Goal: Information Seeking & Learning: Find specific fact

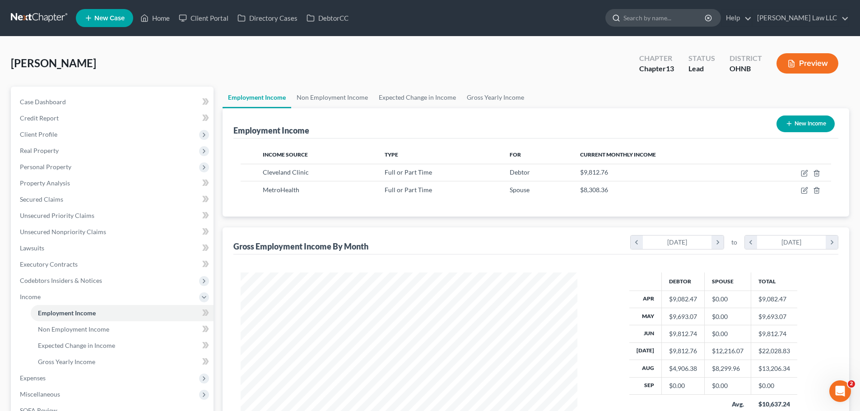
click at [701, 18] on input "search" at bounding box center [664, 17] width 83 height 17
type input "shrader"
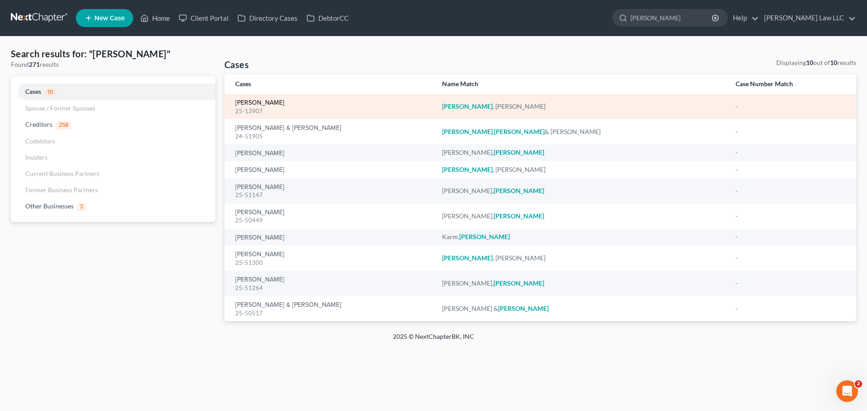
click at [254, 106] on link "[PERSON_NAME]" at bounding box center [259, 103] width 49 height 6
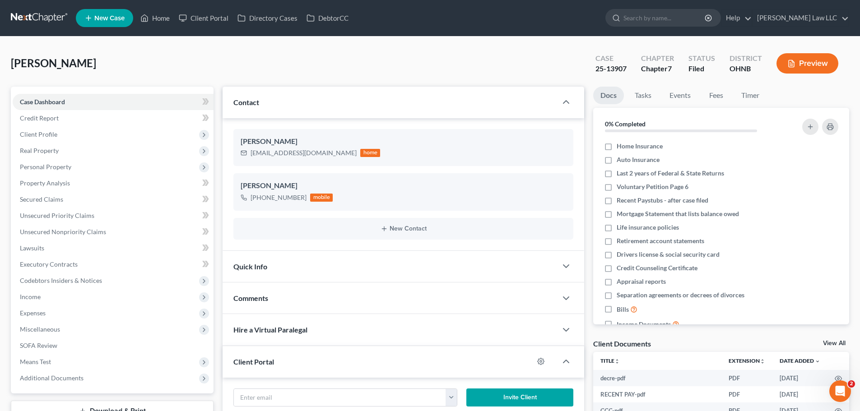
scroll to position [262, 0]
click at [46, 164] on span "Personal Property" at bounding box center [45, 167] width 51 height 8
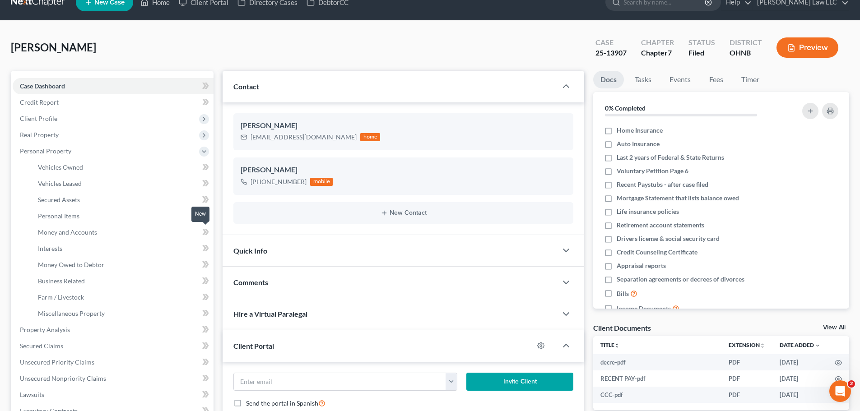
scroll to position [0, 0]
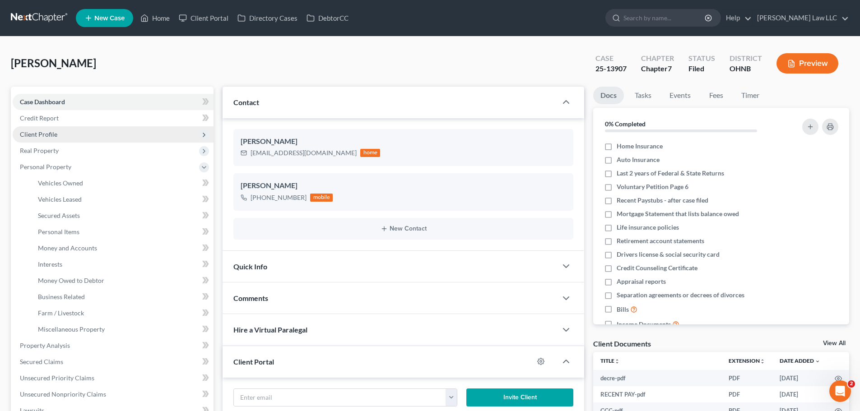
click at [46, 136] on span "Client Profile" at bounding box center [38, 134] width 37 height 8
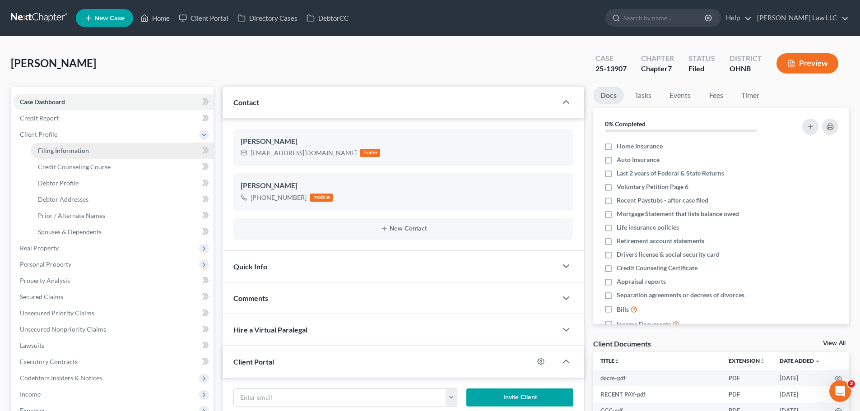
click at [65, 150] on span "Filing Information" at bounding box center [63, 151] width 51 height 8
select select "1"
select select "0"
select select "36"
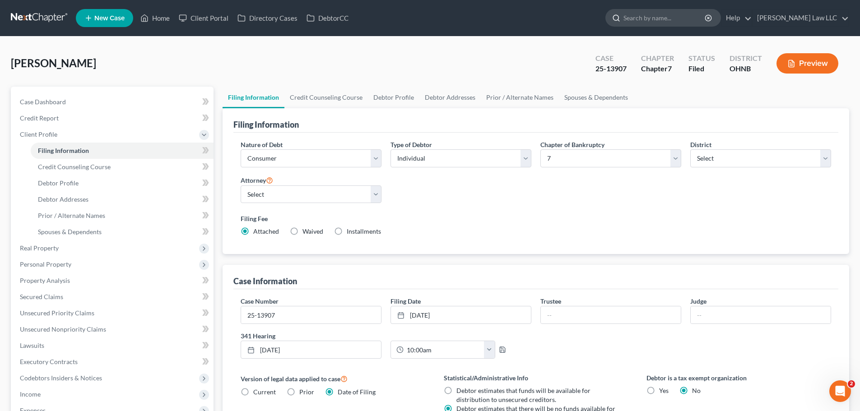
click at [688, 23] on input "search" at bounding box center [664, 17] width 83 height 17
type input "delia"
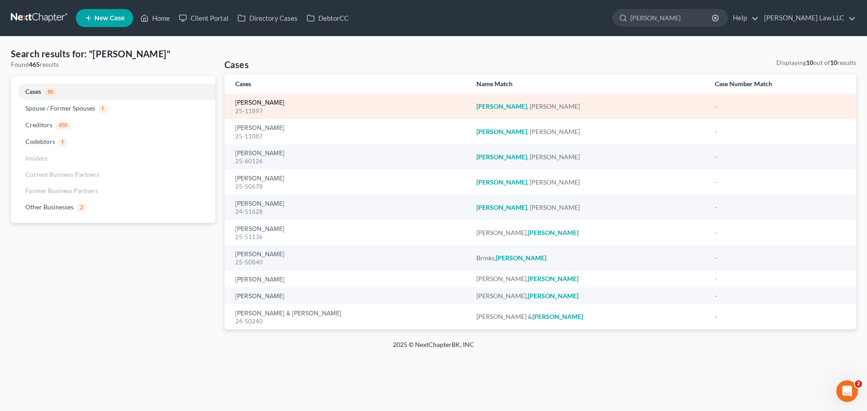
click at [256, 106] on link "[PERSON_NAME]" at bounding box center [259, 103] width 49 height 6
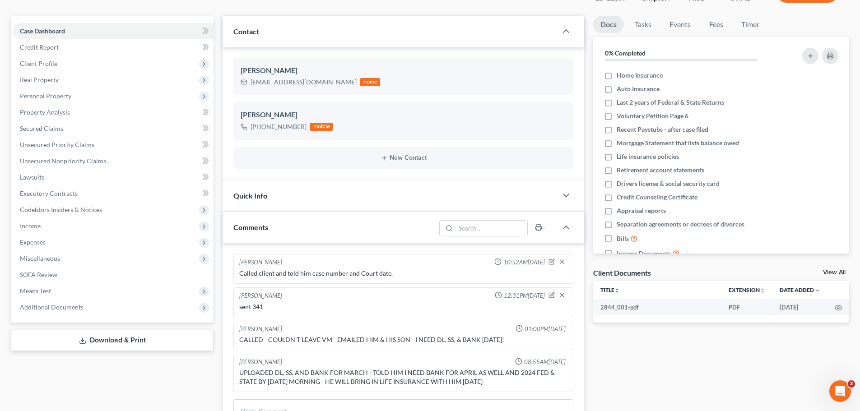
scroll to position [135, 0]
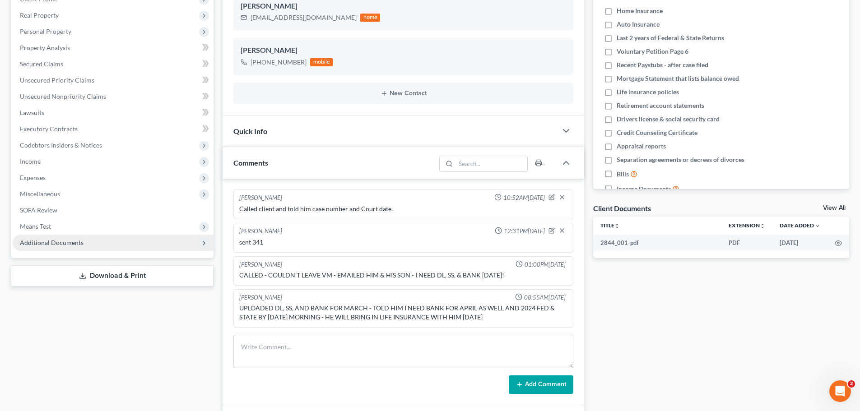
click at [60, 241] on span "Additional Documents" at bounding box center [52, 243] width 64 height 8
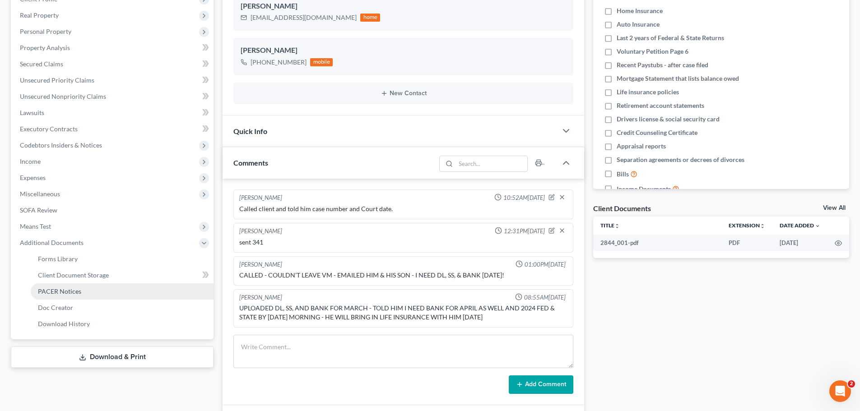
click at [79, 293] on span "PACER Notices" at bounding box center [59, 292] width 43 height 8
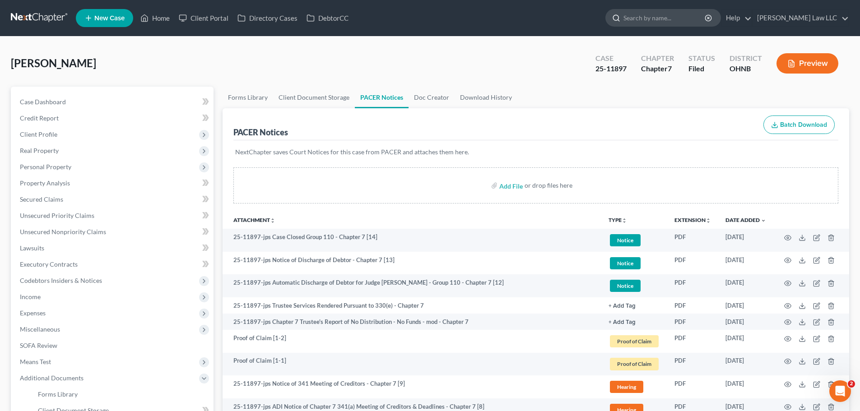
click at [665, 15] on input "search" at bounding box center [664, 17] width 83 height 17
type input "delia"
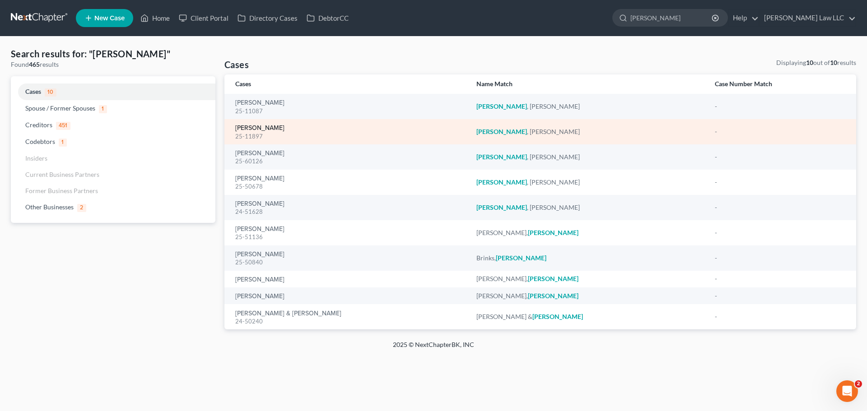
click at [260, 127] on link "[PERSON_NAME]" at bounding box center [259, 128] width 49 height 6
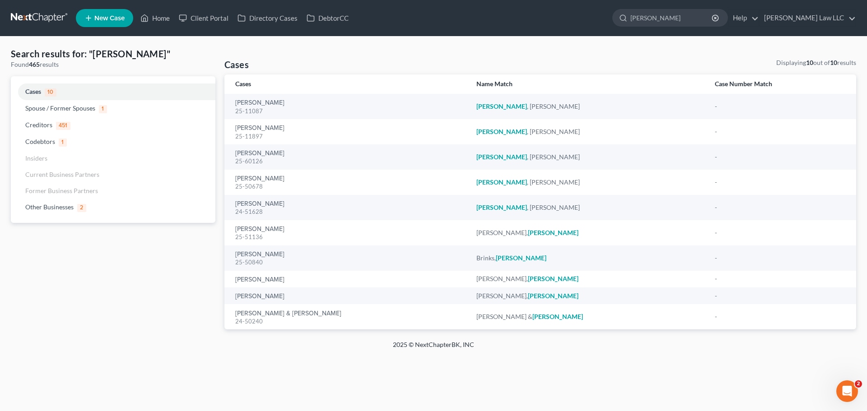
click at [252, 93] on th "Cases" at bounding box center [346, 83] width 245 height 19
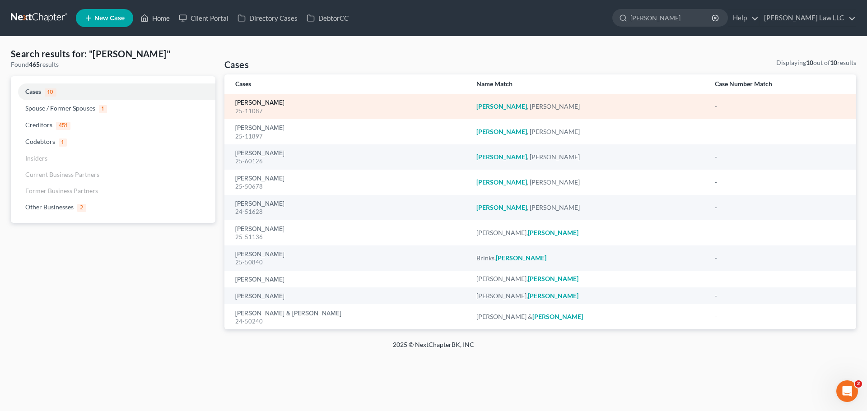
click at [252, 100] on link "[PERSON_NAME]" at bounding box center [259, 103] width 49 height 6
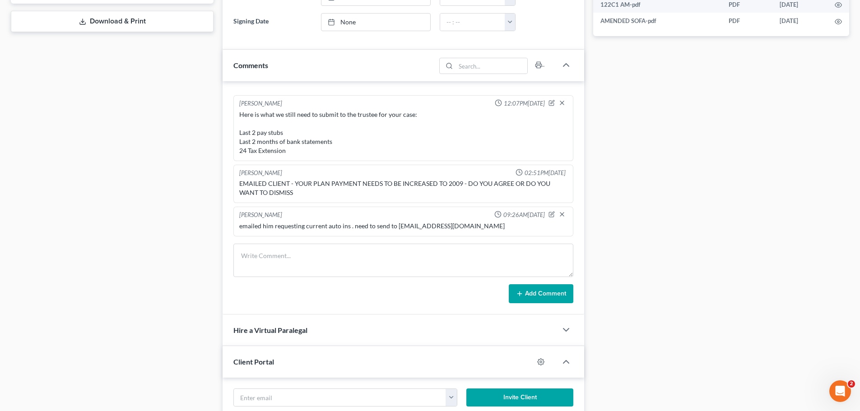
scroll to position [135, 0]
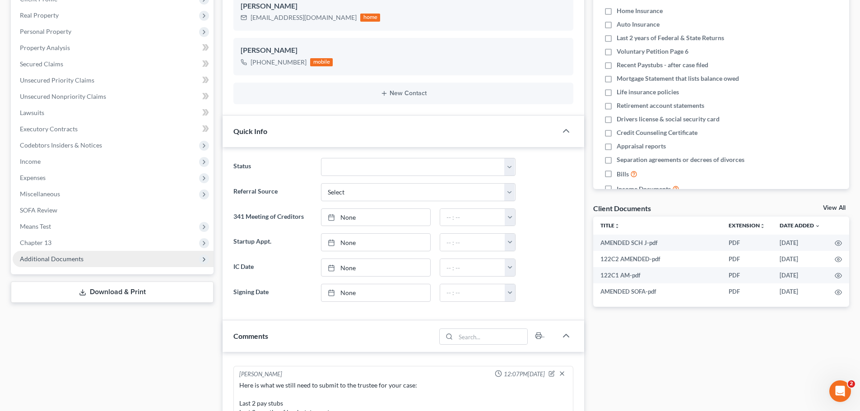
click at [68, 255] on span "Additional Documents" at bounding box center [52, 259] width 64 height 8
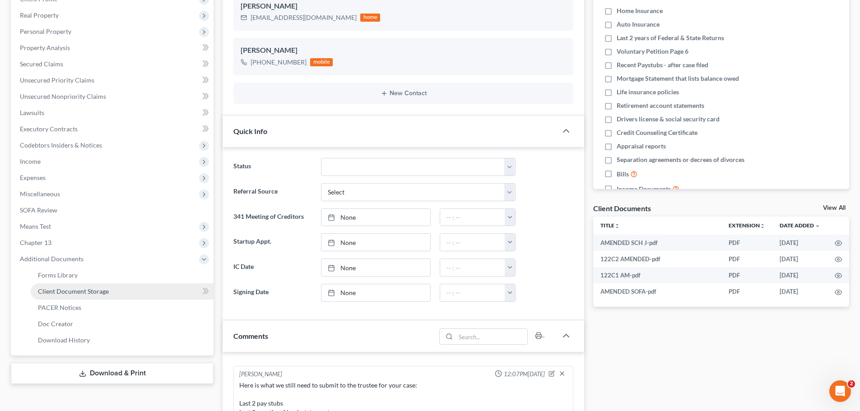
click at [79, 296] on link "Client Document Storage" at bounding box center [122, 292] width 183 height 16
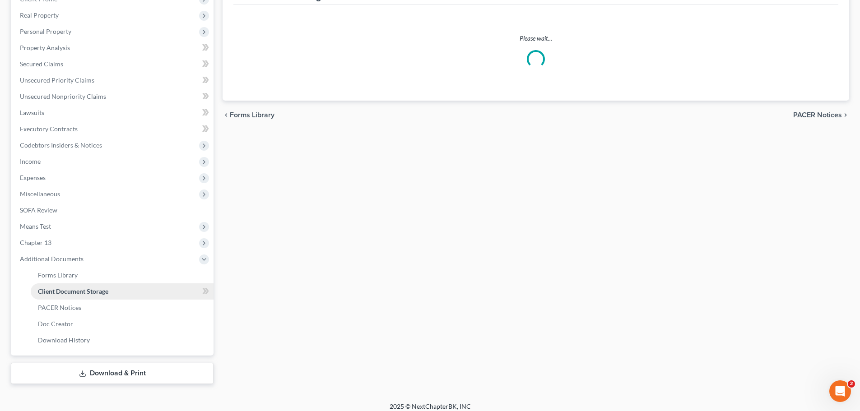
scroll to position [5, 0]
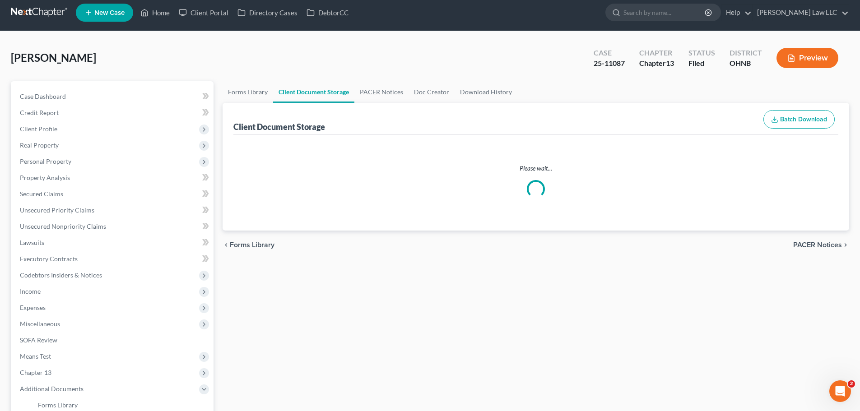
select select "37"
select select "12"
select select "10"
select select "3"
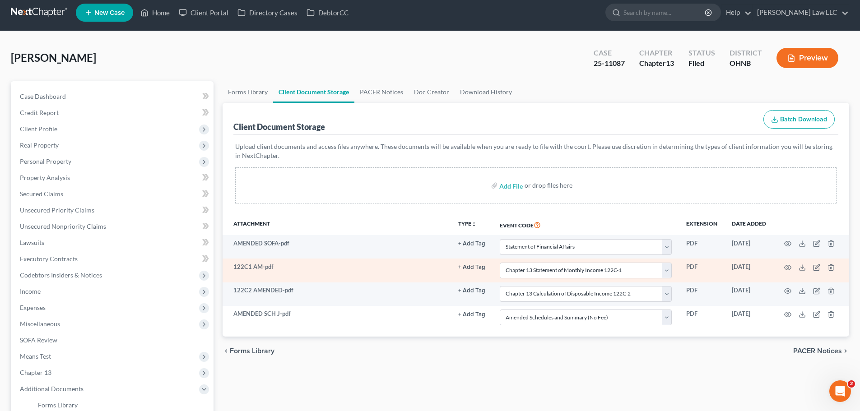
scroll to position [0, 0]
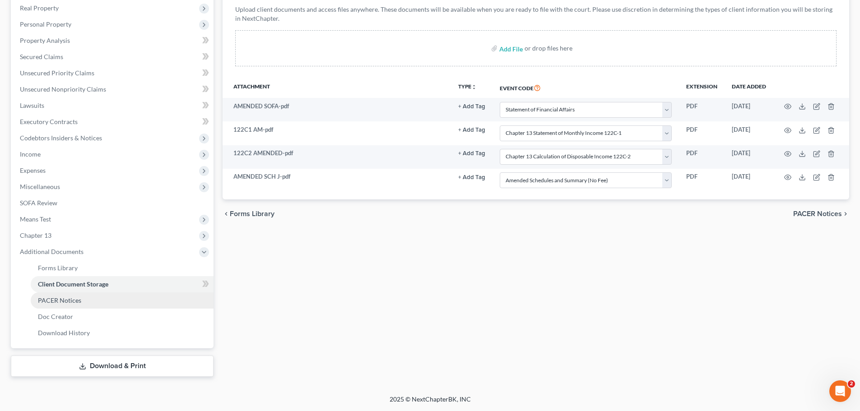
click at [75, 303] on span "PACER Notices" at bounding box center [59, 301] width 43 height 8
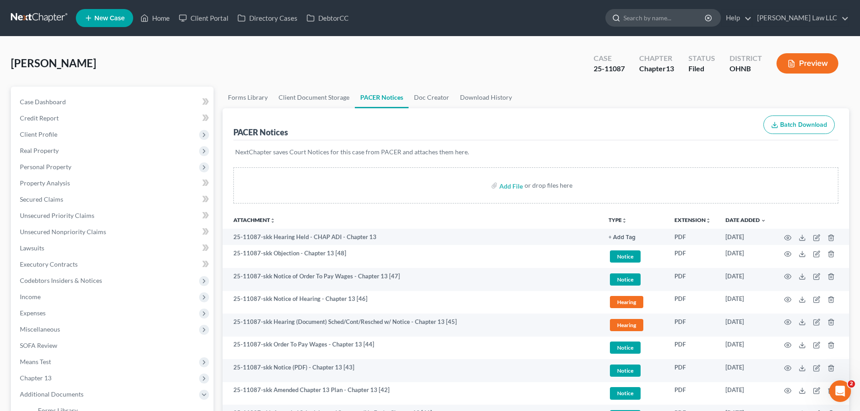
click at [666, 20] on input "search" at bounding box center [664, 17] width 83 height 17
click at [682, 14] on input "search" at bounding box center [664, 17] width 83 height 17
type input "jameyson"
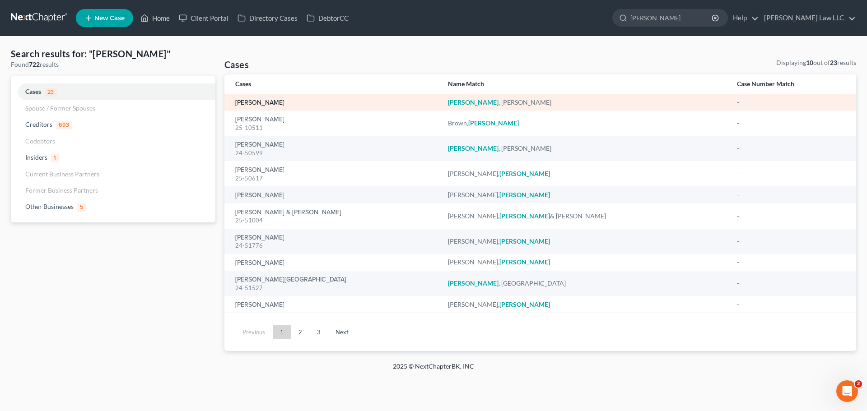
click at [266, 104] on link "[PERSON_NAME]" at bounding box center [259, 103] width 49 height 6
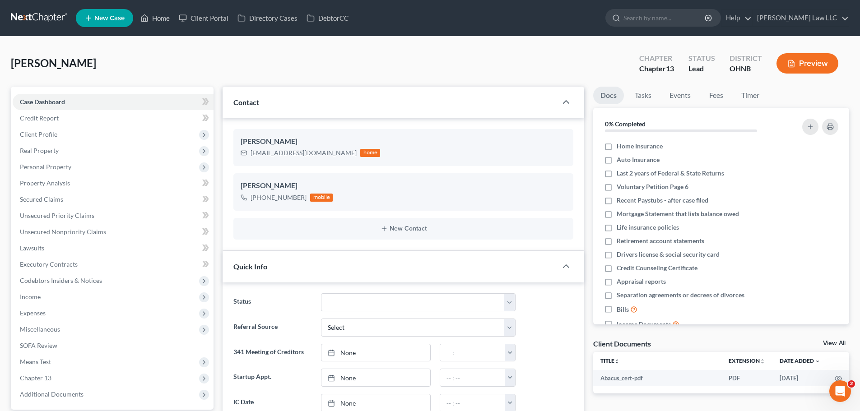
scroll to position [157, 0]
click at [47, 102] on span "Case Dashboard" at bounding box center [42, 102] width 45 height 8
click at [47, 124] on link "Credit Report" at bounding box center [113, 118] width 201 height 16
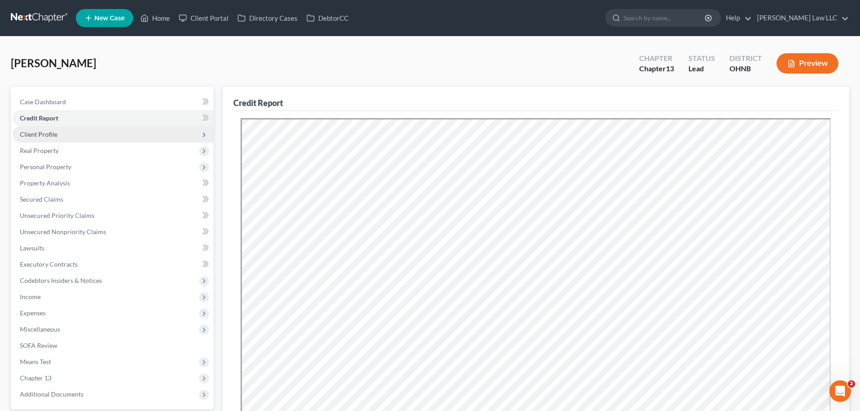
click at [47, 136] on span "Client Profile" at bounding box center [38, 134] width 37 height 8
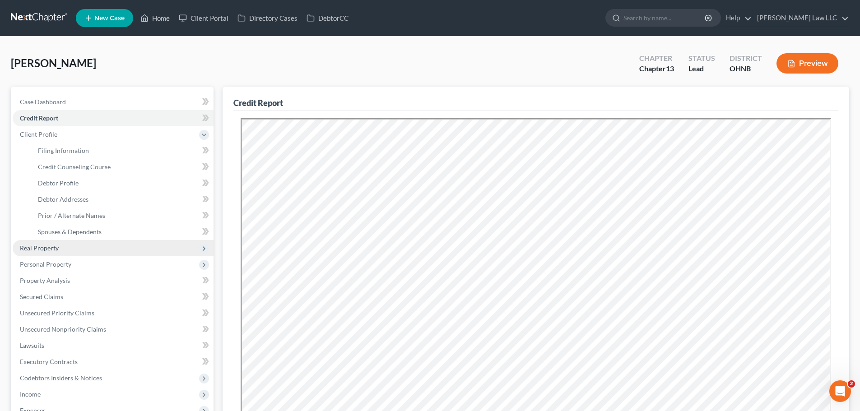
click at [61, 250] on span "Real Property" at bounding box center [113, 248] width 201 height 16
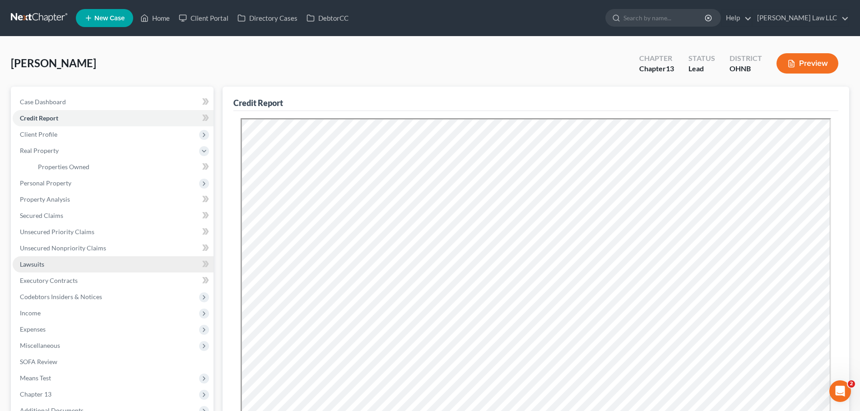
click at [57, 262] on link "Lawsuits" at bounding box center [113, 264] width 201 height 16
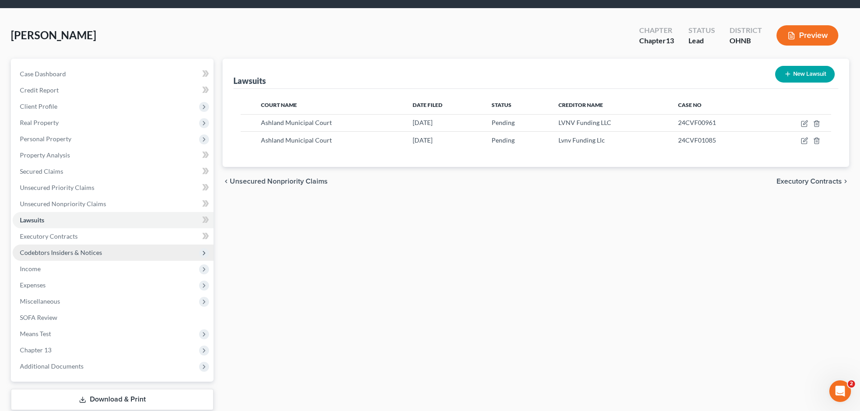
scroll to position [61, 0]
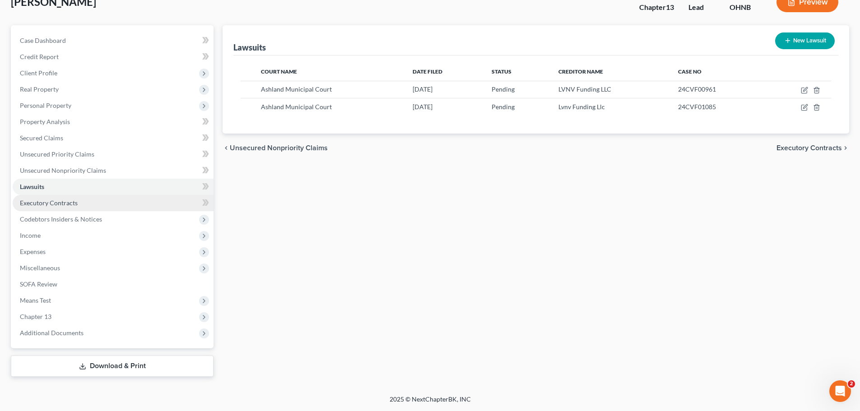
click at [65, 200] on span "Executory Contracts" at bounding box center [49, 203] width 58 height 8
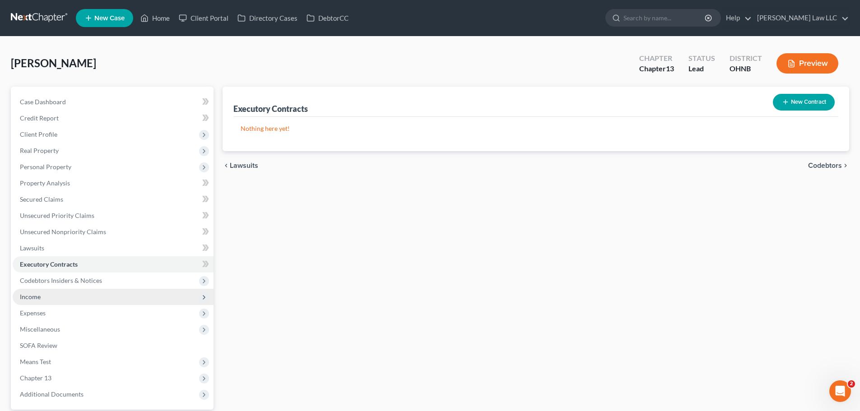
click at [58, 300] on span "Income" at bounding box center [113, 297] width 201 height 16
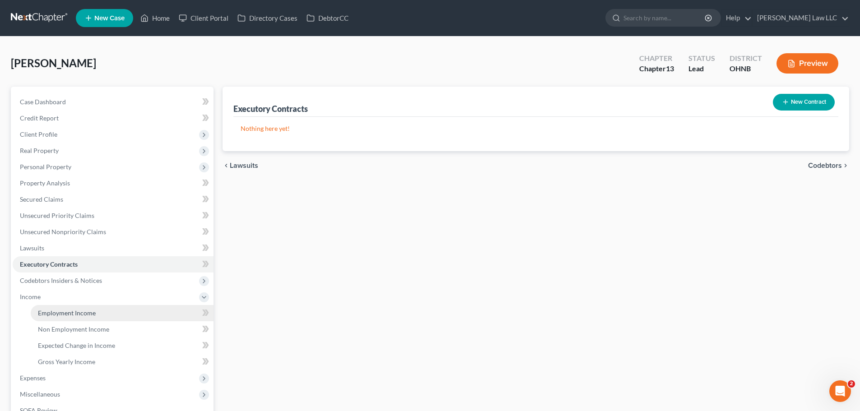
click at [53, 320] on link "Employment Income" at bounding box center [122, 313] width 183 height 16
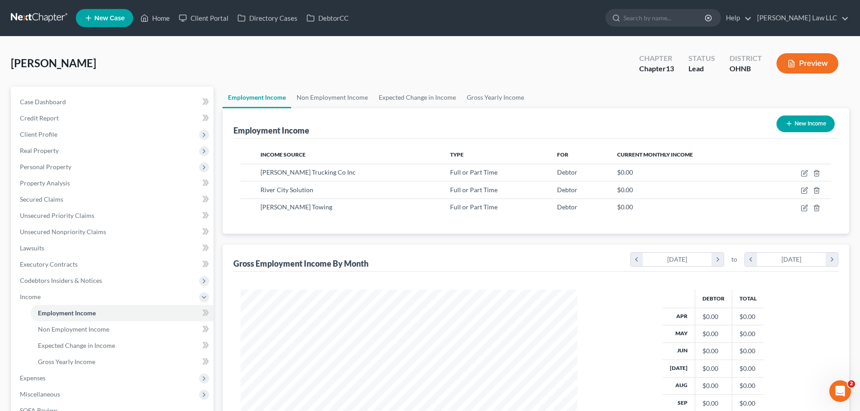
scroll to position [132, 0]
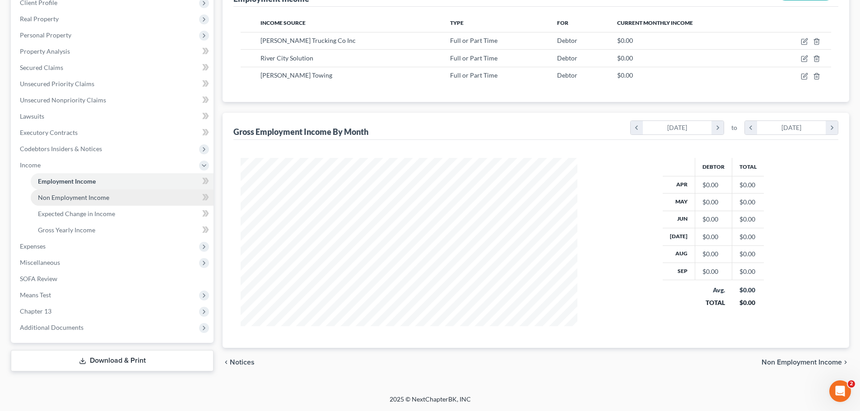
click at [72, 200] on span "Non Employment Income" at bounding box center [73, 198] width 71 height 8
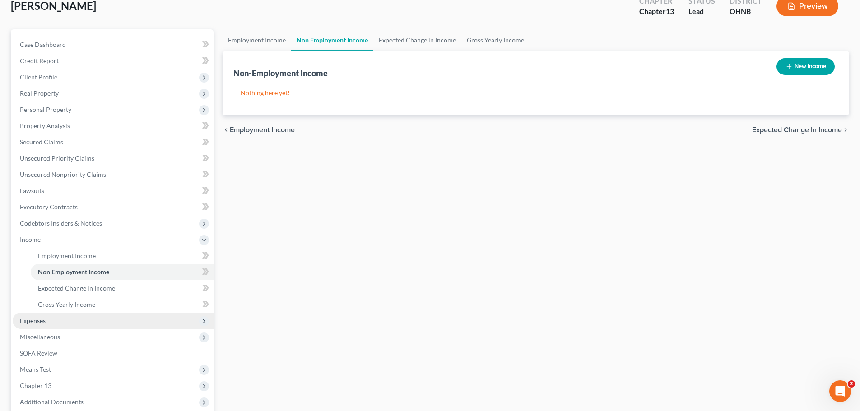
scroll to position [126, 0]
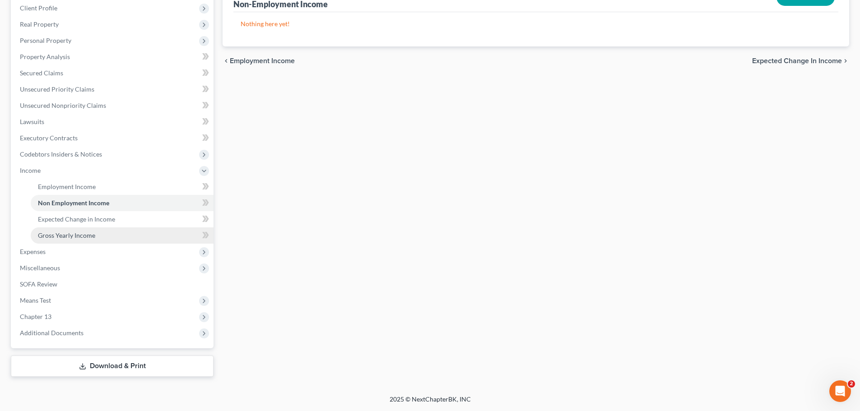
click at [73, 239] on link "Gross Yearly Income" at bounding box center [122, 236] width 183 height 16
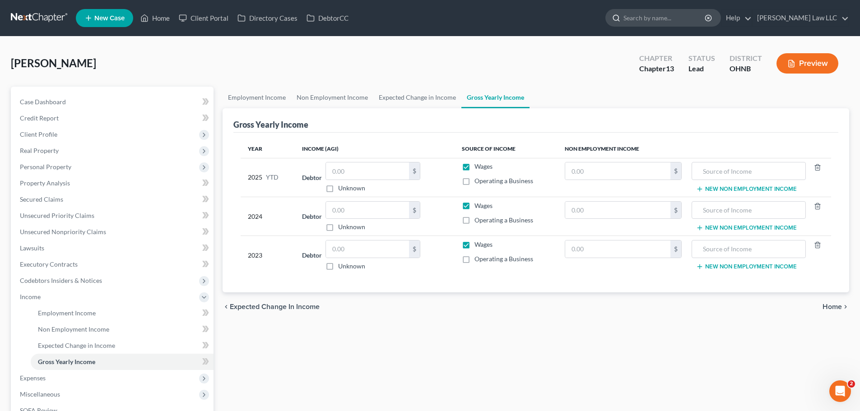
click at [671, 20] on input "search" at bounding box center [664, 17] width 83 height 17
click at [653, 14] on input "search" at bounding box center [664, 17] width 83 height 17
click at [38, 98] on span "Case Dashboard" at bounding box center [43, 102] width 46 height 8
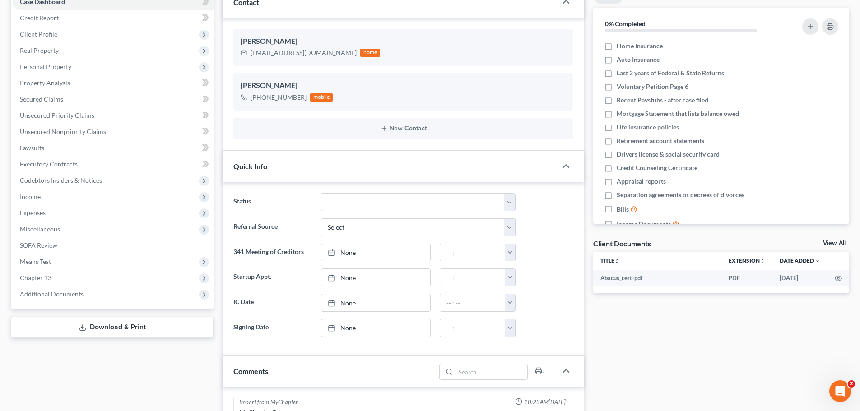
scroll to position [226, 0]
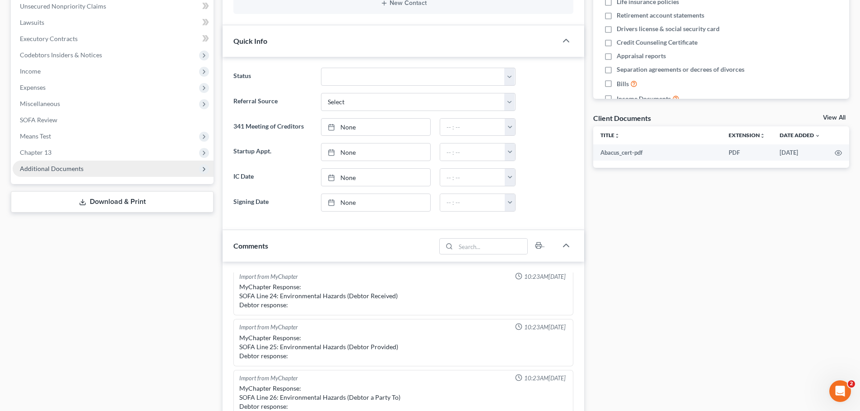
click at [86, 163] on span "Additional Documents" at bounding box center [113, 169] width 201 height 16
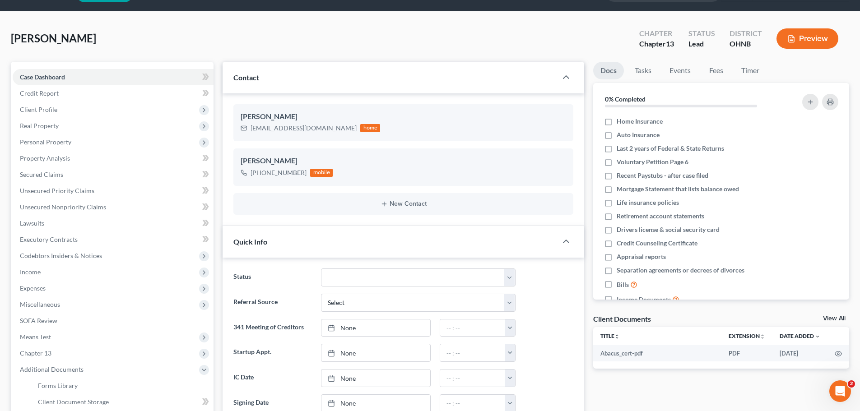
scroll to position [0, 0]
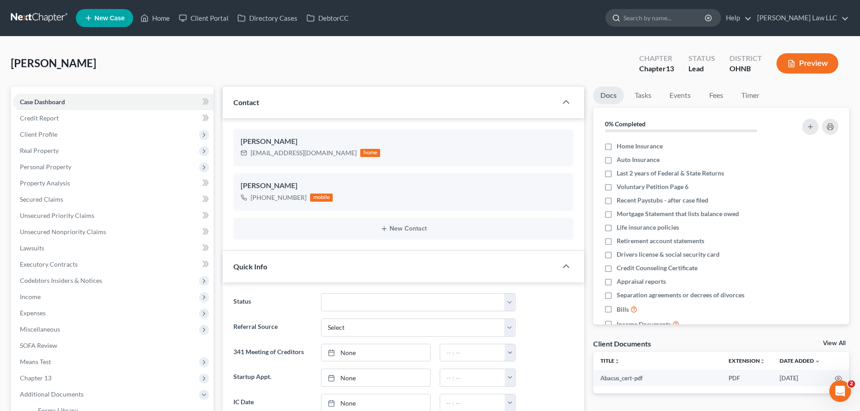
click at [672, 21] on input "search" at bounding box center [664, 17] width 83 height 17
type input "jameyson"
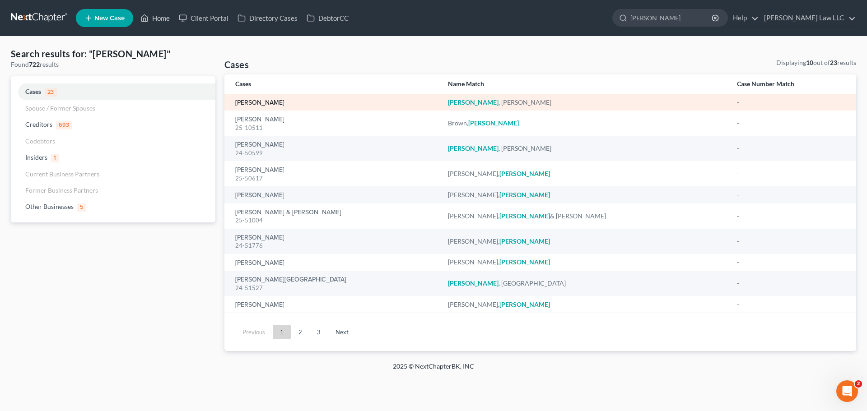
click at [284, 101] on link "[PERSON_NAME]" at bounding box center [259, 103] width 49 height 6
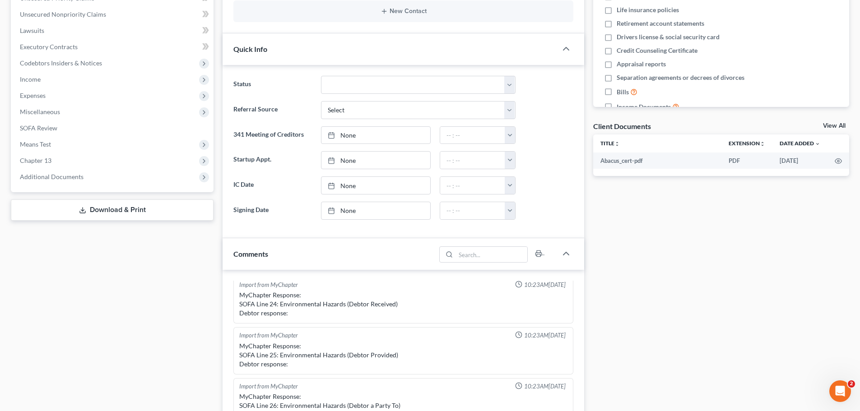
scroll to position [226, 0]
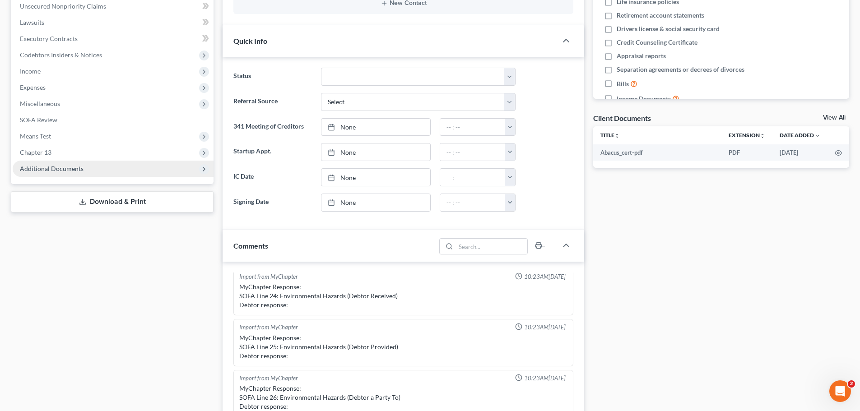
click at [81, 168] on span "Additional Documents" at bounding box center [52, 169] width 64 height 8
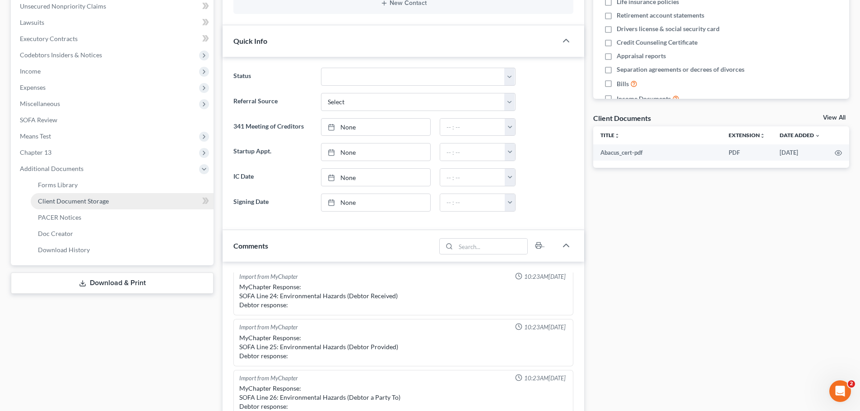
click at [85, 200] on span "Client Document Storage" at bounding box center [73, 201] width 71 height 8
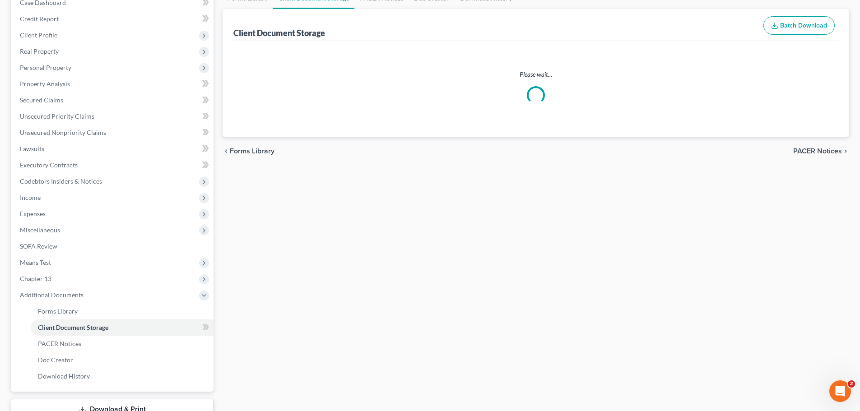
scroll to position [10, 0]
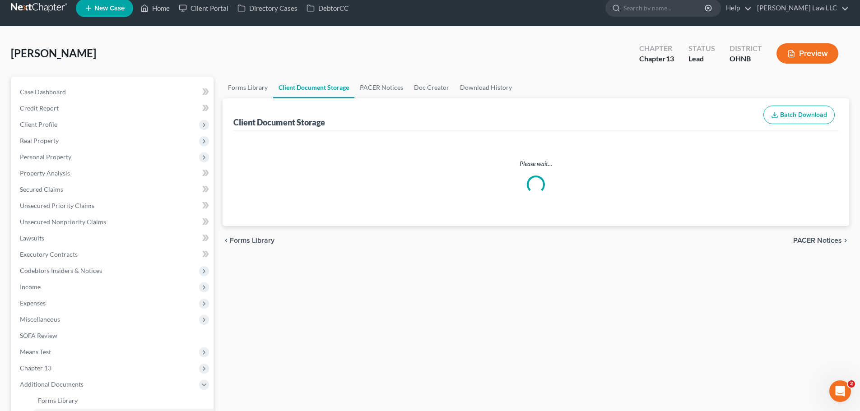
select select "5"
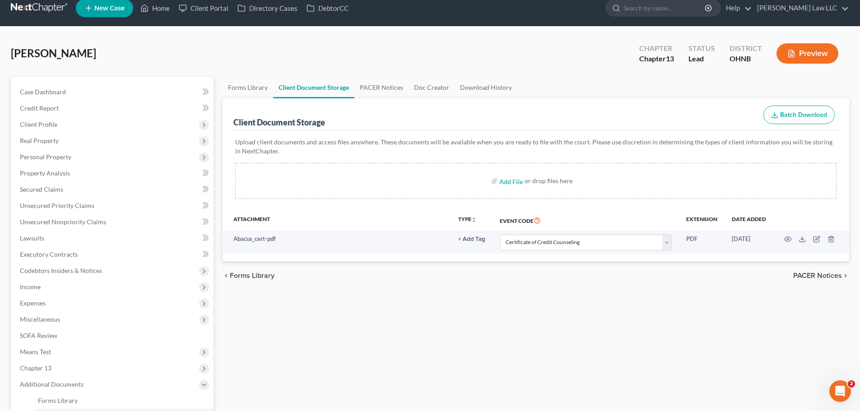
scroll to position [0, 0]
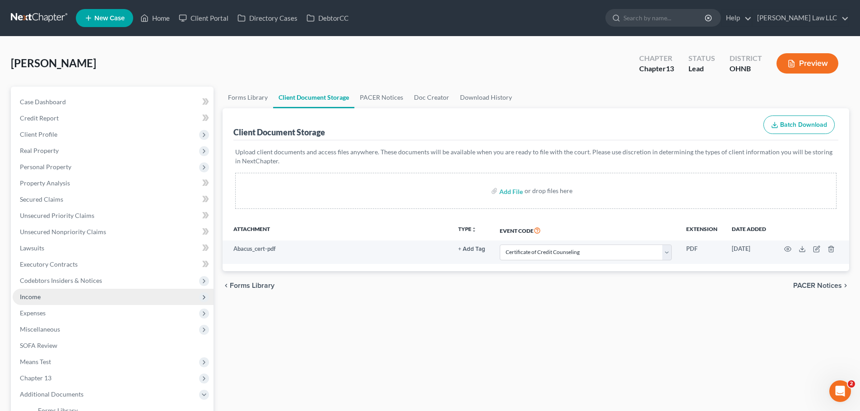
click at [43, 298] on span "Income" at bounding box center [113, 297] width 201 height 16
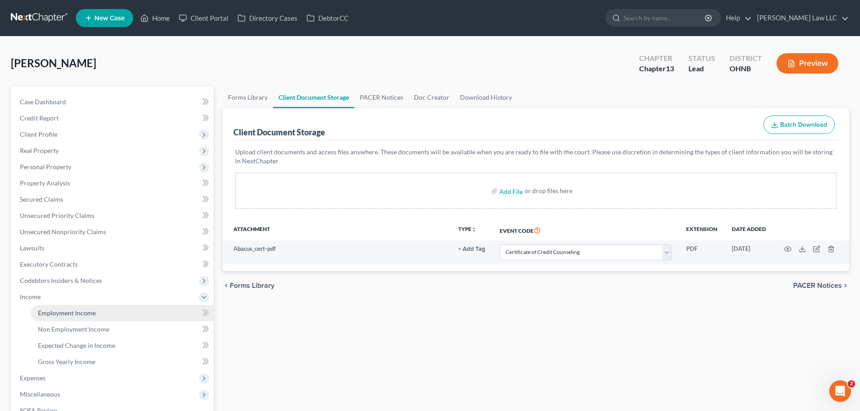
click at [50, 307] on link "Employment Income" at bounding box center [122, 313] width 183 height 16
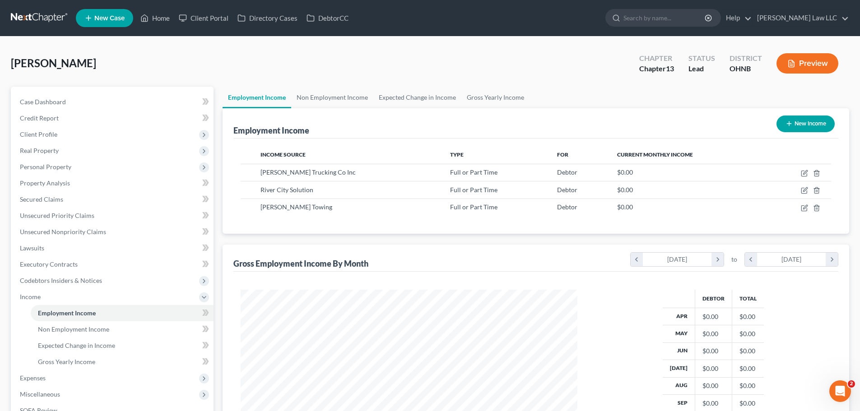
scroll to position [168, 355]
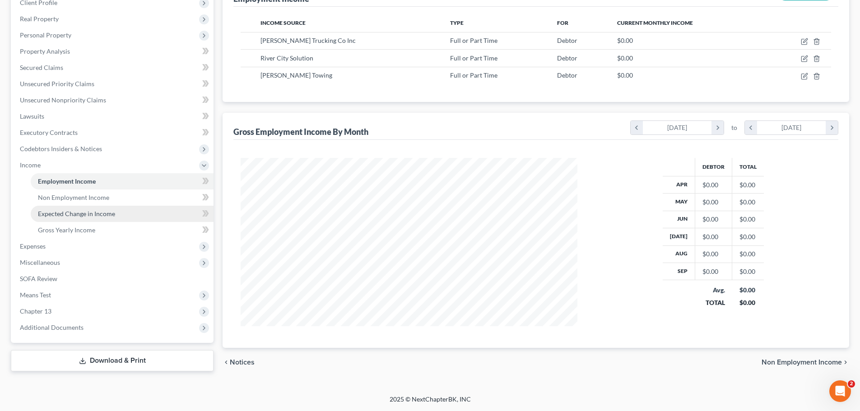
click at [107, 206] on link "Expected Change in Income" at bounding box center [122, 214] width 183 height 16
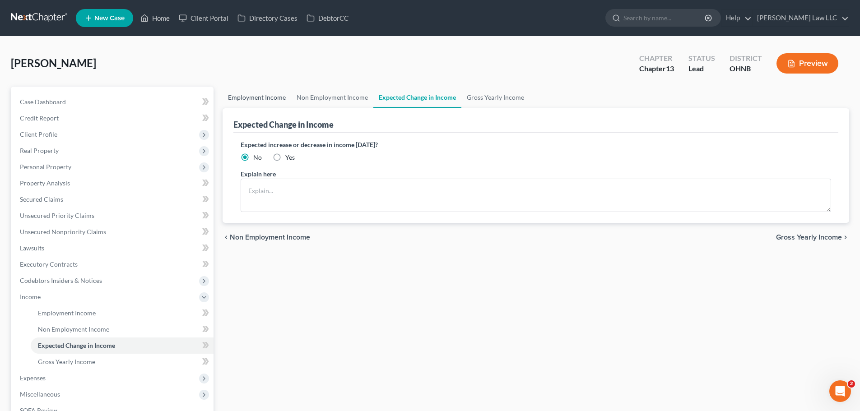
click at [247, 104] on link "Employment Income" at bounding box center [257, 98] width 69 height 22
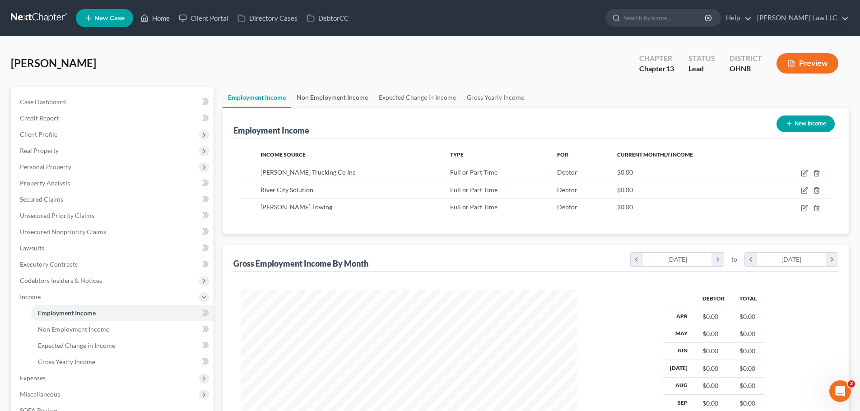
click at [340, 90] on link "Non Employment Income" at bounding box center [332, 98] width 82 height 22
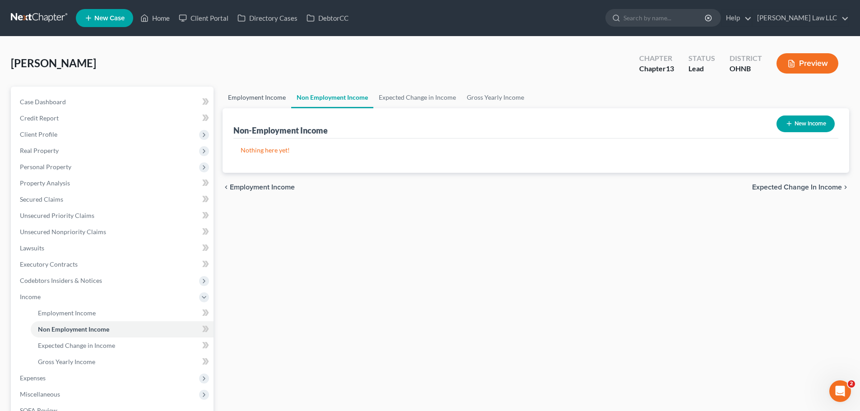
click at [255, 98] on link "Employment Income" at bounding box center [257, 98] width 69 height 22
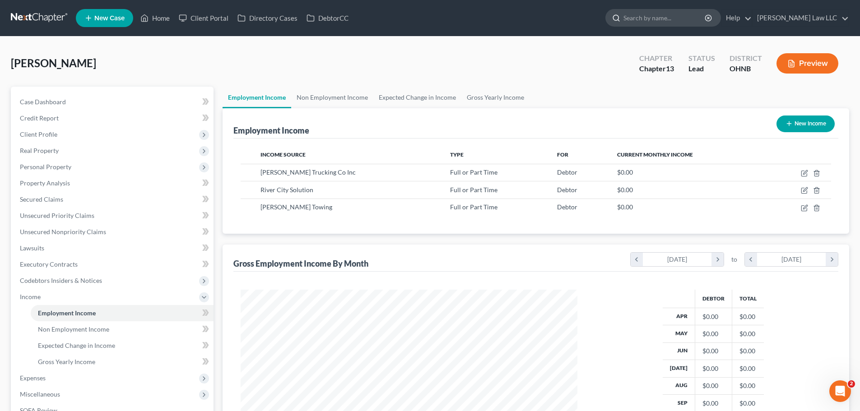
click at [700, 19] on input "search" at bounding box center [664, 17] width 83 height 17
type input "ferguson"
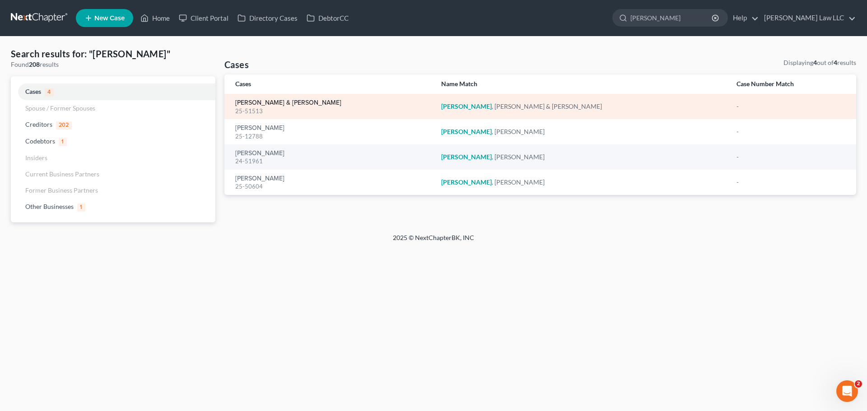
click at [321, 100] on link "[PERSON_NAME] & [PERSON_NAME]" at bounding box center [288, 103] width 106 height 6
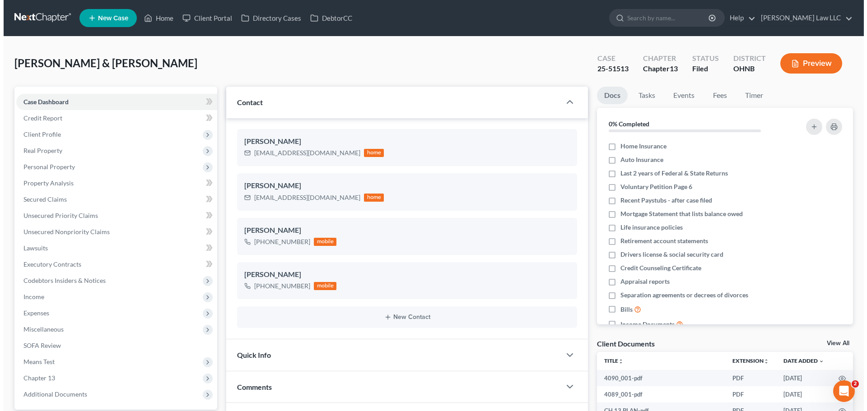
scroll to position [435, 0]
click at [658, 19] on input "search" at bounding box center [664, 17] width 83 height 17
click at [662, 15] on input "search" at bounding box center [664, 17] width 83 height 17
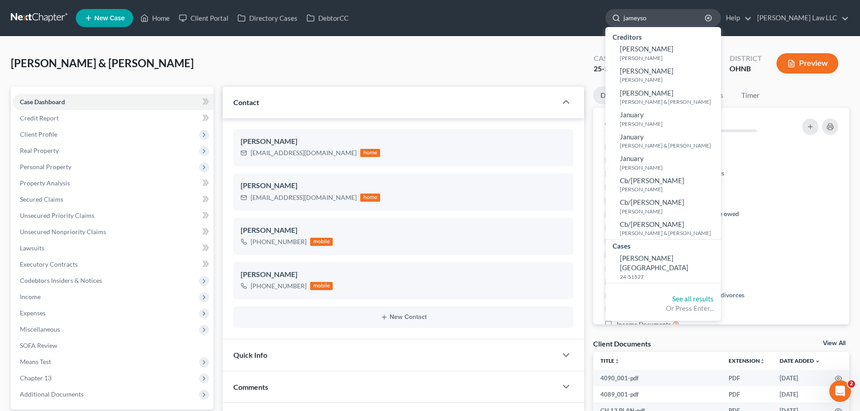
type input "jameyson"
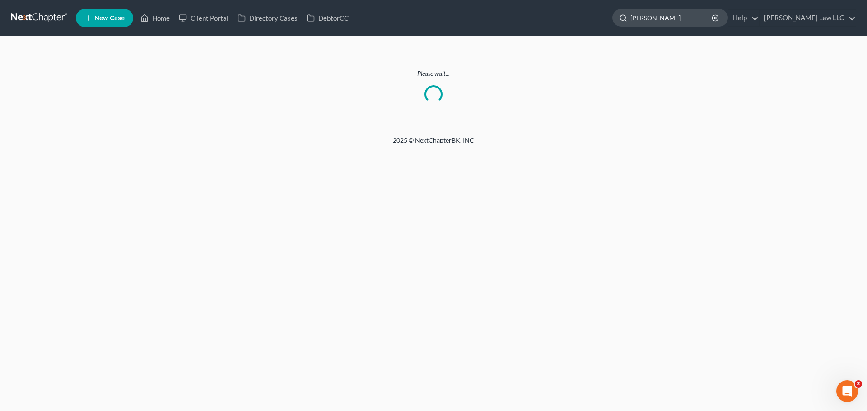
click at [693, 19] on input "jameyson" at bounding box center [671, 17] width 83 height 17
click at [45, 19] on link at bounding box center [40, 18] width 58 height 16
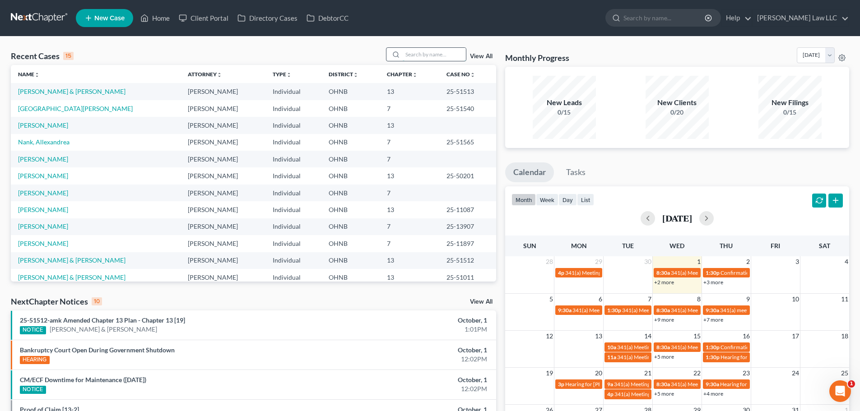
click at [416, 54] on input "search" at bounding box center [434, 54] width 63 height 13
type input "jameyson"
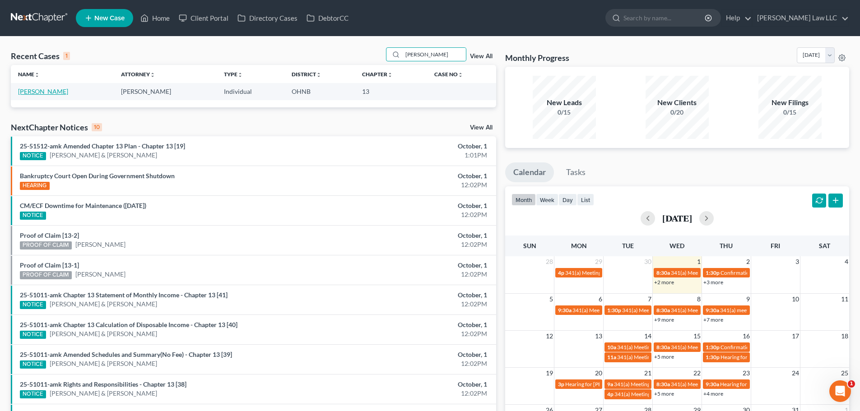
click at [64, 90] on link "[PERSON_NAME]" at bounding box center [43, 92] width 50 height 8
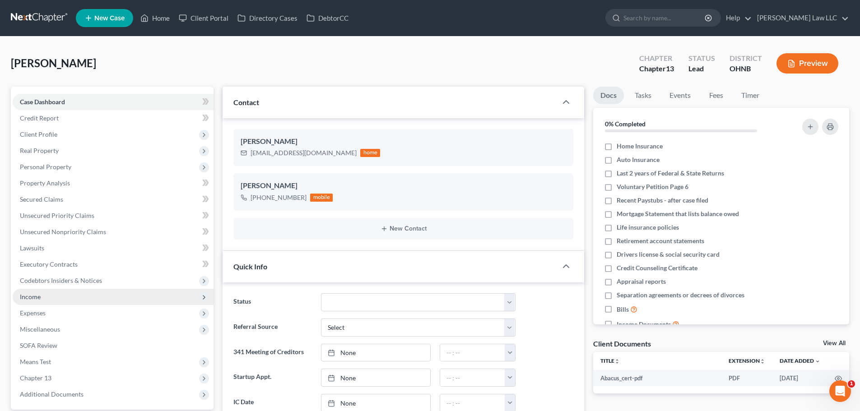
click at [42, 295] on span "Income" at bounding box center [113, 297] width 201 height 16
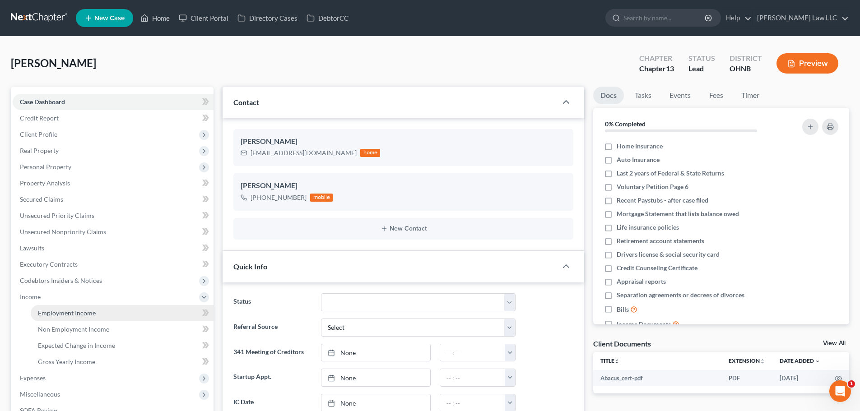
click at [45, 310] on span "Employment Income" at bounding box center [67, 313] width 58 height 8
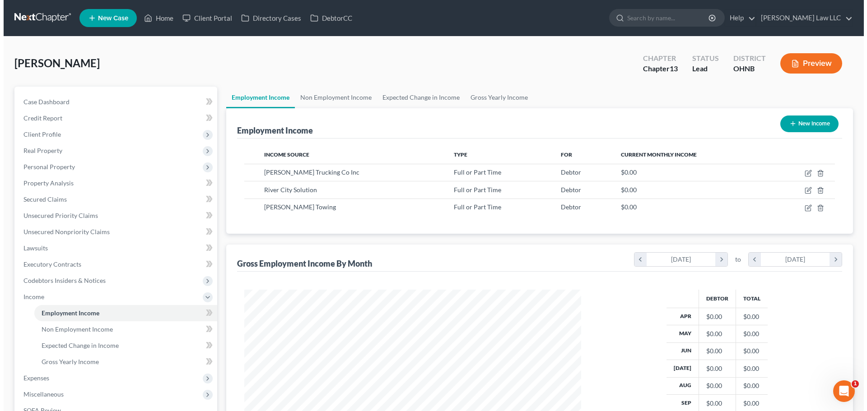
scroll to position [168, 355]
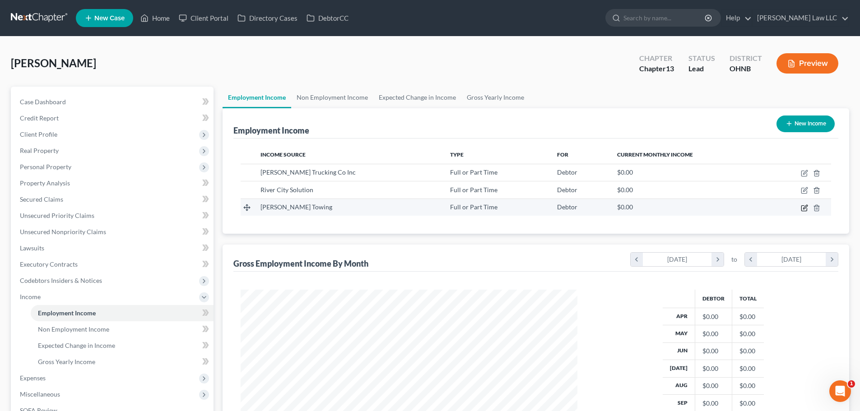
click at [807, 210] on icon "button" at bounding box center [803, 207] width 5 height 5
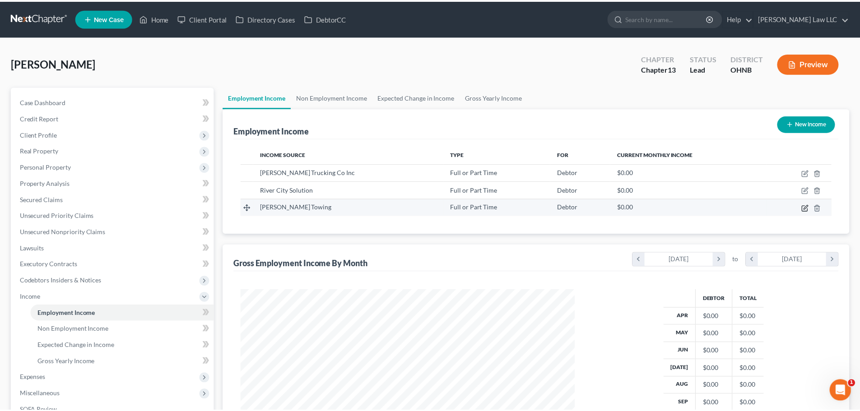
scroll to position [170, 358]
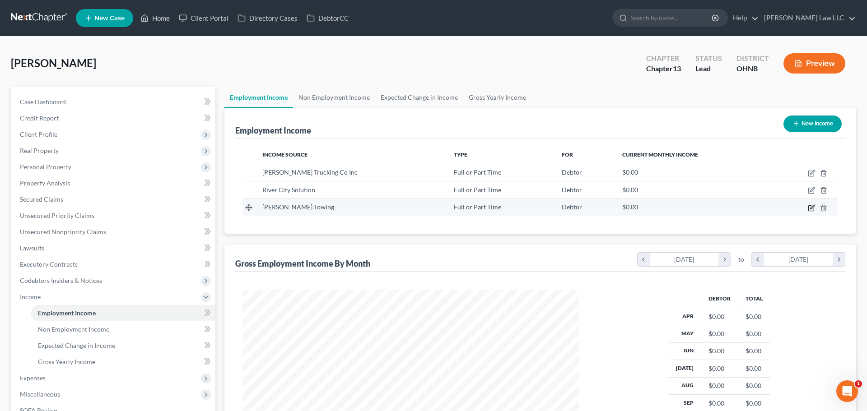
select select "0"
select select "36"
select select "3"
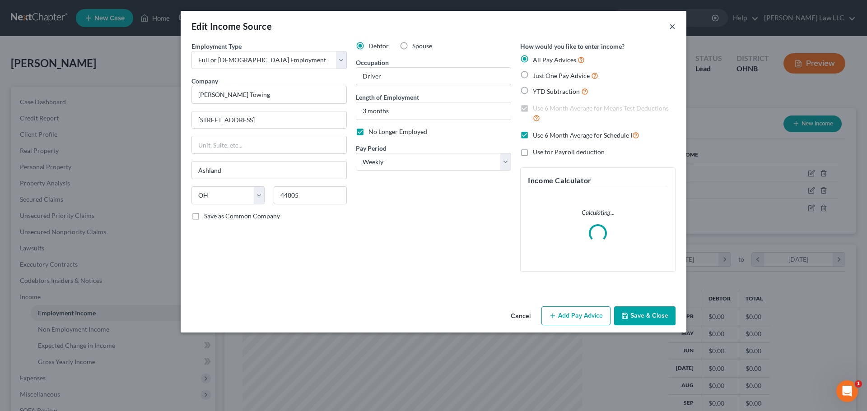
click at [673, 28] on button "×" at bounding box center [672, 26] width 6 height 11
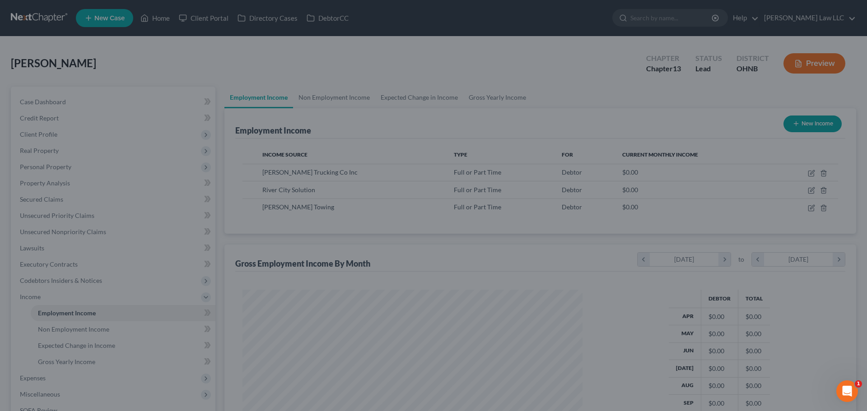
scroll to position [451299, 451112]
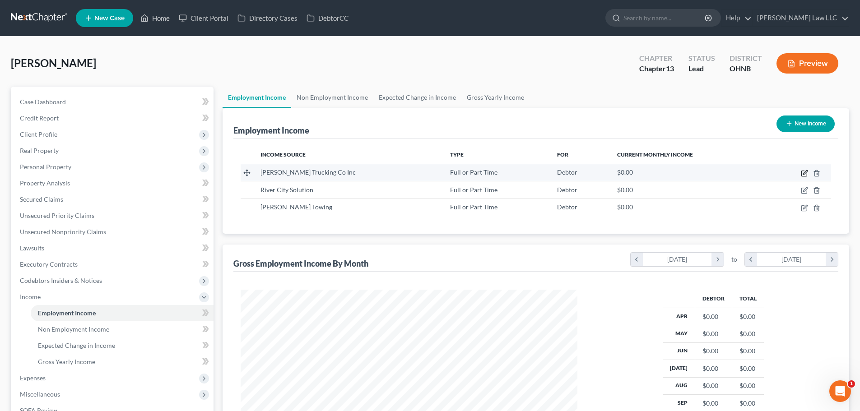
click at [804, 173] on icon "button" at bounding box center [804, 173] width 7 height 7
select select "0"
select select "36"
select select "3"
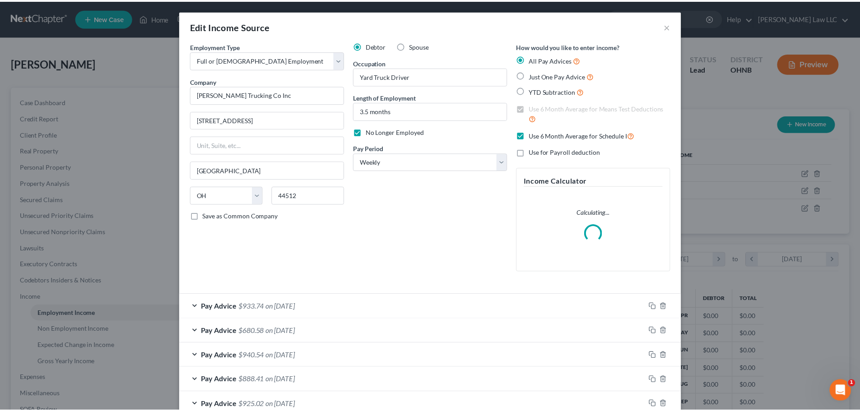
scroll to position [170, 358]
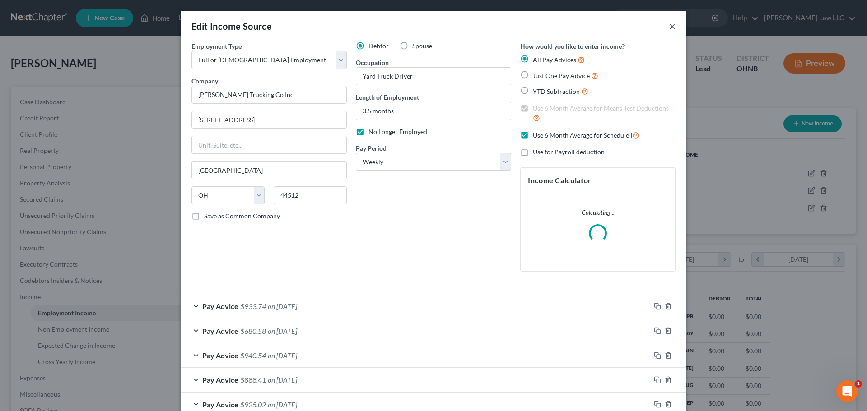
click at [672, 25] on button "×" at bounding box center [672, 26] width 6 height 11
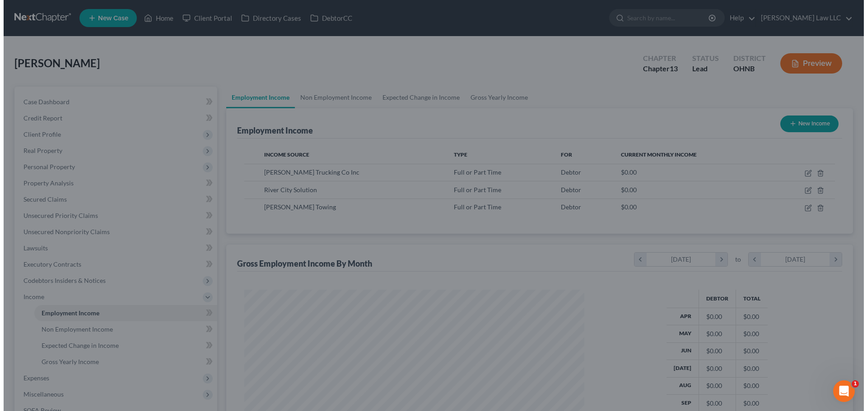
scroll to position [451299, 451112]
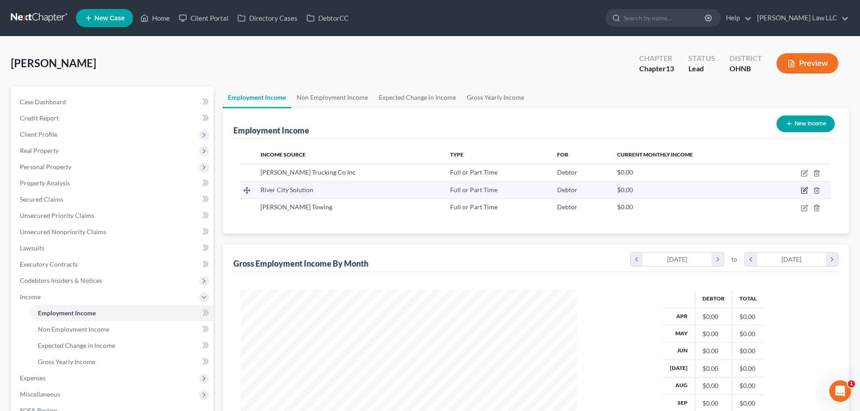
click at [807, 189] on icon "button" at bounding box center [804, 190] width 7 height 7
select select "0"
select select "36"
select select "3"
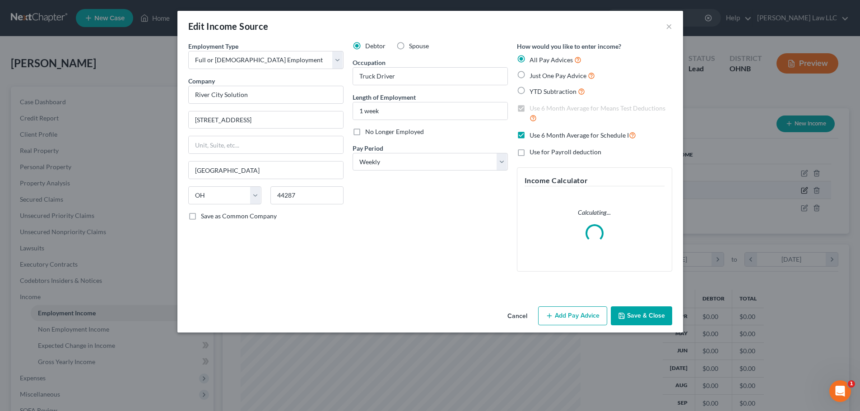
scroll to position [170, 358]
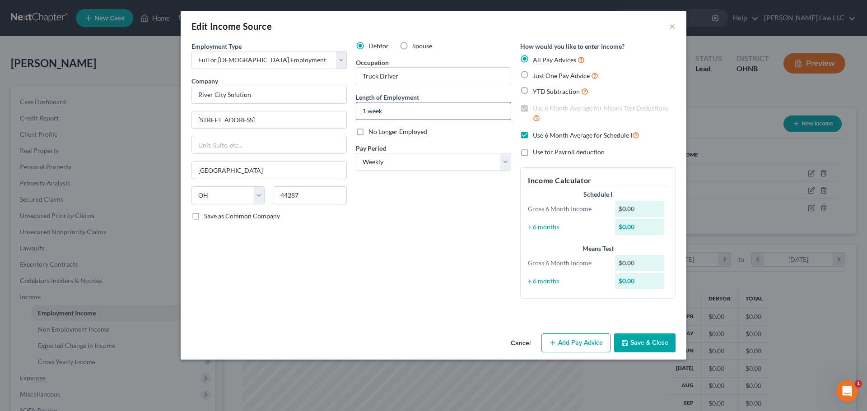
click at [389, 113] on input "1 week" at bounding box center [433, 110] width 154 height 17
drag, startPoint x: 389, startPoint y: 113, endPoint x: 342, endPoint y: 106, distance: 47.6
click at [342, 106] on div "Employment Type * Select Full or Part Time Employment Self Employment Company *…" at bounding box center [433, 178] width 493 height 272
drag, startPoint x: 423, startPoint y: 197, endPoint x: 424, endPoint y: 187, distance: 10.0
click at [423, 197] on div "Debtor Spouse Occupation Truck Driver Length of Employment No Longer Employed P…" at bounding box center [433, 174] width 164 height 265
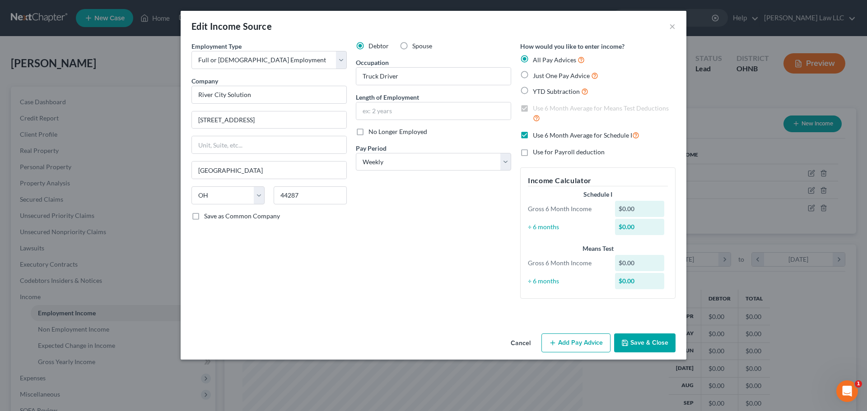
click at [646, 341] on button "Save & Close" at bounding box center [644, 343] width 61 height 19
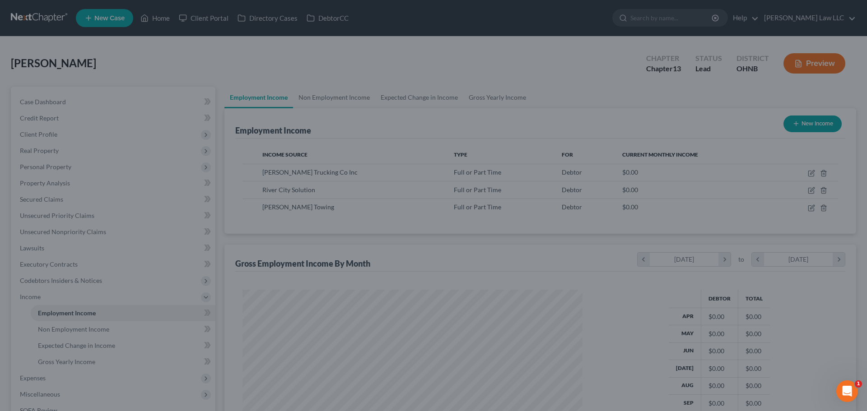
scroll to position [451299, 451112]
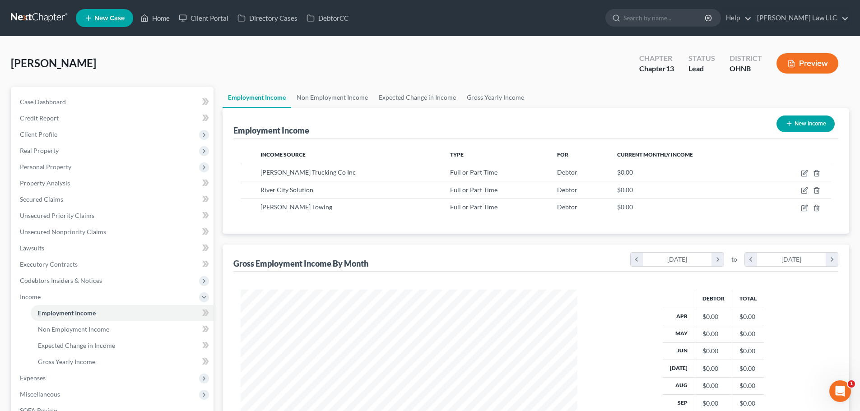
click at [629, 318] on div "Debtor Total Apr $0.00 $0.00 May $0.00 $0.00 Jun $0.00 $0.00 Jul $0.00 $0.00 Au…" at bounding box center [713, 374] width 254 height 168
click at [526, 252] on div "Gross Employment Income By Month chevron_left April 2025 chevron_right to chevr…" at bounding box center [535, 258] width 605 height 27
click at [694, 25] on input "search" at bounding box center [664, 17] width 83 height 17
click at [693, 21] on input "search" at bounding box center [664, 17] width 83 height 17
type input "lugo"
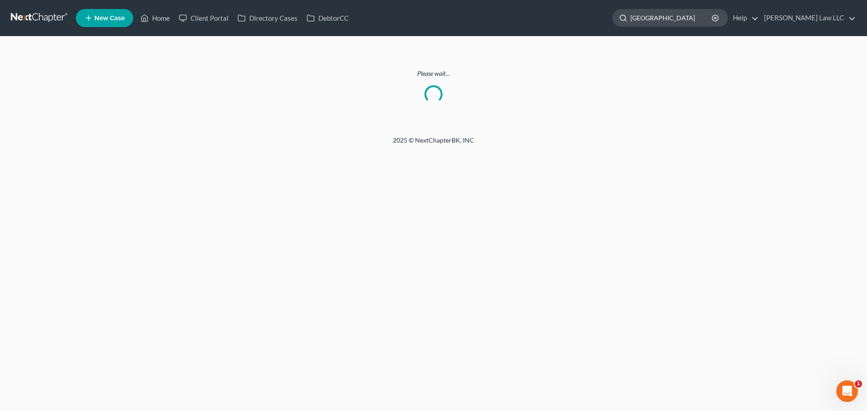
click at [689, 17] on input "lugo" at bounding box center [671, 17] width 83 height 17
click at [21, 11] on link at bounding box center [40, 18] width 58 height 16
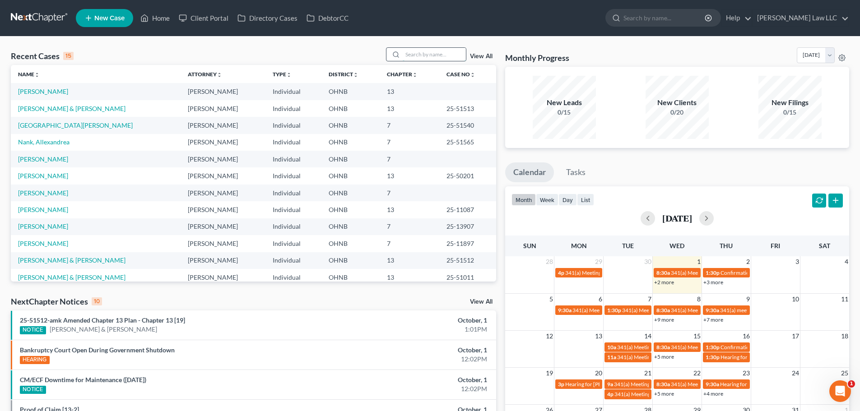
click at [415, 59] on input "search" at bounding box center [434, 54] width 63 height 13
click at [47, 90] on link "[PERSON_NAME]" at bounding box center [43, 92] width 50 height 8
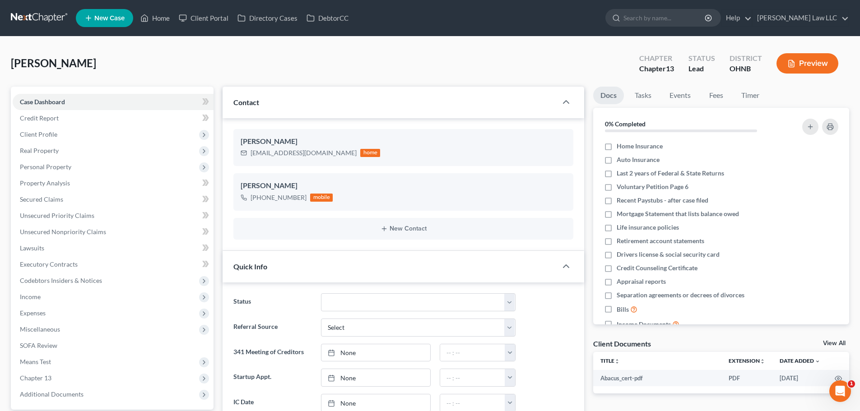
scroll to position [157, 0]
click at [33, 252] on link "Lawsuits" at bounding box center [113, 248] width 201 height 16
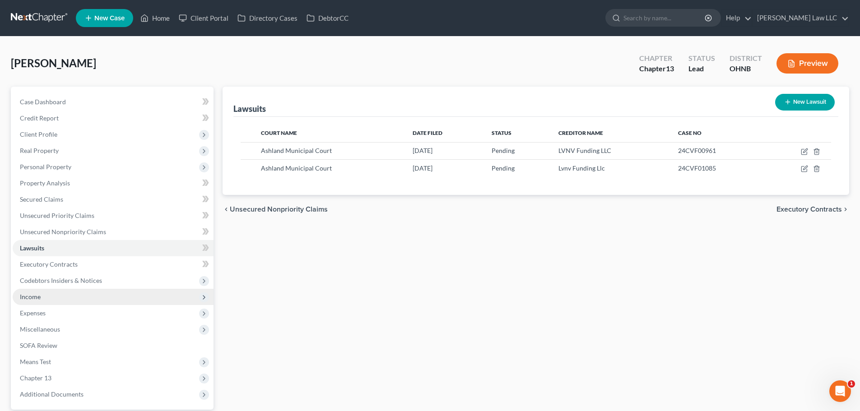
click at [47, 289] on span "Income" at bounding box center [113, 297] width 201 height 16
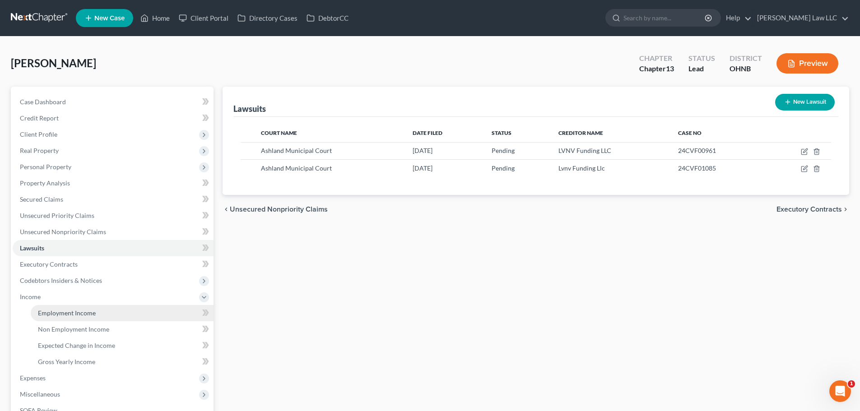
click at [45, 314] on span "Employment Income" at bounding box center [67, 313] width 58 height 8
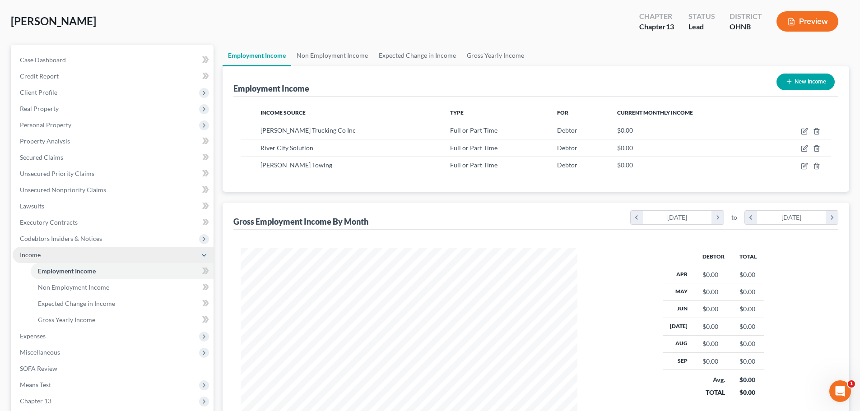
scroll to position [90, 0]
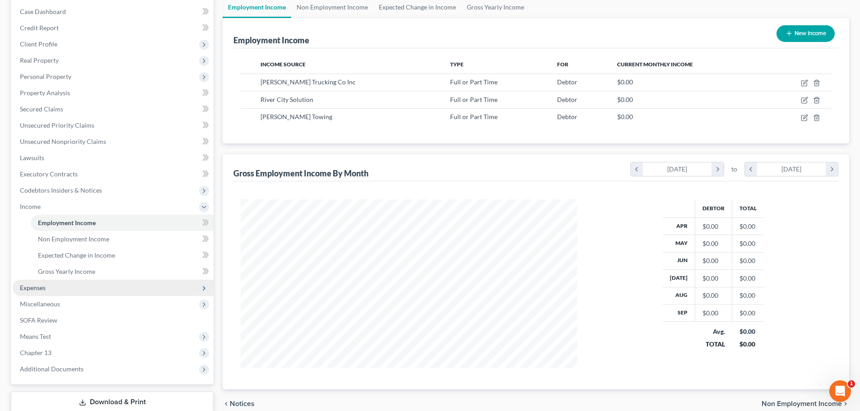
click at [61, 287] on span "Expenses" at bounding box center [113, 288] width 201 height 16
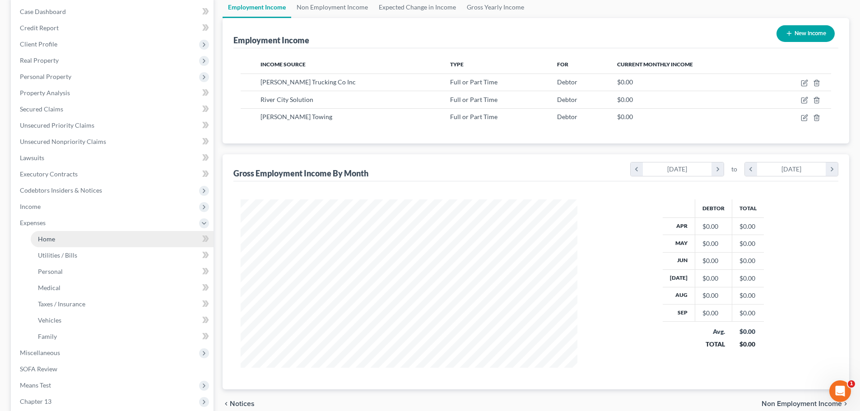
click at [73, 237] on link "Home" at bounding box center [122, 239] width 183 height 16
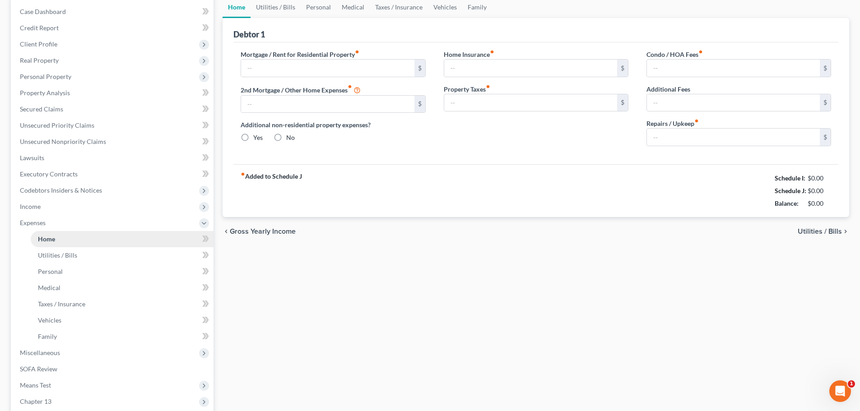
scroll to position [19, 0]
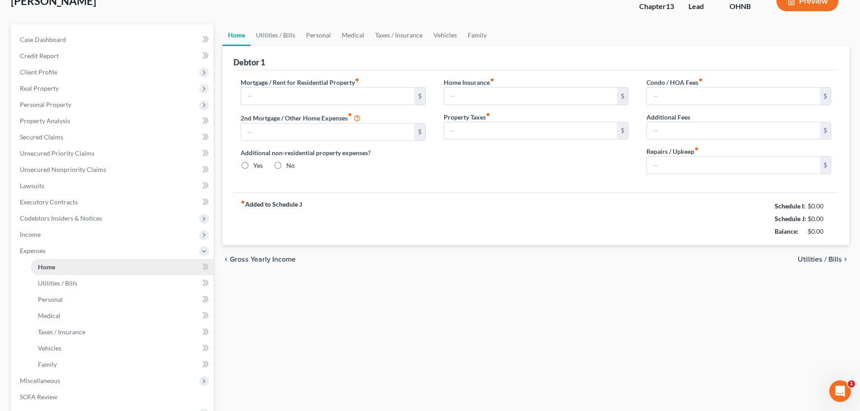
radio input "true"
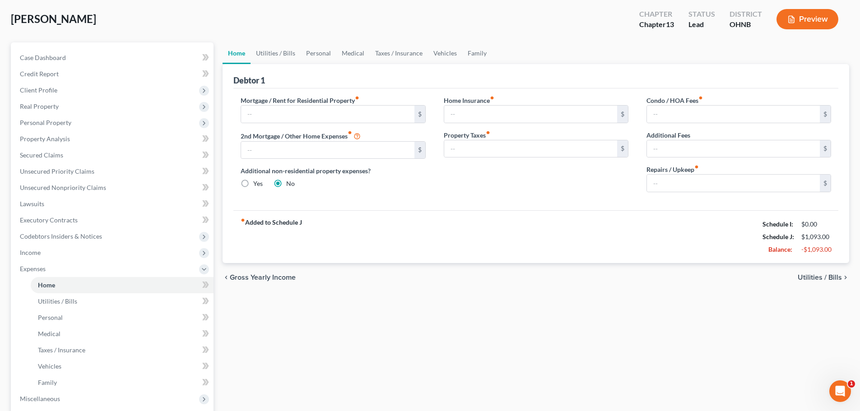
scroll to position [0, 0]
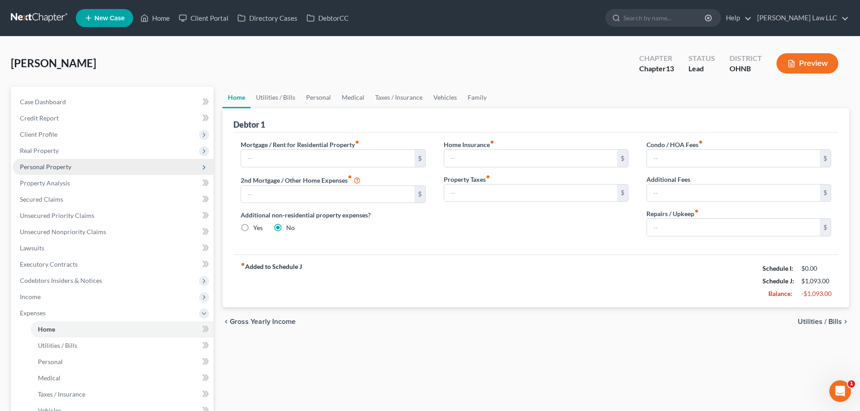
click at [54, 167] on span "Personal Property" at bounding box center [45, 167] width 51 height 8
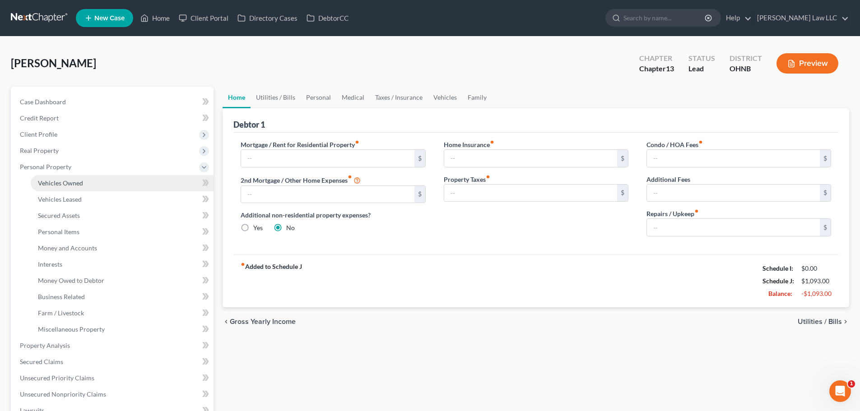
click at [67, 181] on span "Vehicles Owned" at bounding box center [60, 183] width 45 height 8
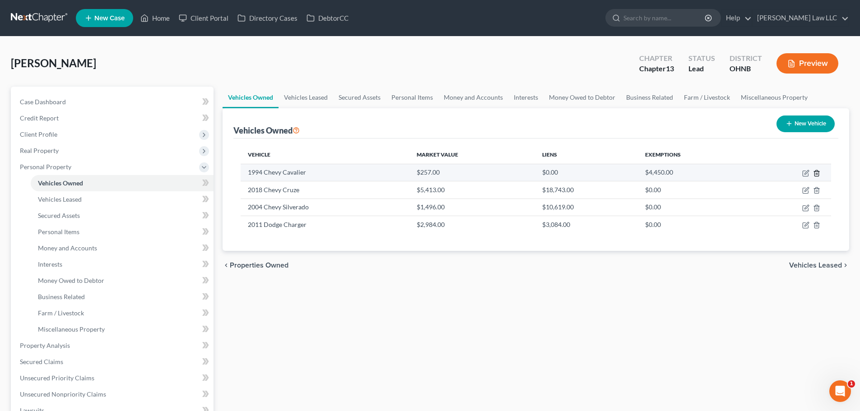
click at [819, 176] on icon "button" at bounding box center [816, 173] width 4 height 6
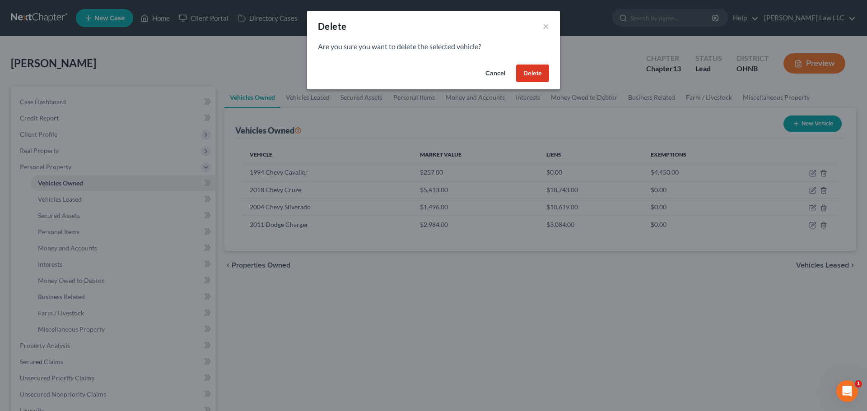
click at [540, 75] on button "Delete" at bounding box center [532, 74] width 33 height 18
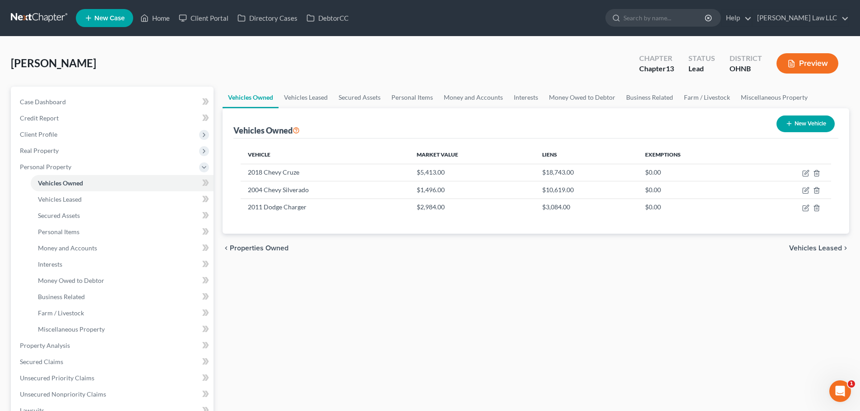
click at [805, 123] on button "New Vehicle" at bounding box center [806, 124] width 58 height 17
select select "0"
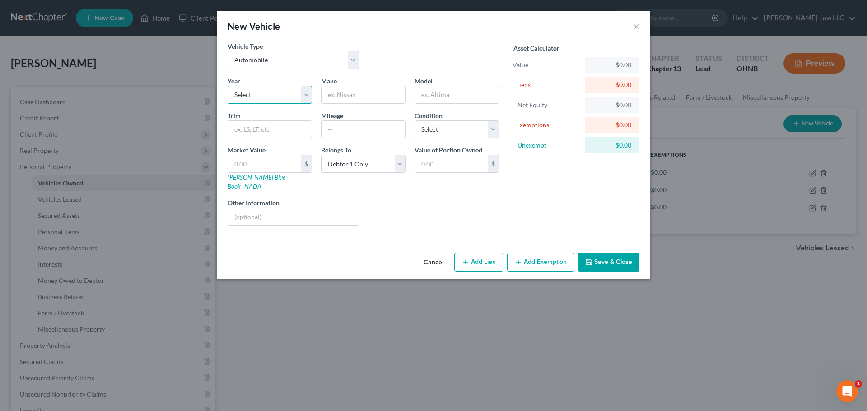
click at [265, 98] on select "Select 2026 2025 2024 2023 2022 2021 2020 2019 2018 2017 2016 2015 2014 2013 20…" at bounding box center [270, 95] width 84 height 18
select select "13"
click at [228, 86] on select "Select 2026 2025 2024 2023 2022 2021 2020 2019 2018 2017 2016 2015 2014 2013 20…" at bounding box center [270, 95] width 84 height 18
click at [363, 98] on input "text" at bounding box center [363, 94] width 84 height 17
type input "VW"
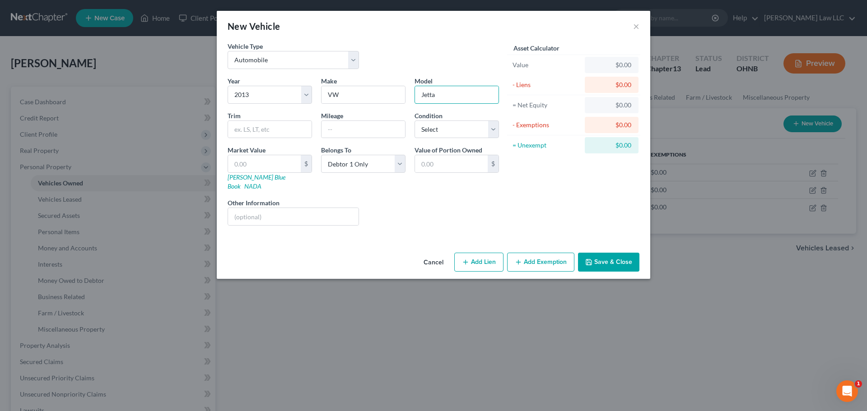
type input "Jetta"
click at [606, 263] on div "Cancel Add Lien Add Lease Add Exemption Save & Close" at bounding box center [433, 264] width 433 height 30
click at [615, 253] on button "Save & Close" at bounding box center [608, 262] width 61 height 19
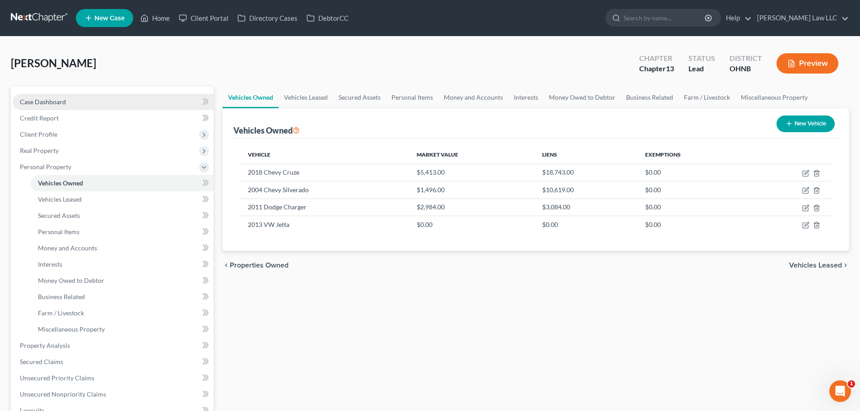
click at [53, 99] on span "Case Dashboard" at bounding box center [43, 102] width 46 height 8
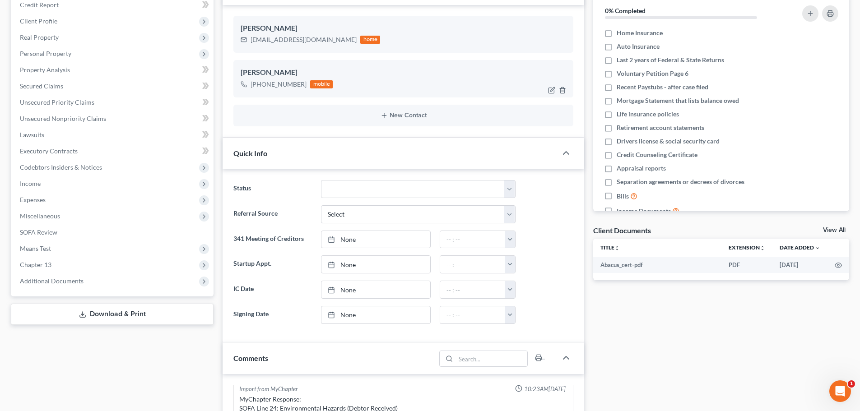
scroll to position [45, 0]
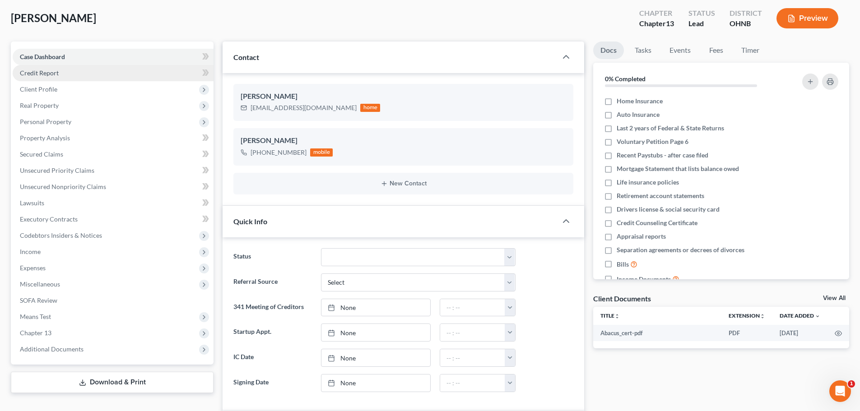
click at [64, 73] on link "Credit Report" at bounding box center [113, 73] width 201 height 16
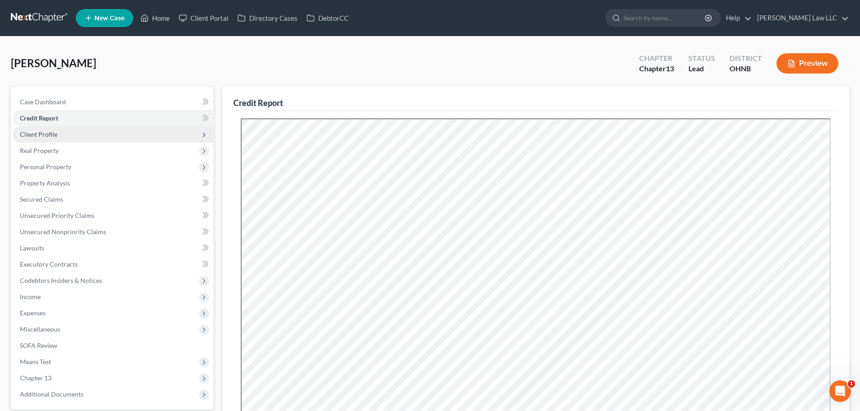
click at [62, 136] on span "Client Profile" at bounding box center [113, 134] width 201 height 16
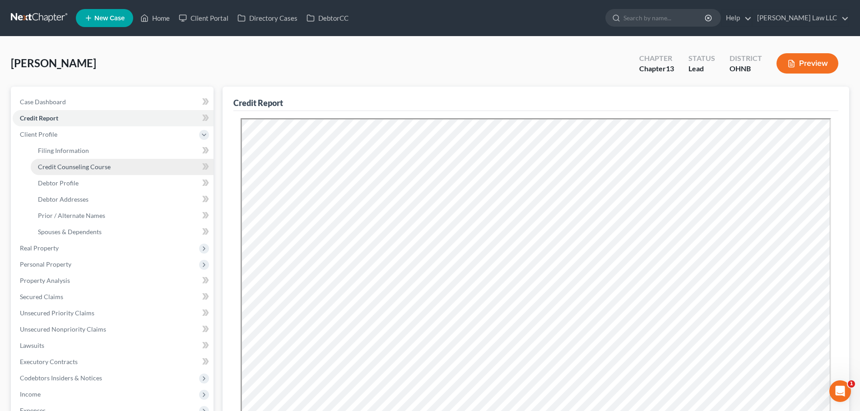
click at [67, 159] on link "Credit Counseling Course" at bounding box center [122, 167] width 183 height 16
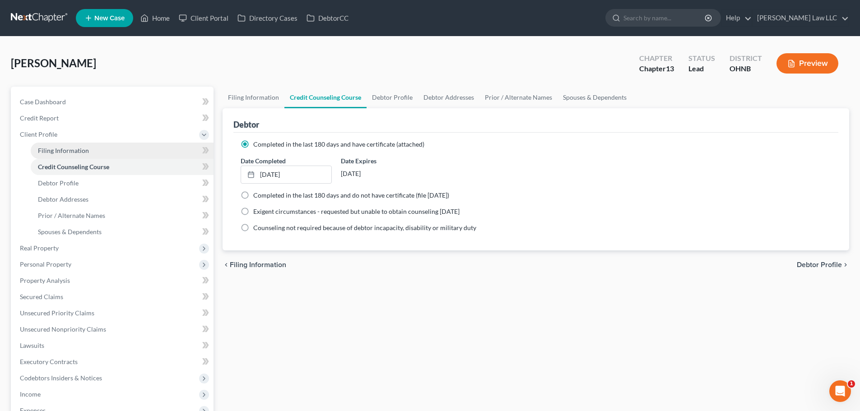
click at [71, 153] on span "Filing Information" at bounding box center [63, 151] width 51 height 8
select select "1"
select select "0"
select select "3"
select select "61"
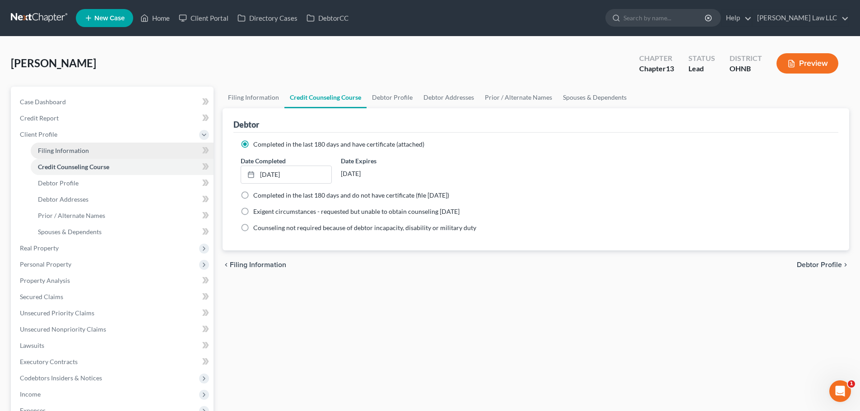
select select "36"
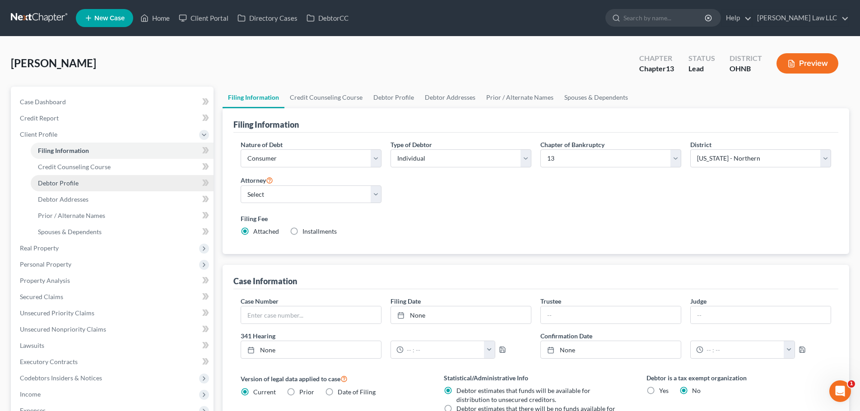
click at [74, 178] on link "Debtor Profile" at bounding box center [122, 183] width 183 height 16
select select "3"
select select "1"
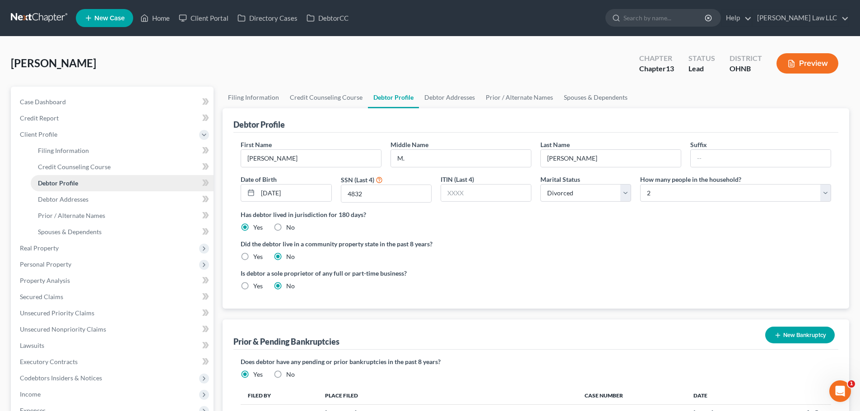
scroll to position [45, 0]
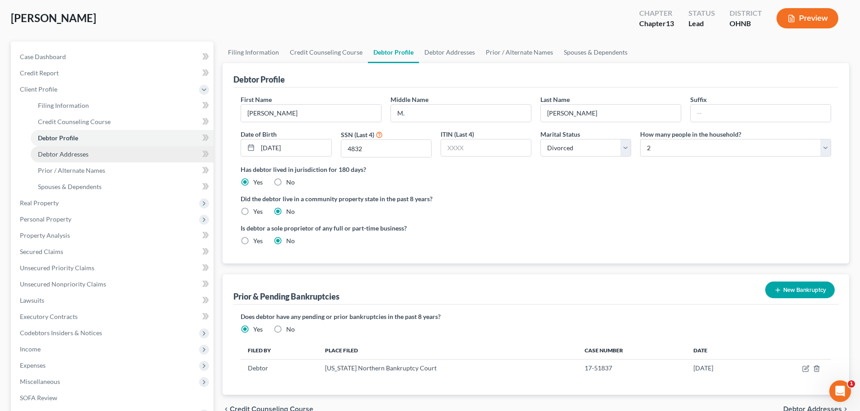
click at [77, 150] on span "Debtor Addresses" at bounding box center [63, 154] width 51 height 8
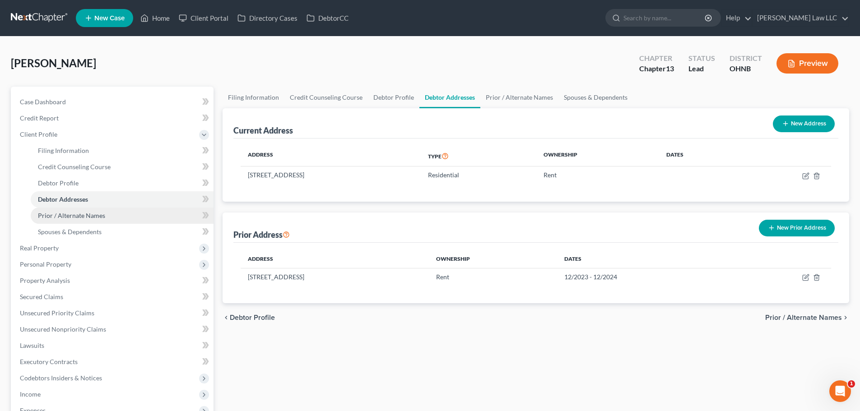
click at [87, 220] on link "Prior / Alternate Names" at bounding box center [122, 216] width 183 height 16
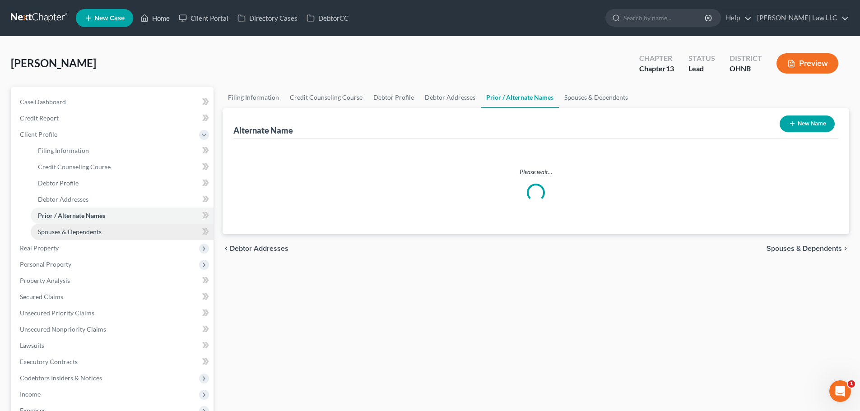
click at [87, 233] on span "Spouses & Dependents" at bounding box center [70, 232] width 64 height 8
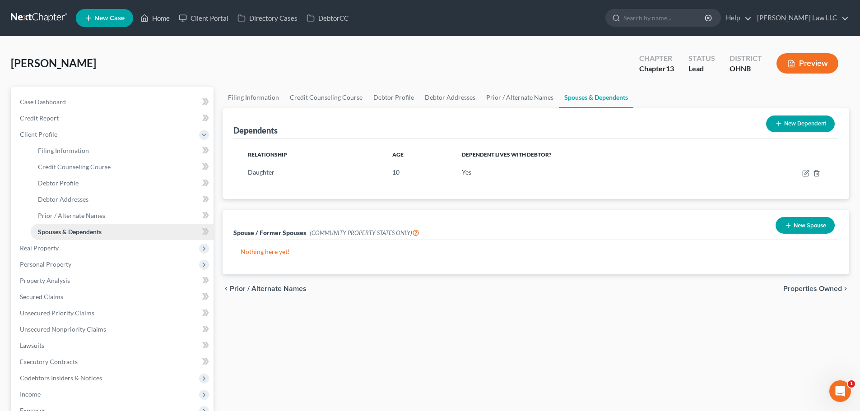
scroll to position [45, 0]
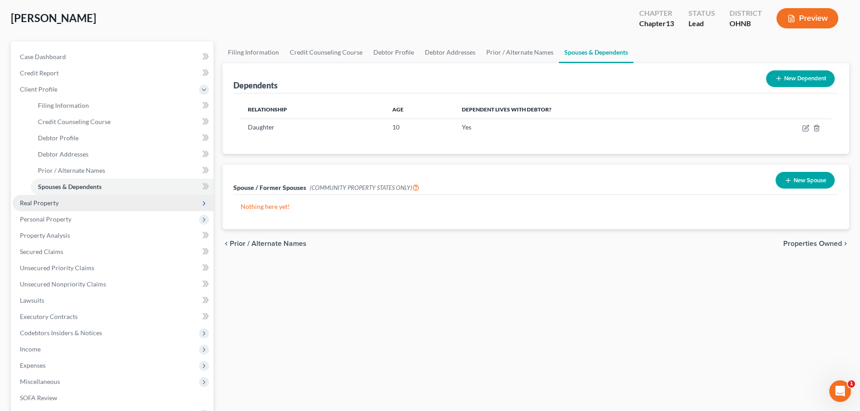
click at [70, 206] on span "Real Property" at bounding box center [113, 203] width 201 height 16
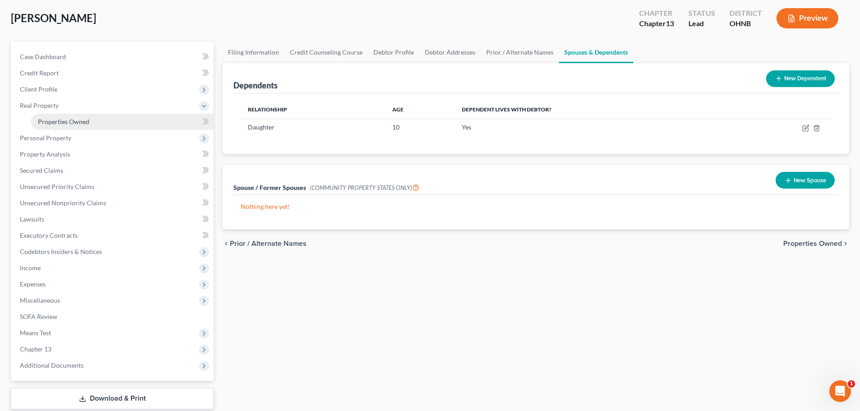
click at [94, 118] on link "Properties Owned" at bounding box center [122, 122] width 183 height 16
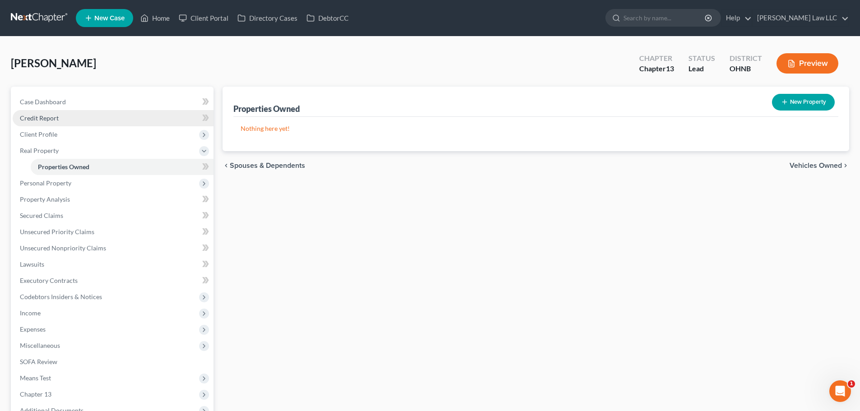
click at [51, 121] on span "Credit Report" at bounding box center [39, 118] width 39 height 8
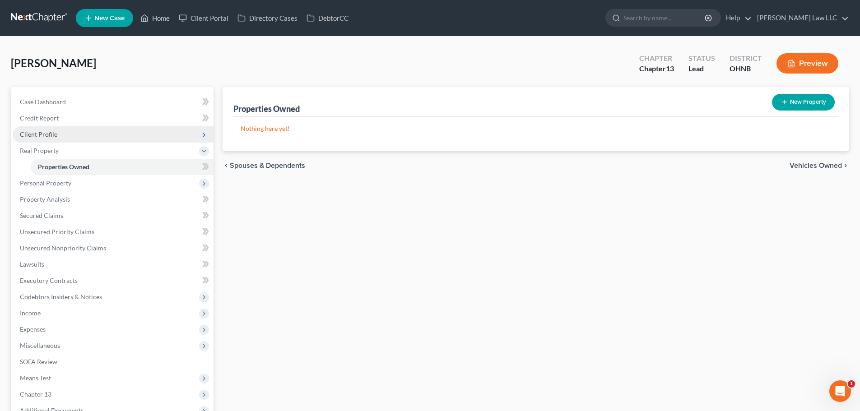
click at [49, 139] on span "Client Profile" at bounding box center [113, 134] width 201 height 16
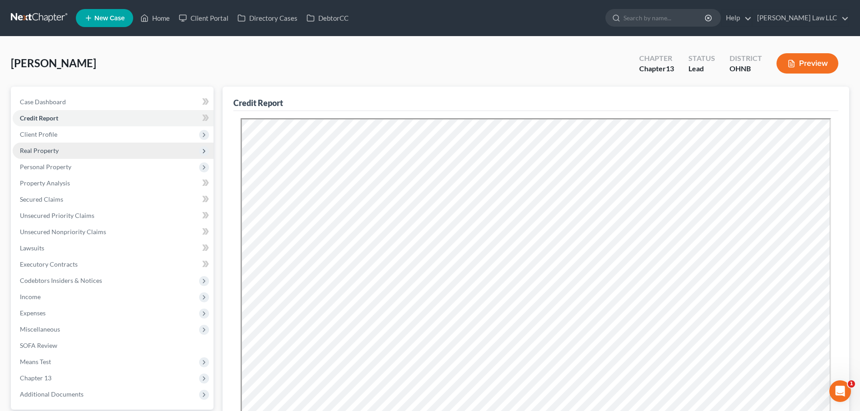
click at [47, 150] on span "Real Property" at bounding box center [39, 151] width 39 height 8
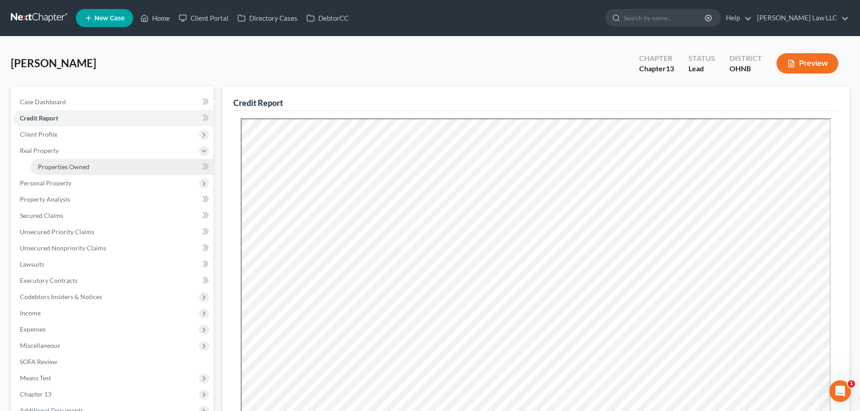
click at [57, 167] on span "Properties Owned" at bounding box center [63, 167] width 51 height 8
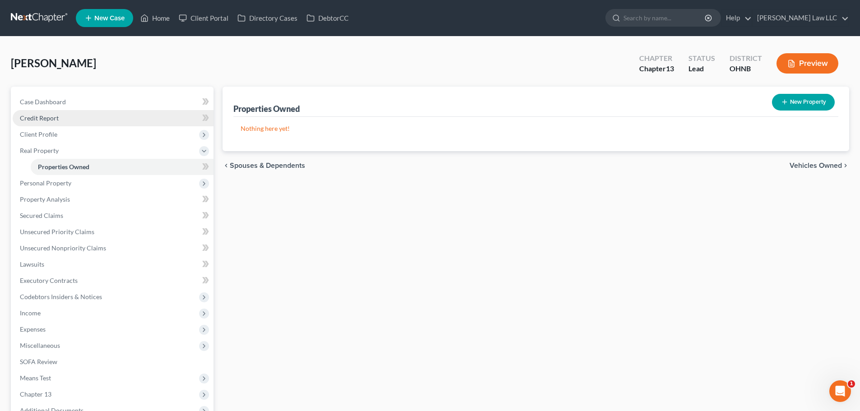
click at [58, 118] on link "Credit Report" at bounding box center [113, 118] width 201 height 16
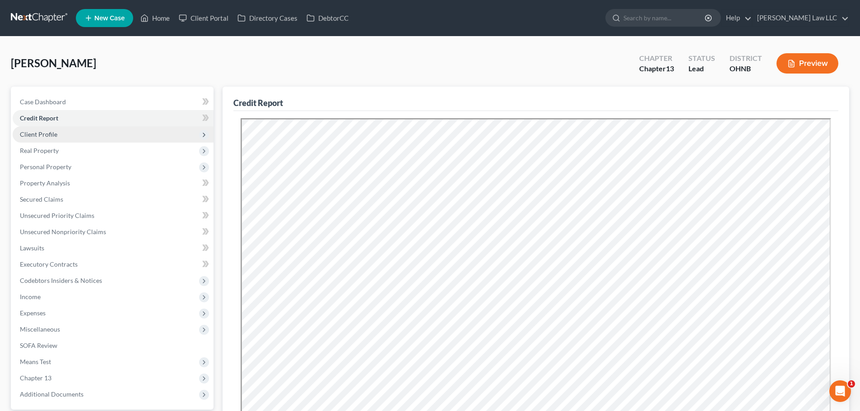
click at [48, 139] on span "Client Profile" at bounding box center [113, 134] width 201 height 16
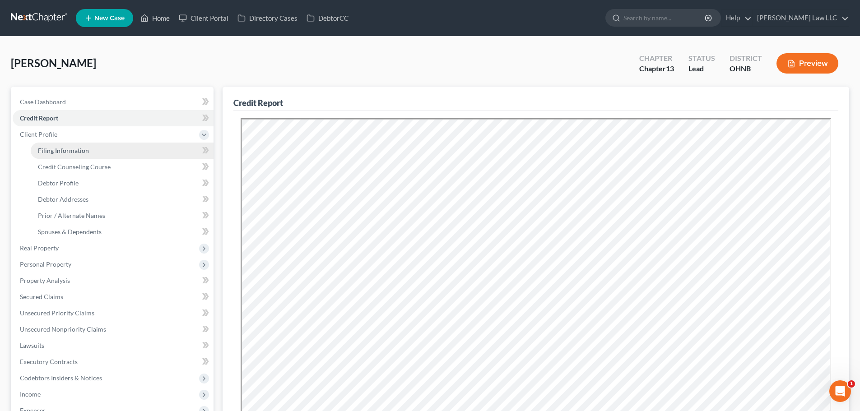
click at [58, 152] on span "Filing Information" at bounding box center [63, 151] width 51 height 8
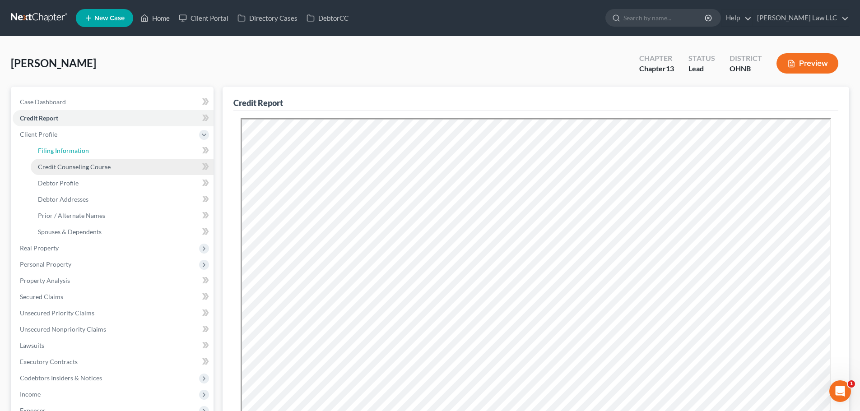
select select "1"
select select "0"
select select "3"
select select "61"
select select "0"
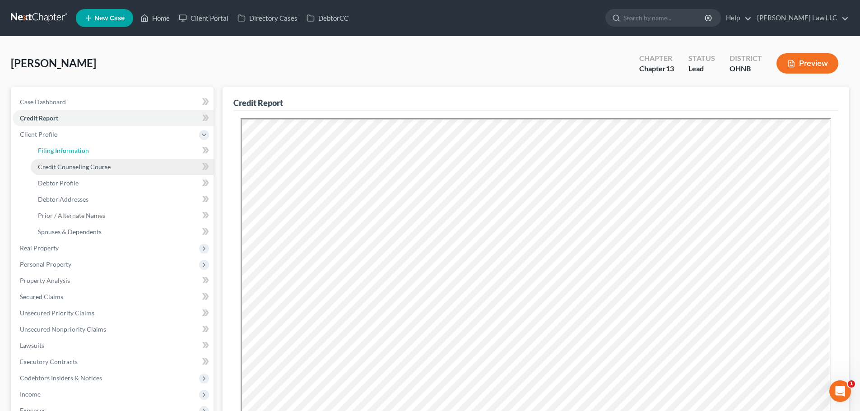
select select "36"
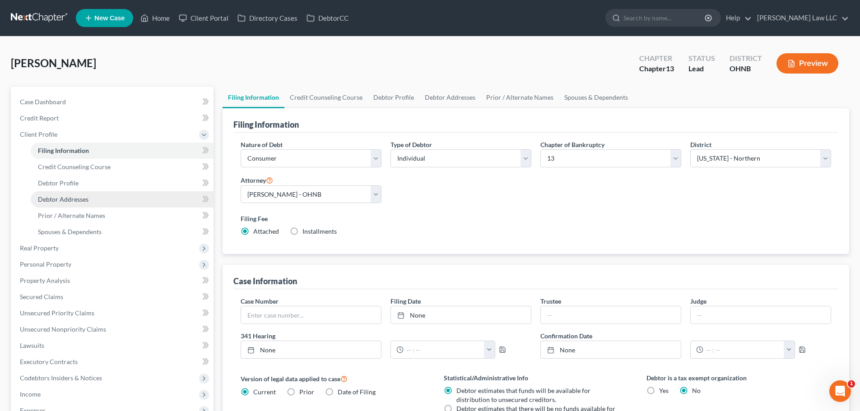
click at [69, 203] on link "Debtor Addresses" at bounding box center [122, 199] width 183 height 16
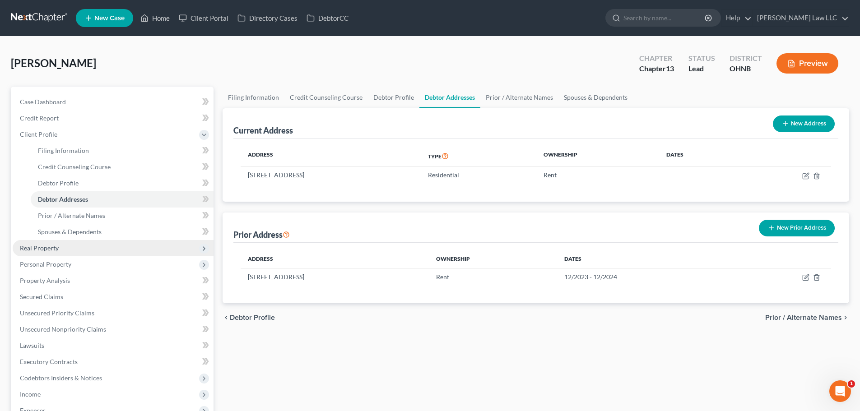
click at [62, 248] on span "Real Property" at bounding box center [113, 248] width 201 height 16
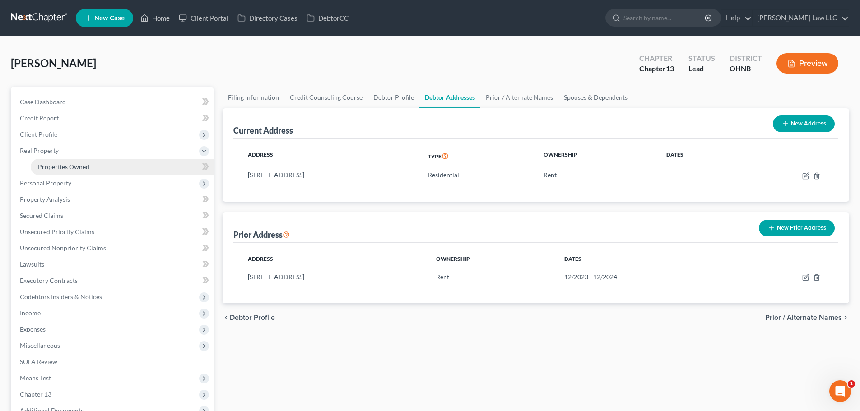
click at [70, 171] on link "Properties Owned" at bounding box center [122, 167] width 183 height 16
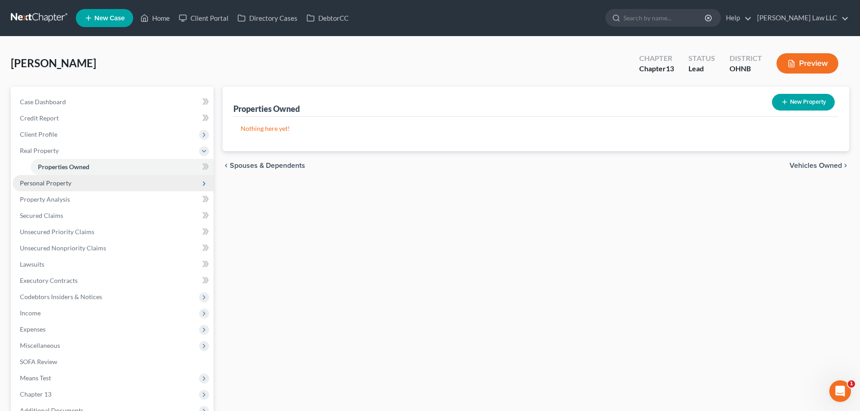
click at [72, 181] on span "Personal Property" at bounding box center [113, 183] width 201 height 16
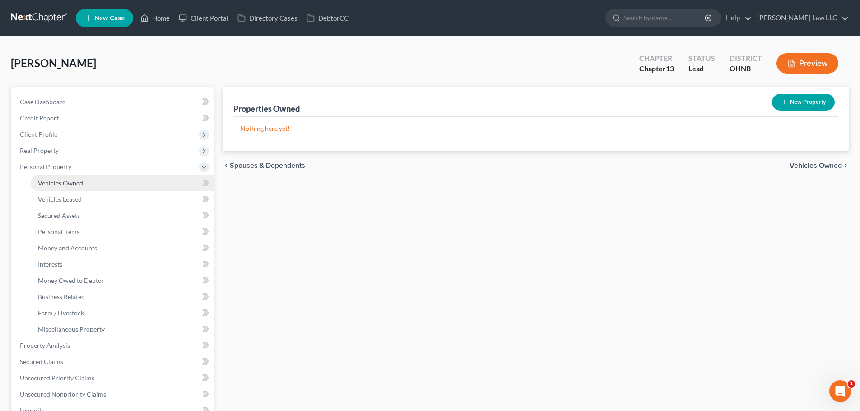
click at [71, 180] on span "Vehicles Owned" at bounding box center [60, 183] width 45 height 8
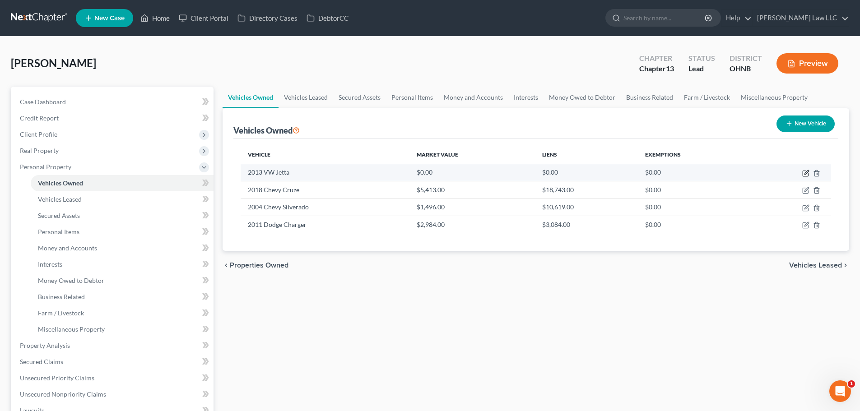
click at [806, 173] on icon "button" at bounding box center [805, 173] width 7 height 7
select select "0"
select select "13"
select select "0"
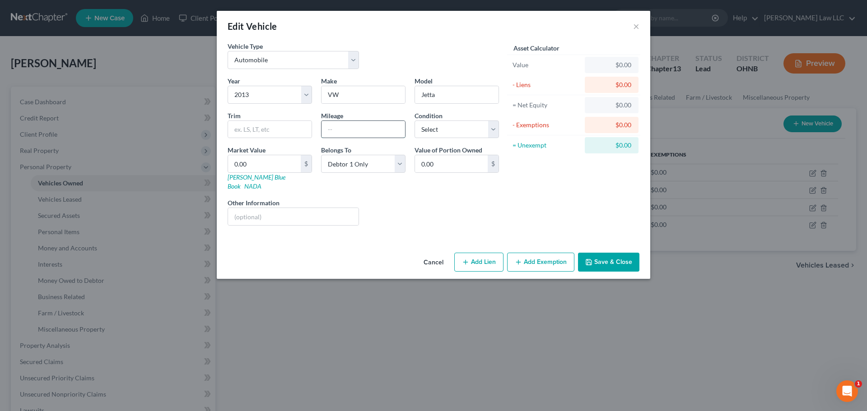
click at [339, 129] on input "text" at bounding box center [363, 129] width 84 height 17
click at [351, 129] on input "text" at bounding box center [363, 129] width 84 height 17
type input "170000"
click at [463, 52] on div "Vehicle Type Select Automobile Truck Trailer Watercraft Aircraft Motor Home Atv…" at bounding box center [363, 59] width 280 height 35
click at [256, 167] on input "0.00" at bounding box center [264, 163] width 73 height 17
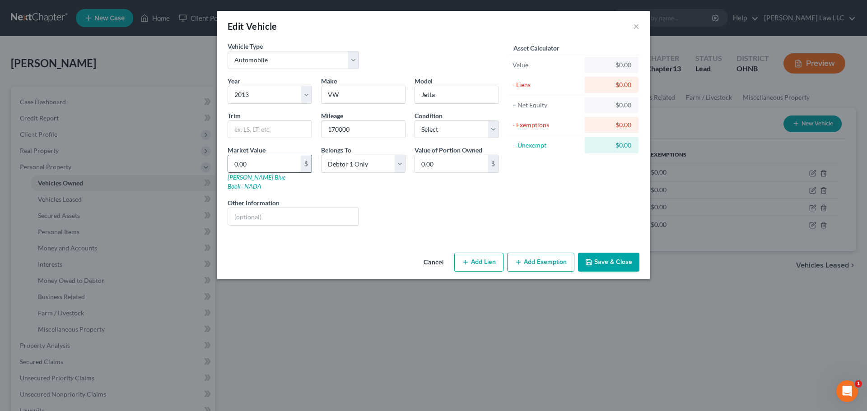
type input "2"
type input "2.00"
type input "25"
type input "25.00"
type input "250"
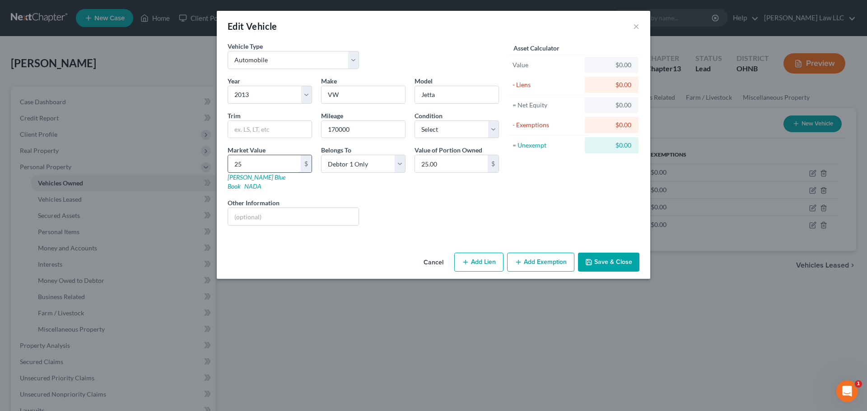
type input "250.00"
type input "2500"
type input "2,500.00"
type input "2,500"
click at [609, 255] on button "Save & Close" at bounding box center [608, 262] width 61 height 19
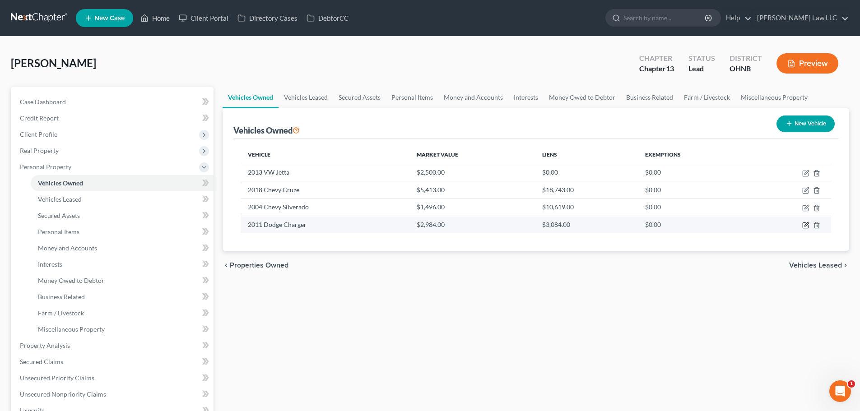
click at [806, 226] on icon "button" at bounding box center [807, 224] width 4 height 4
select select "0"
select select "15"
select select "3"
select select "0"
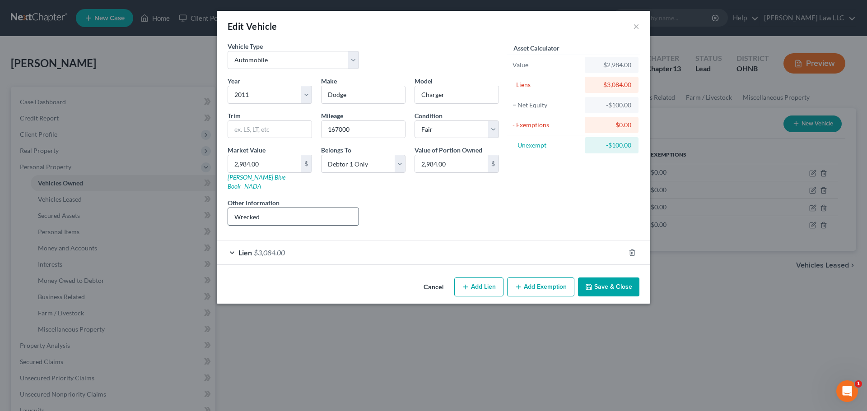
click at [282, 208] on input "Wrecked" at bounding box center [293, 216] width 130 height 17
type input "Wrecked and He does not have it"
click at [612, 279] on button "Save & Close" at bounding box center [608, 287] width 61 height 19
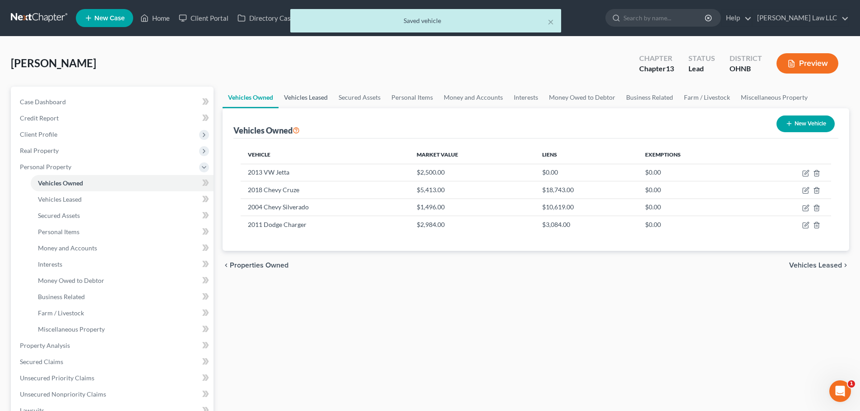
click at [312, 99] on link "Vehicles Leased" at bounding box center [306, 98] width 55 height 22
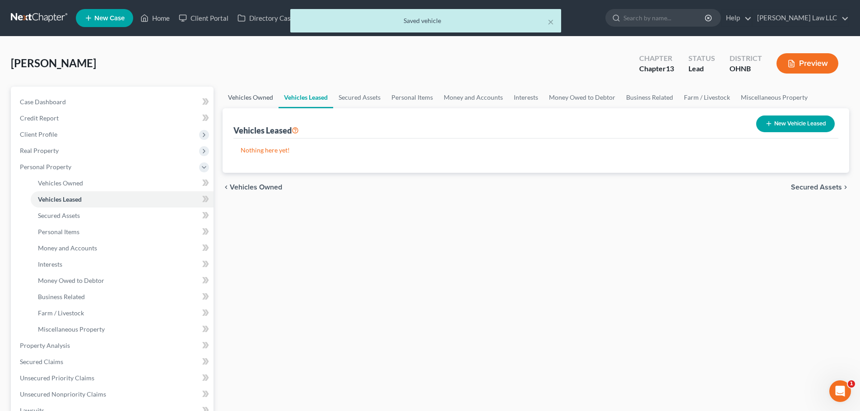
click at [243, 91] on link "Vehicles Owned" at bounding box center [251, 98] width 56 height 22
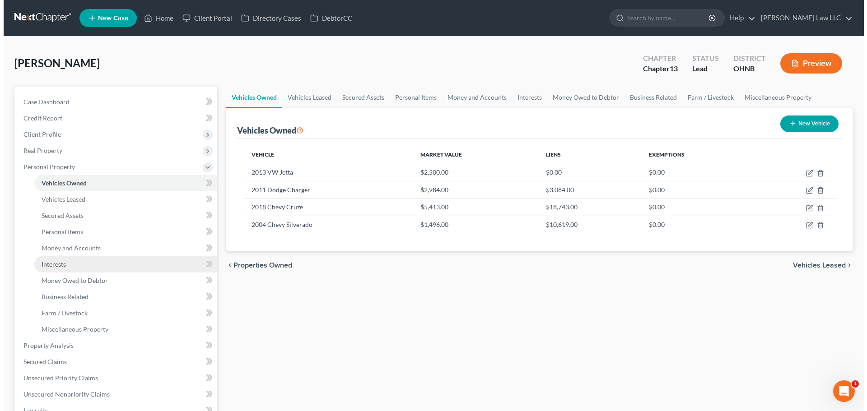
scroll to position [90, 0]
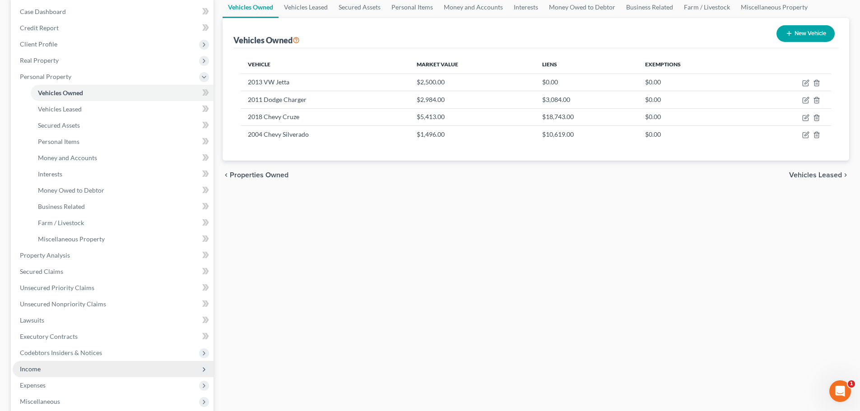
click at [41, 369] on span "Income" at bounding box center [113, 369] width 201 height 16
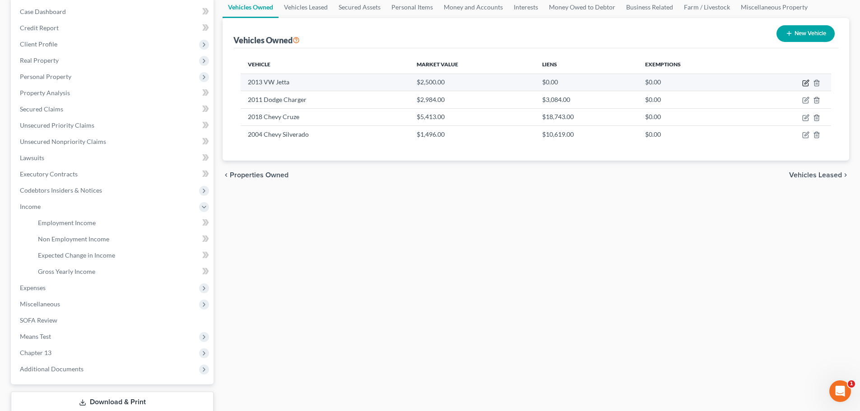
click at [804, 84] on icon "button" at bounding box center [805, 82] width 7 height 7
select select "0"
select select "13"
select select "0"
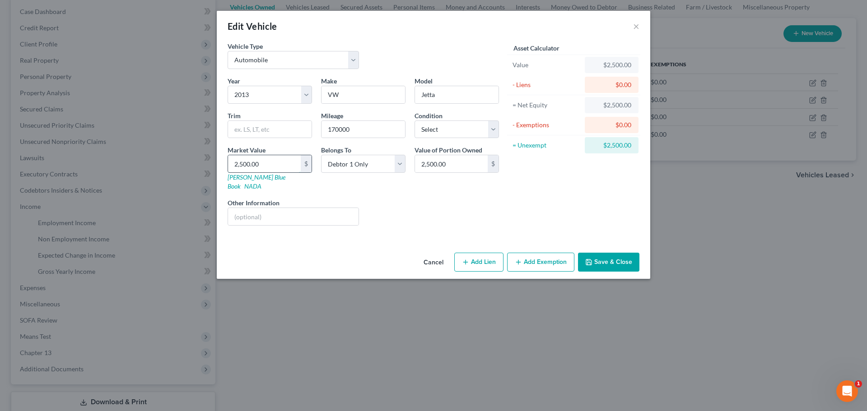
click at [278, 167] on input "2,500.00" at bounding box center [264, 163] width 73 height 17
click at [447, 207] on div "Liens Select" at bounding box center [433, 212] width 140 height 28
click at [566, 254] on button "Add Exemption" at bounding box center [540, 262] width 67 height 19
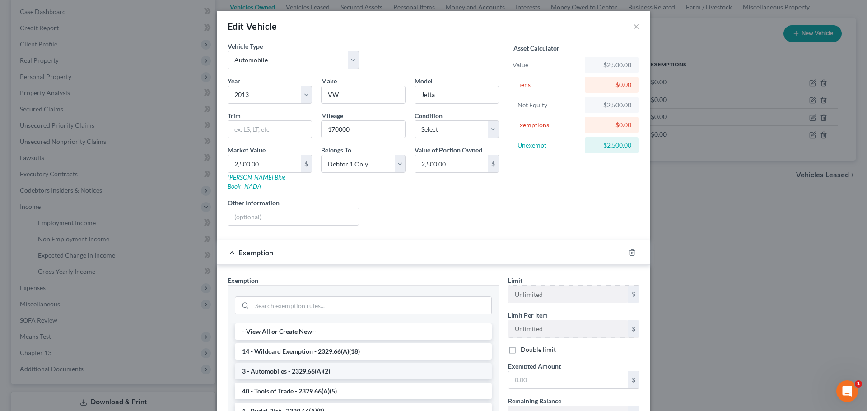
click at [275, 365] on li "3 - Automobiles - 2329.66(A)(2)" at bounding box center [363, 371] width 257 height 16
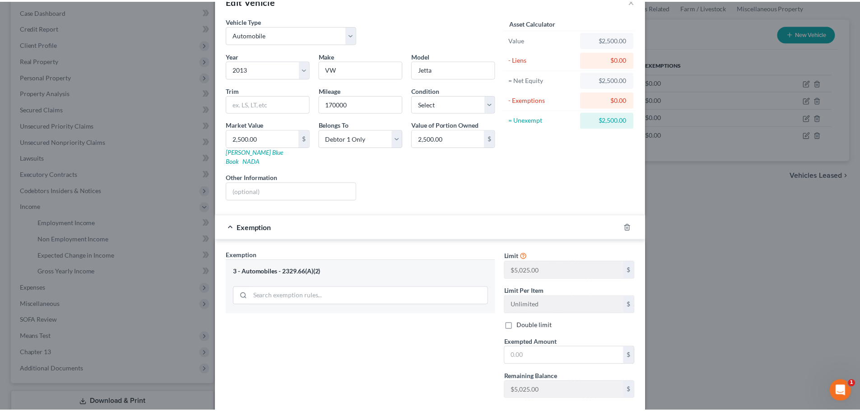
scroll to position [69, 0]
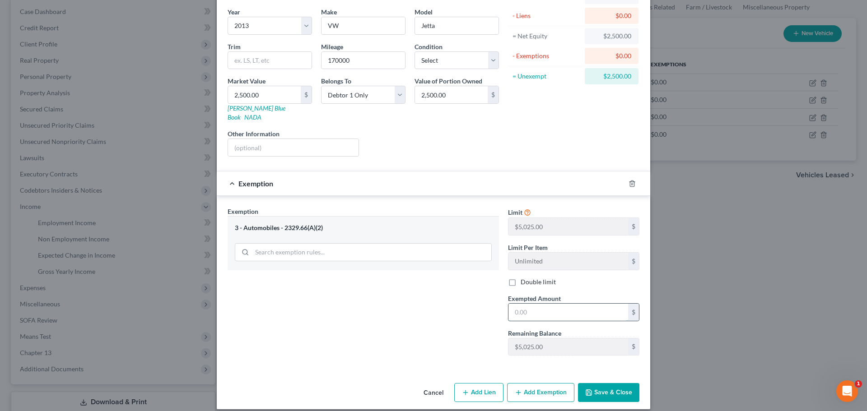
click at [541, 306] on input "text" at bounding box center [568, 312] width 120 height 17
type input "2,500"
click at [369, 321] on div "Exemption Set must be selected for CA. Exemption * 3 - Automobiles - 2329.66(A)…" at bounding box center [363, 285] width 280 height 156
click at [616, 386] on button "Save & Close" at bounding box center [608, 392] width 61 height 19
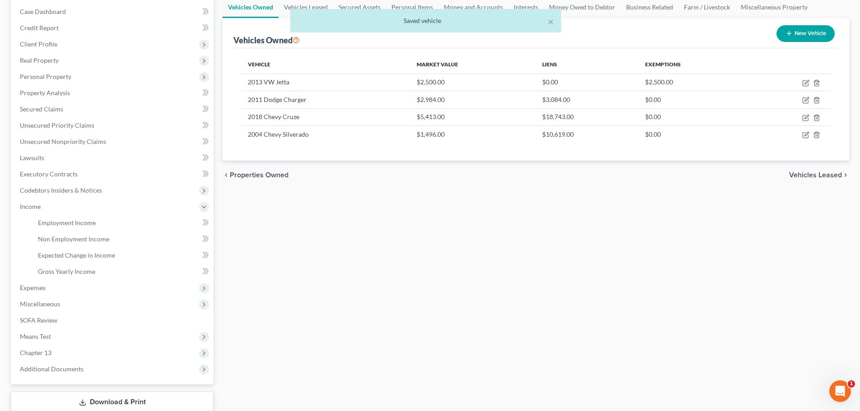
click at [414, 240] on div "Vehicles Owned Vehicles Leased Secured Assets Personal Items Money and Accounts…" at bounding box center [536, 204] width 636 height 417
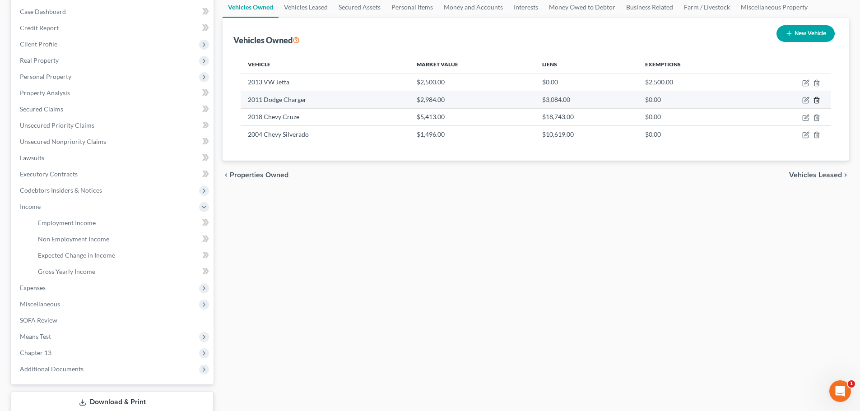
click at [817, 102] on icon "button" at bounding box center [816, 100] width 7 height 7
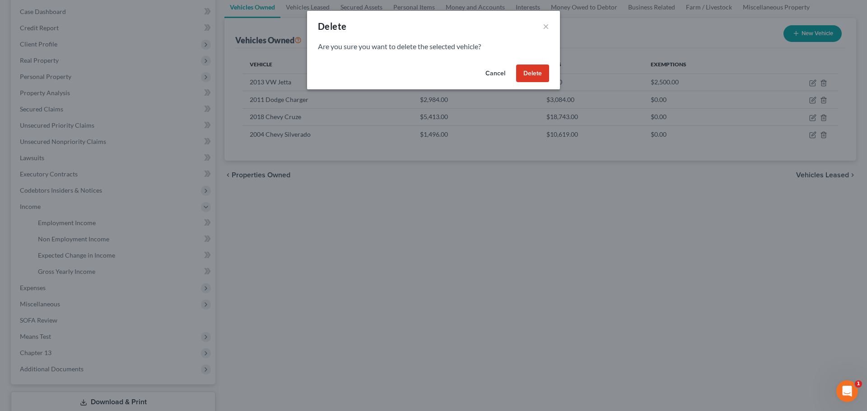
click at [544, 78] on button "Delete" at bounding box center [532, 74] width 33 height 18
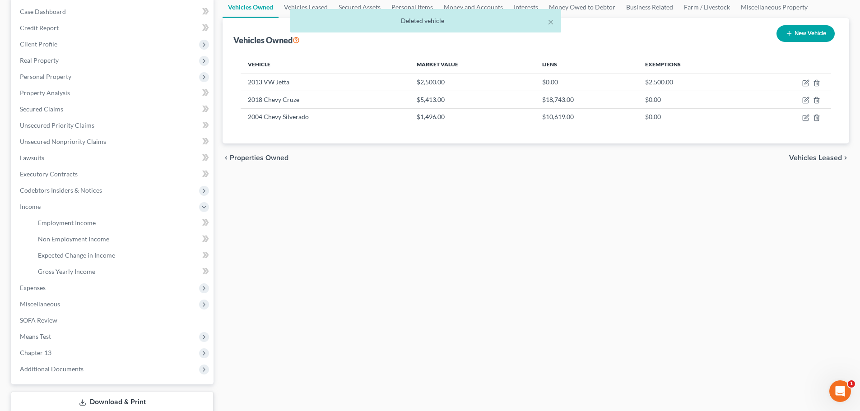
drag, startPoint x: 432, startPoint y: 186, endPoint x: 432, endPoint y: 191, distance: 5.0
click at [432, 186] on div "Vehicles Owned Vehicles Leased Secured Assets Personal Items Money and Accounts…" at bounding box center [536, 204] width 636 height 417
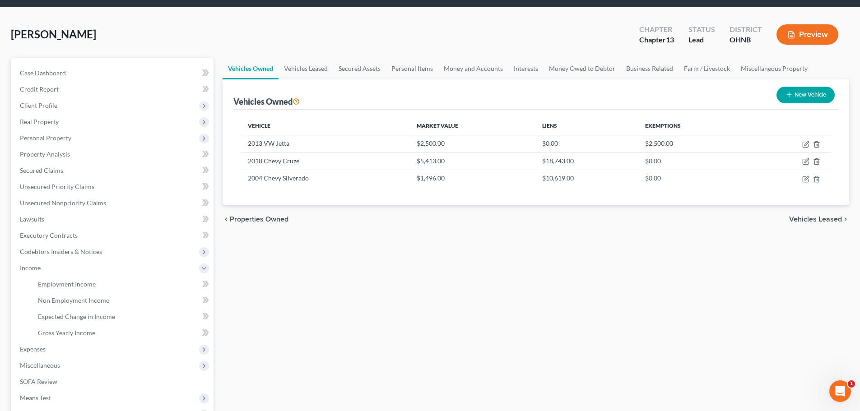
scroll to position [45, 0]
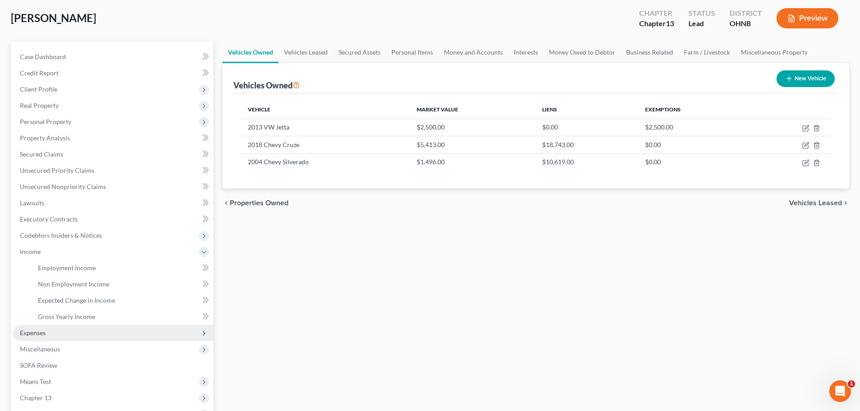
click at [57, 337] on span "Expenses" at bounding box center [113, 333] width 201 height 16
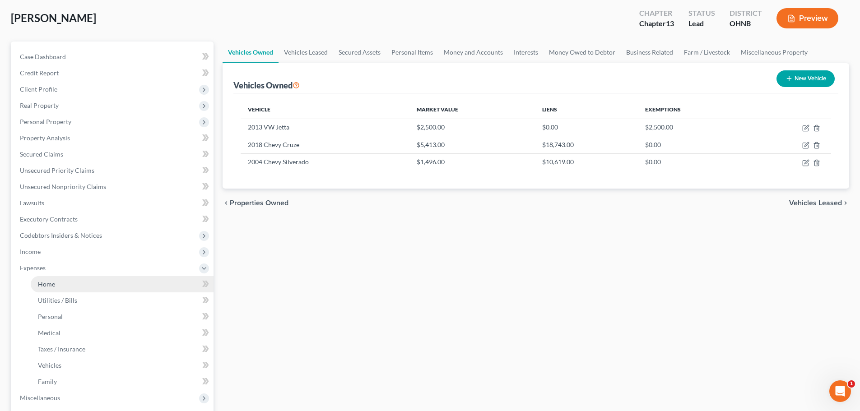
click at [60, 284] on link "Home" at bounding box center [122, 284] width 183 height 16
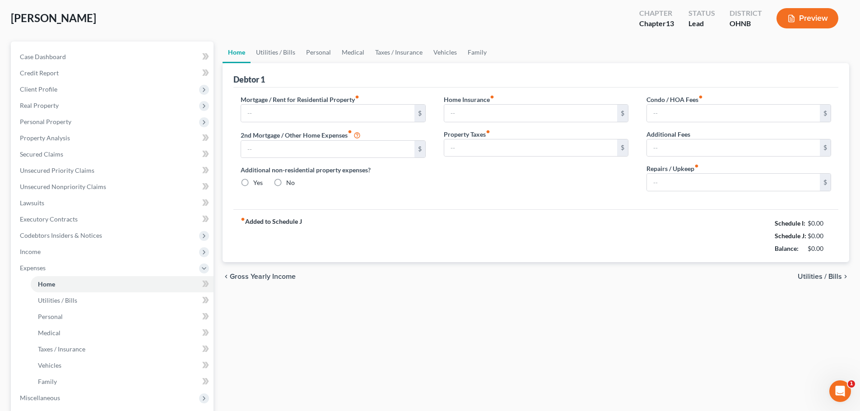
radio input "true"
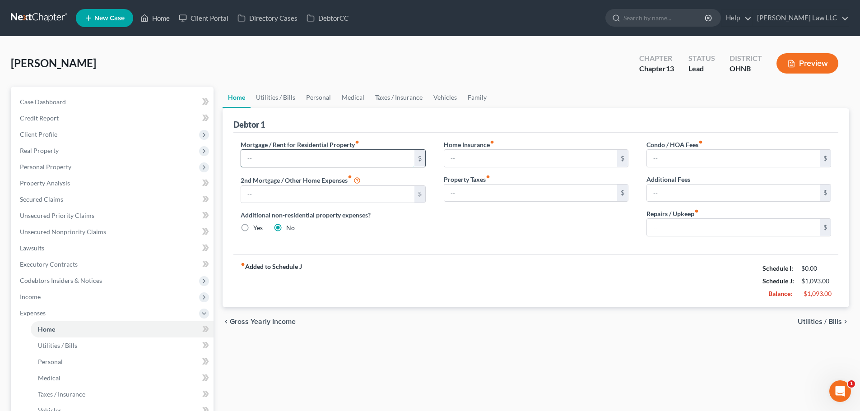
click at [323, 157] on input "text" at bounding box center [327, 158] width 173 height 17
click at [322, 157] on input "text" at bounding box center [327, 158] width 173 height 17
click at [322, 119] on div "Debtor 1" at bounding box center [535, 120] width 605 height 24
click at [46, 297] on span "Income" at bounding box center [113, 297] width 201 height 16
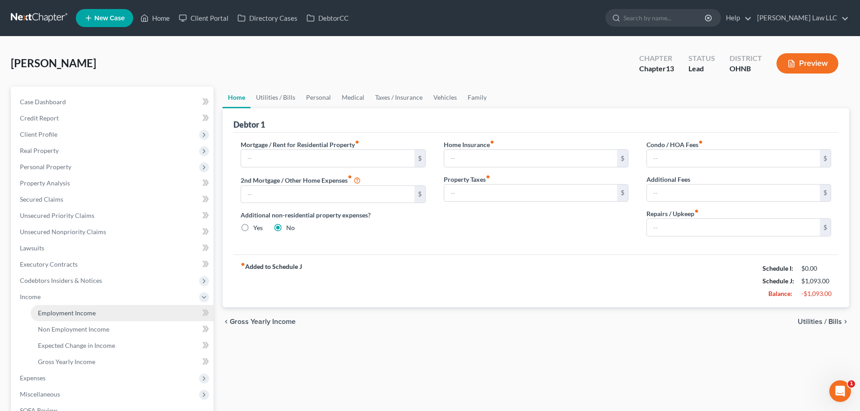
click at [79, 309] on span "Employment Income" at bounding box center [67, 313] width 58 height 8
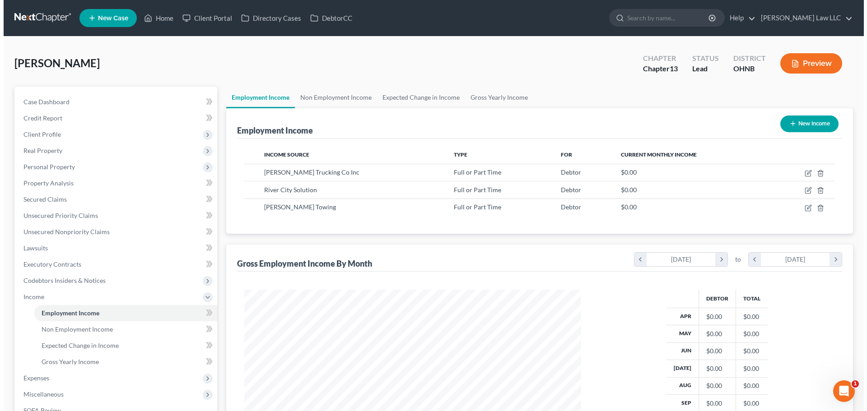
scroll to position [168, 355]
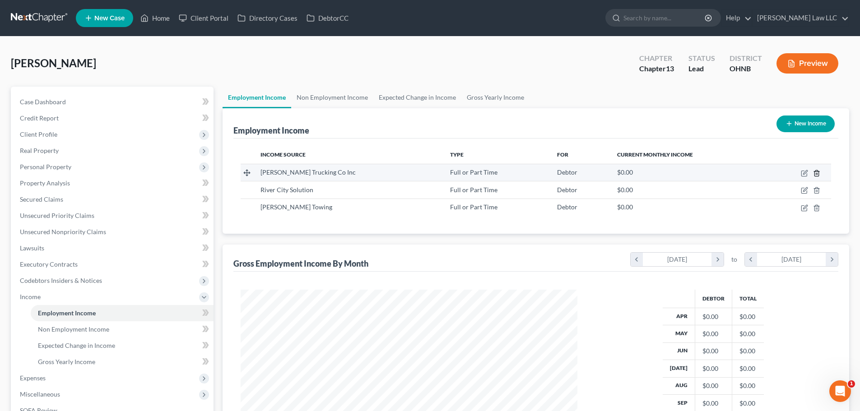
click at [816, 174] on line "button" at bounding box center [816, 174] width 0 height 2
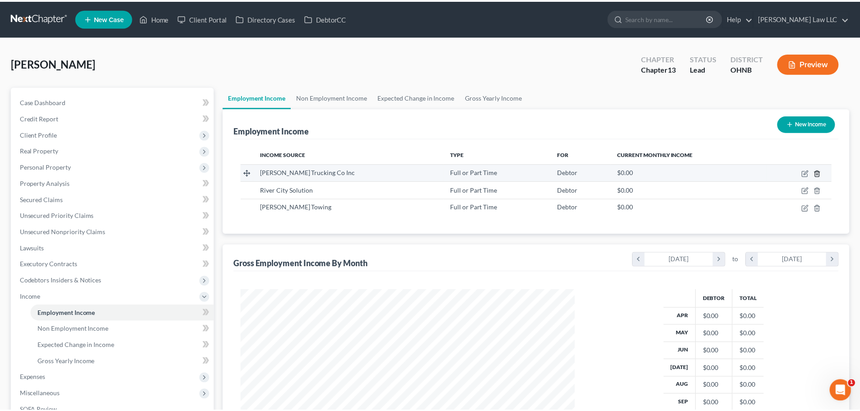
scroll to position [170, 358]
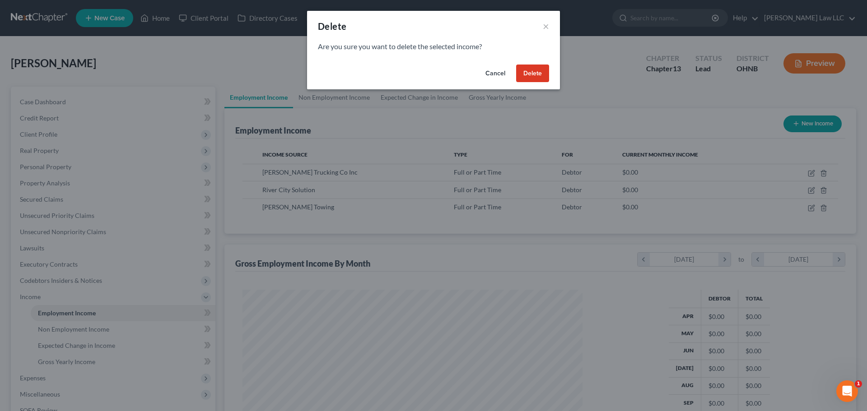
click at [531, 74] on button "Delete" at bounding box center [532, 74] width 33 height 18
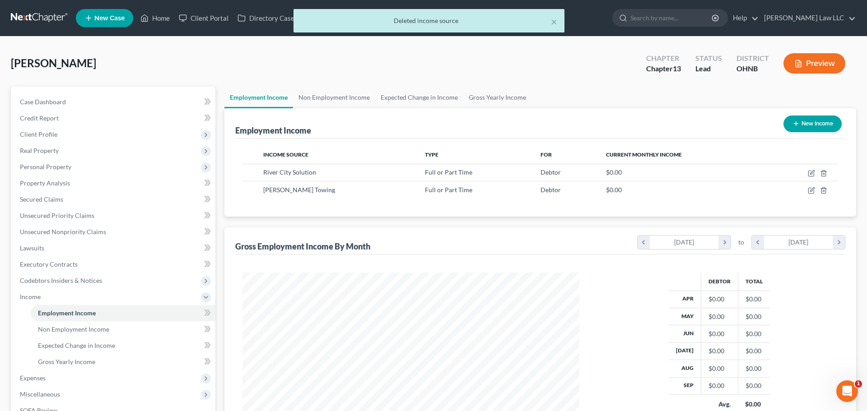
scroll to position [451299, 451112]
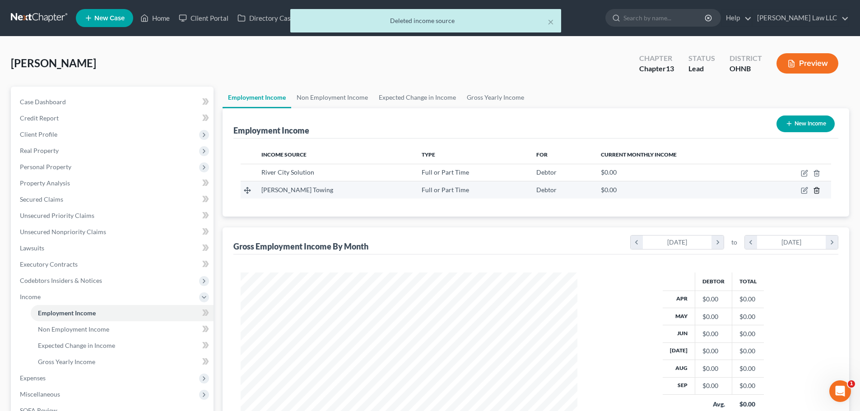
click at [819, 189] on icon "button" at bounding box center [816, 191] width 4 height 6
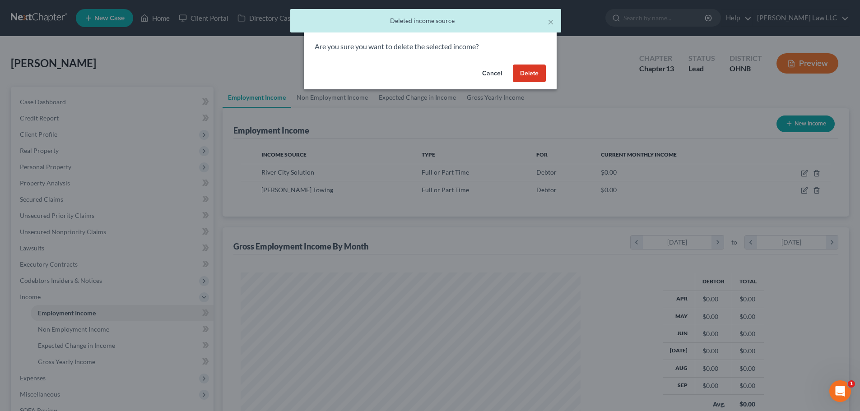
scroll to position [170, 358]
click at [539, 74] on button "Delete" at bounding box center [532, 74] width 33 height 18
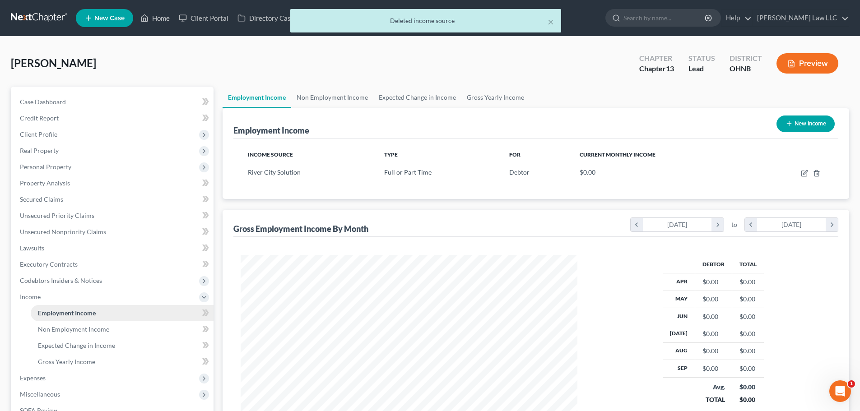
scroll to position [90, 0]
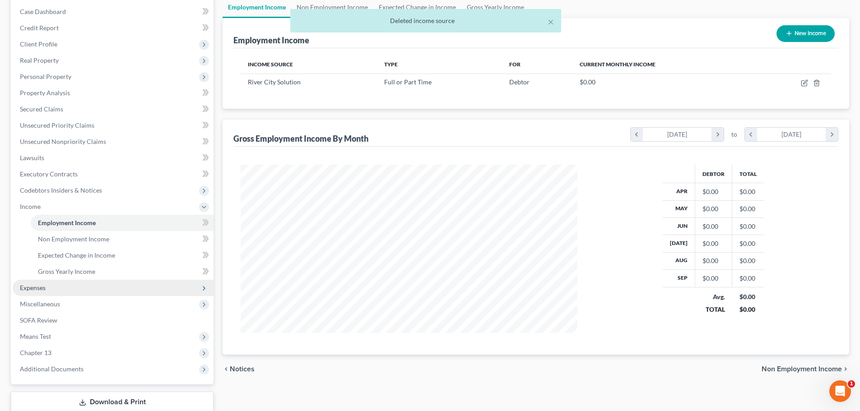
click at [56, 291] on span "Expenses" at bounding box center [113, 288] width 201 height 16
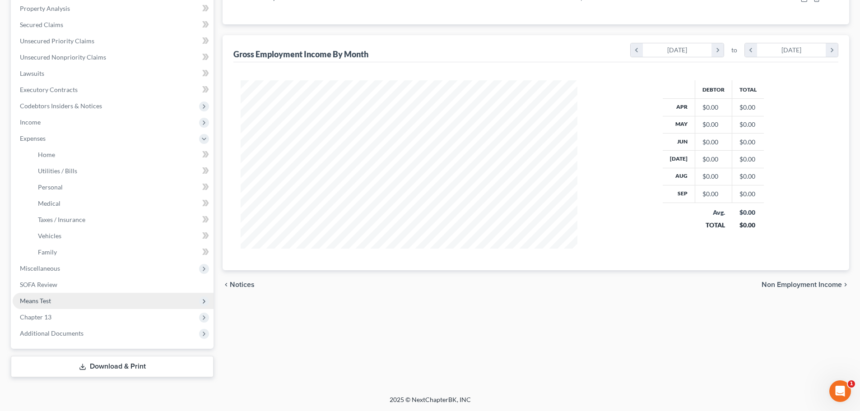
scroll to position [175, 0]
click at [63, 288] on link "SOFA Review" at bounding box center [113, 284] width 201 height 16
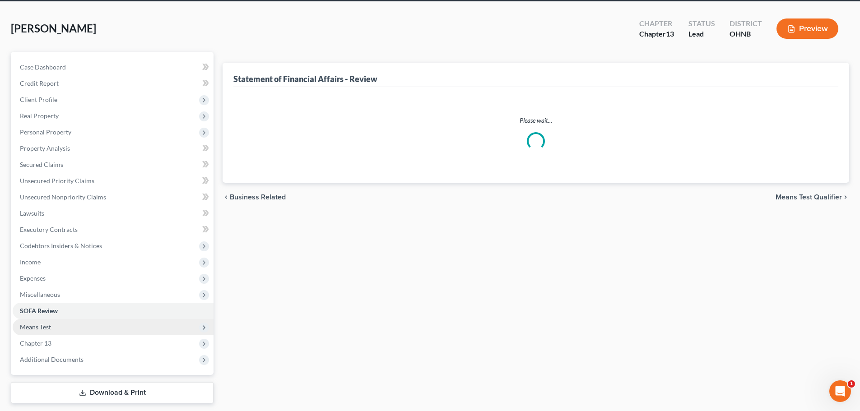
scroll to position [61, 0]
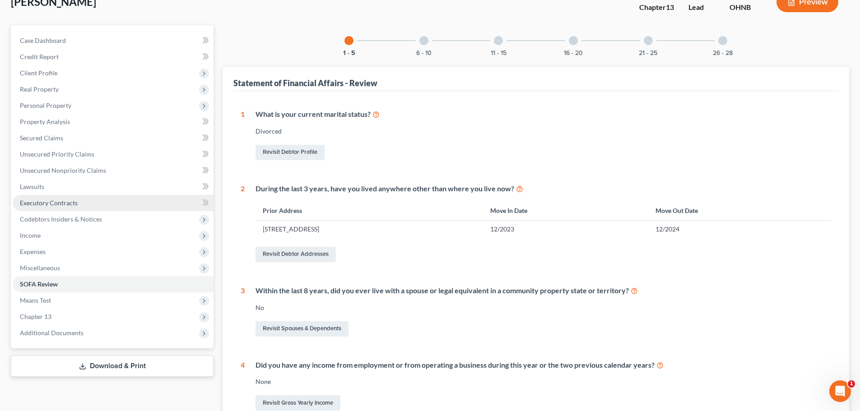
click at [58, 203] on span "Executory Contracts" at bounding box center [49, 203] width 58 height 8
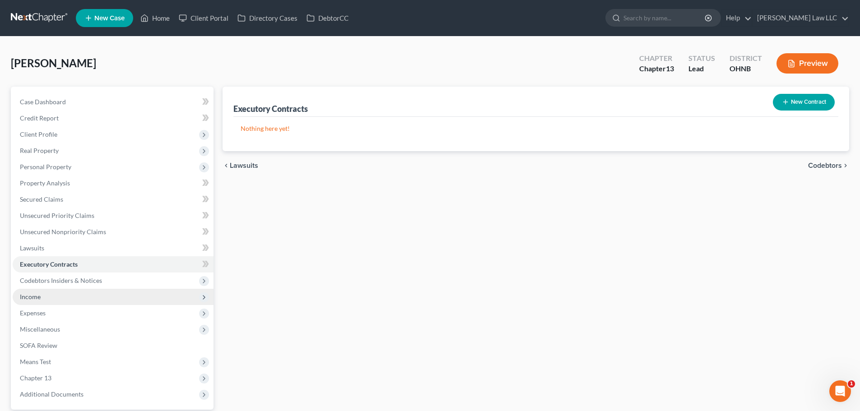
click at [51, 298] on span "Income" at bounding box center [113, 297] width 201 height 16
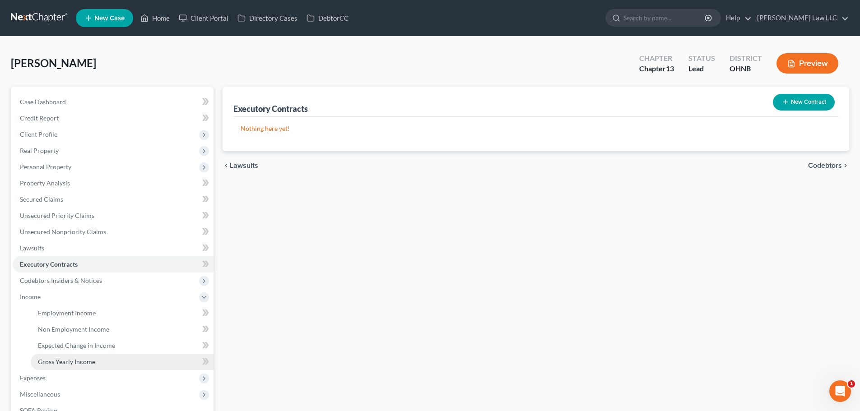
click at [84, 361] on span "Gross Yearly Income" at bounding box center [66, 362] width 57 height 8
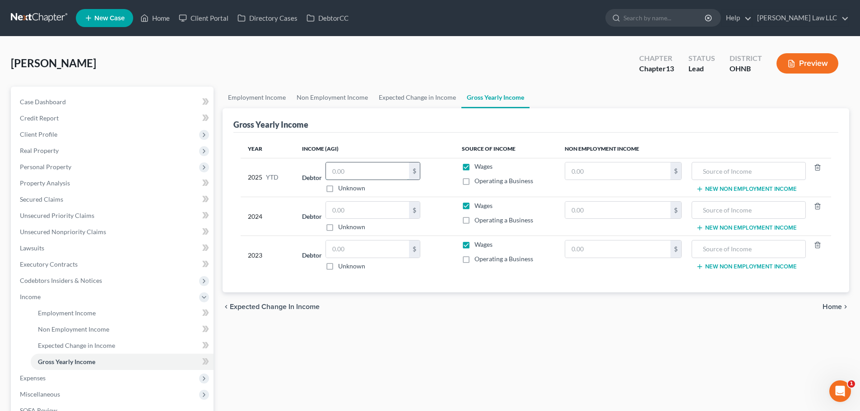
click at [368, 172] on input "text" at bounding box center [367, 171] width 83 height 17
type input "25,171"
click at [378, 324] on div "Employment Income Non Employment Income Expected Change in Income Gross Yearly …" at bounding box center [536, 295] width 636 height 417
click at [337, 212] on input "text" at bounding box center [367, 210] width 83 height 17
type input "55,711"
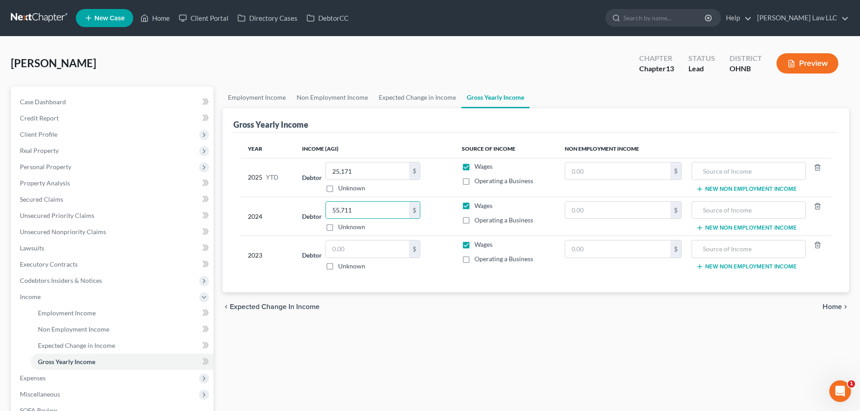
click at [377, 353] on div "Employment Income Non Employment Income Expected Change in Income Gross Yearly …" at bounding box center [536, 295] width 636 height 417
click at [350, 361] on div "Employment Income Non Employment Income Expected Change in Income Gross Yearly …" at bounding box center [536, 295] width 636 height 417
click at [425, 99] on link "Expected Change in Income" at bounding box center [417, 98] width 88 height 22
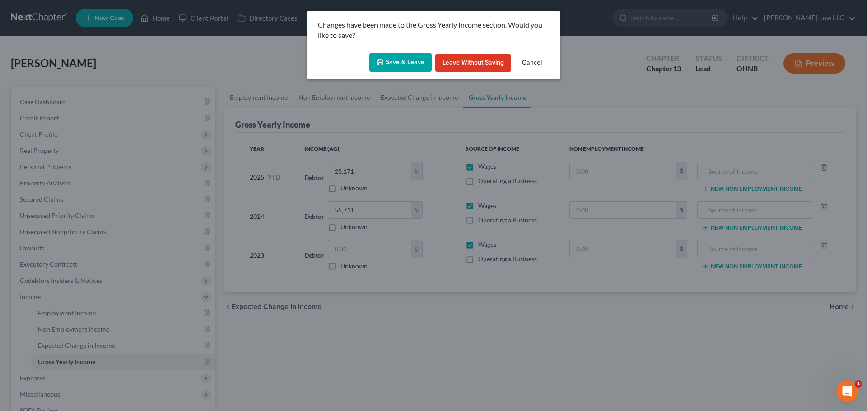
click at [401, 56] on button "Save & Leave" at bounding box center [400, 62] width 62 height 19
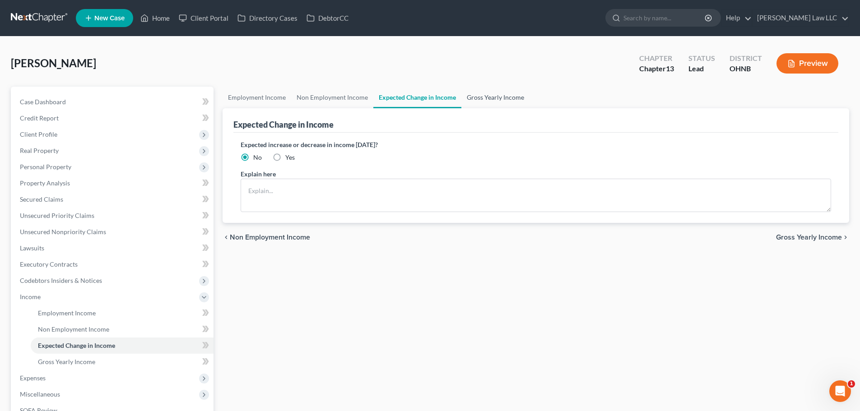
click at [500, 101] on link "Gross Yearly Income" at bounding box center [495, 98] width 68 height 22
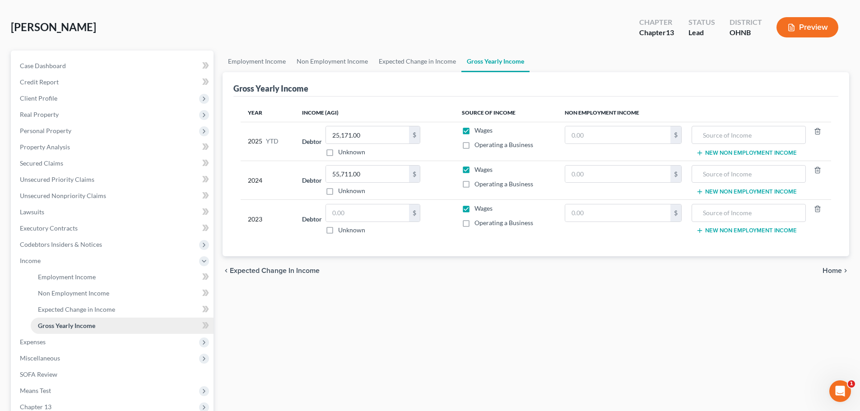
scroll to position [90, 0]
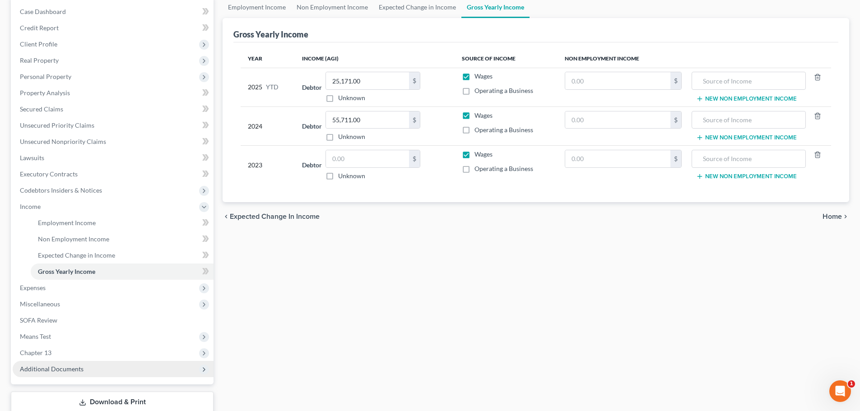
click at [87, 368] on span "Additional Documents" at bounding box center [113, 369] width 201 height 16
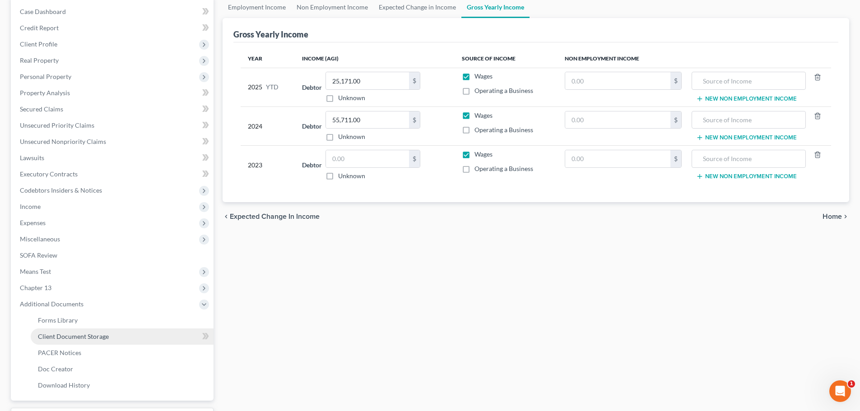
click at [90, 333] on span "Client Document Storage" at bounding box center [73, 337] width 71 height 8
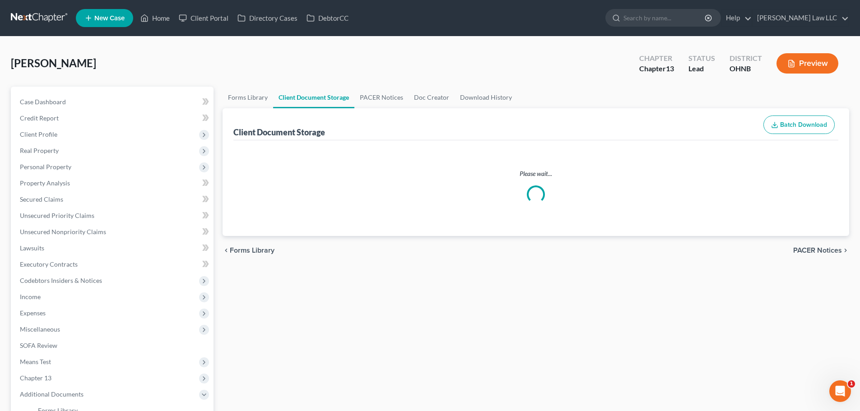
select select "5"
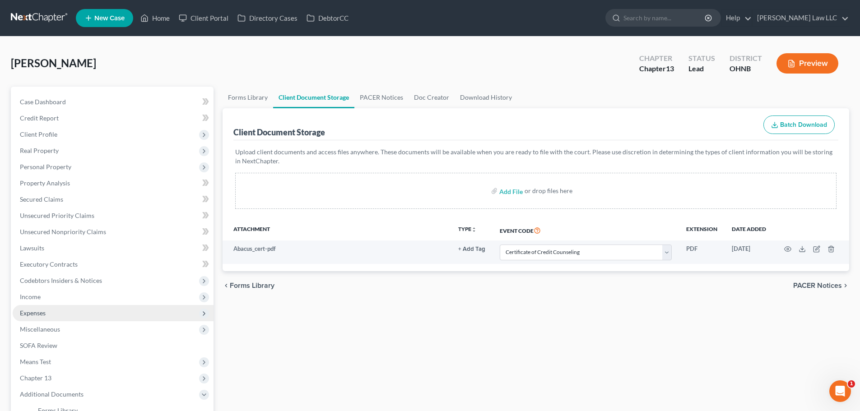
click at [44, 312] on span "Expenses" at bounding box center [33, 313] width 26 height 8
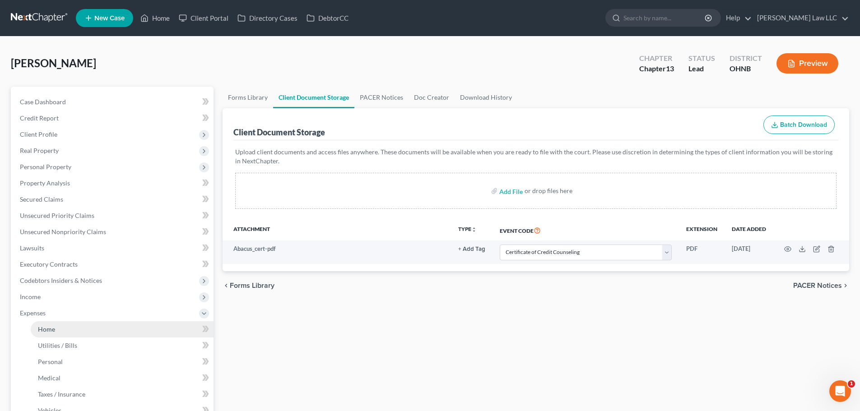
click at [51, 326] on span "Home" at bounding box center [46, 330] width 17 height 8
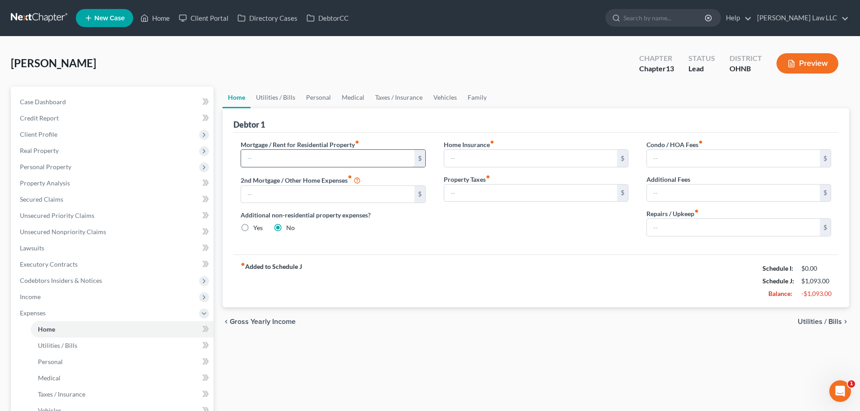
click at [316, 158] on input "text" at bounding box center [327, 158] width 173 height 17
drag, startPoint x: 489, startPoint y: 235, endPoint x: 493, endPoint y: 232, distance: 5.1
click at [491, 235] on div "Home Insurance fiber_manual_record $ Property Taxes fiber_manual_record $" at bounding box center [536, 192] width 203 height 104
click at [486, 237] on div "Home Insurance fiber_manual_record $ Property Taxes fiber_manual_record $" at bounding box center [536, 192] width 203 height 104
click at [493, 156] on input "text" at bounding box center [530, 158] width 173 height 17
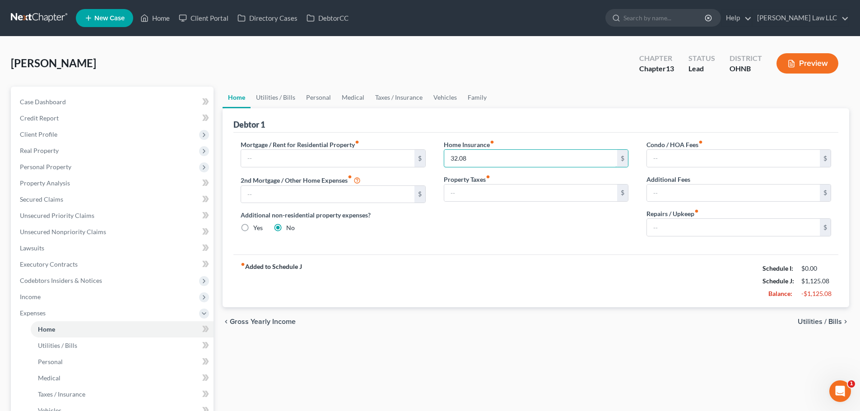
type input "32.08"
click at [527, 112] on div "Debtor 1" at bounding box center [535, 120] width 605 height 24
click at [281, 93] on link "Utilities / Bills" at bounding box center [276, 98] width 50 height 22
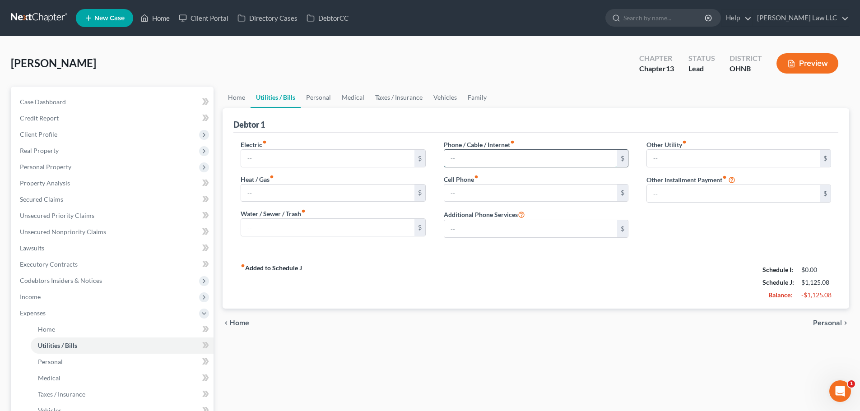
click at [475, 163] on input "text" at bounding box center [530, 158] width 173 height 17
type input "293"
click at [311, 98] on link "Personal" at bounding box center [319, 98] width 36 height 22
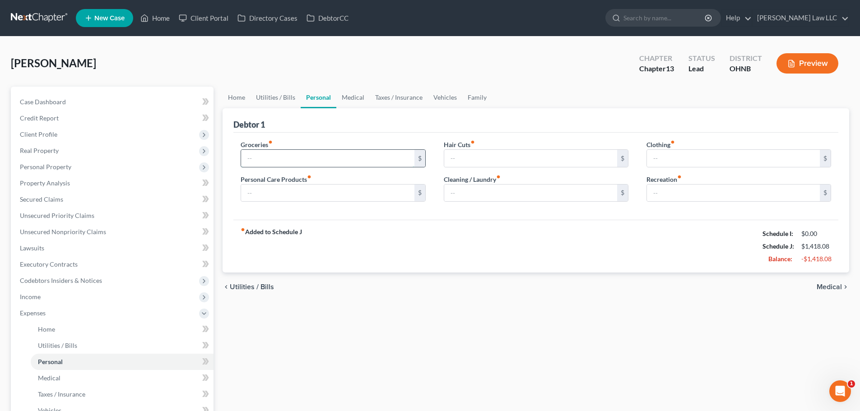
click at [292, 161] on input "text" at bounding box center [327, 158] width 173 height 17
type input "250"
click at [328, 225] on div "fiber_manual_record Added to Schedule J Schedule I: $0.00 Schedule J: $1,668.08…" at bounding box center [535, 246] width 605 height 53
click at [437, 88] on link "Vehicles" at bounding box center [445, 98] width 34 height 22
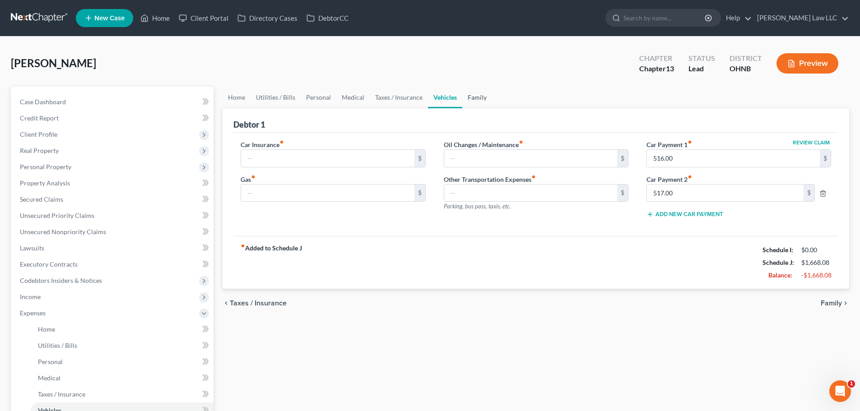
click at [484, 95] on link "Family" at bounding box center [477, 98] width 30 height 22
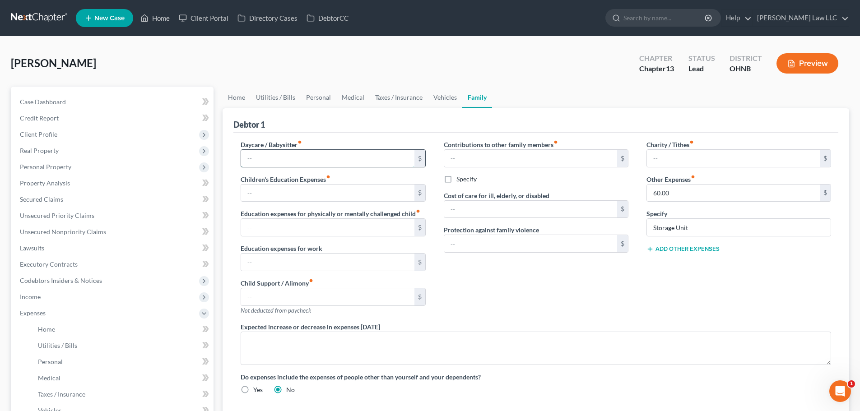
click at [309, 158] on input "text" at bounding box center [327, 158] width 173 height 17
type input "100"
click at [279, 98] on link "Utilities / Bills" at bounding box center [276, 98] width 50 height 22
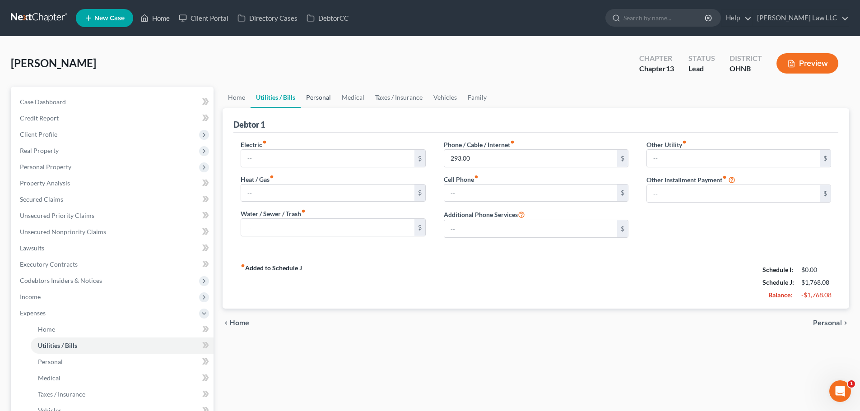
click at [315, 95] on link "Personal" at bounding box center [319, 98] width 36 height 22
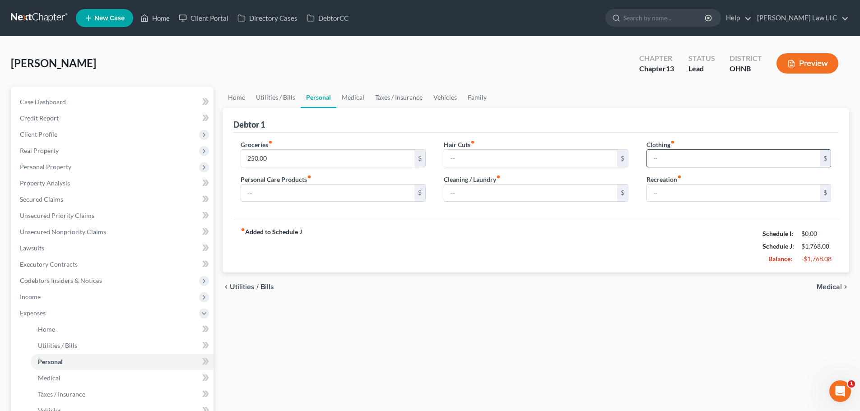
click at [668, 162] on input "text" at bounding box center [733, 158] width 173 height 17
type input "60"
click at [356, 196] on input "text" at bounding box center [327, 193] width 173 height 17
type input "25"
click at [353, 96] on link "Medical" at bounding box center [352, 98] width 33 height 22
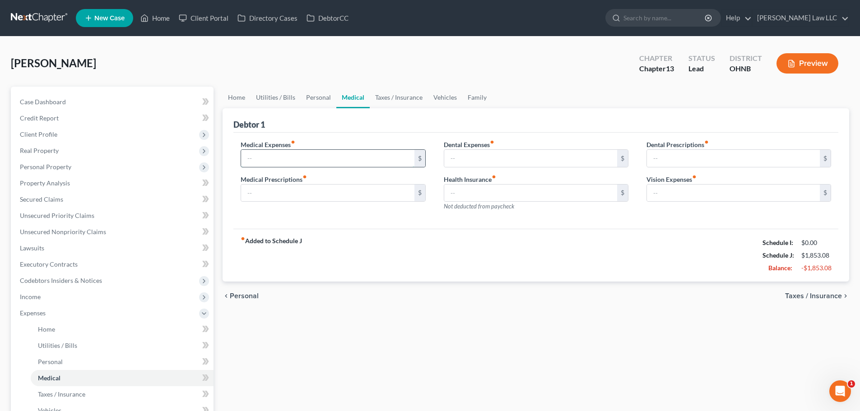
click at [373, 157] on input "text" at bounding box center [327, 158] width 173 height 17
type input "269.75"
drag, startPoint x: 352, startPoint y: 264, endPoint x: 342, endPoint y: 183, distance: 81.5
click at [352, 259] on div "fiber_manual_record Added to Schedule J Schedule I: $0.00 Schedule J: $2,122.83…" at bounding box center [535, 255] width 605 height 53
click at [384, 97] on link "Taxes / Insurance" at bounding box center [399, 98] width 58 height 22
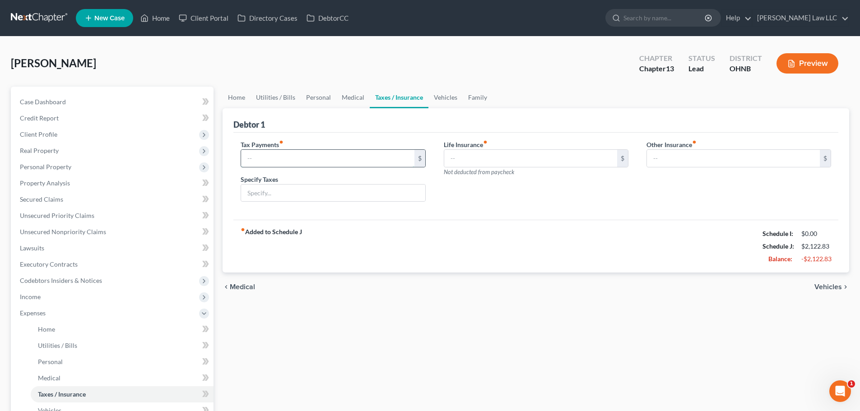
click at [270, 163] on input "text" at bounding box center [327, 158] width 173 height 17
drag, startPoint x: 447, startPoint y: 102, endPoint x: 437, endPoint y: 102, distance: 9.9
click at [447, 102] on link "Vehicles" at bounding box center [445, 98] width 34 height 22
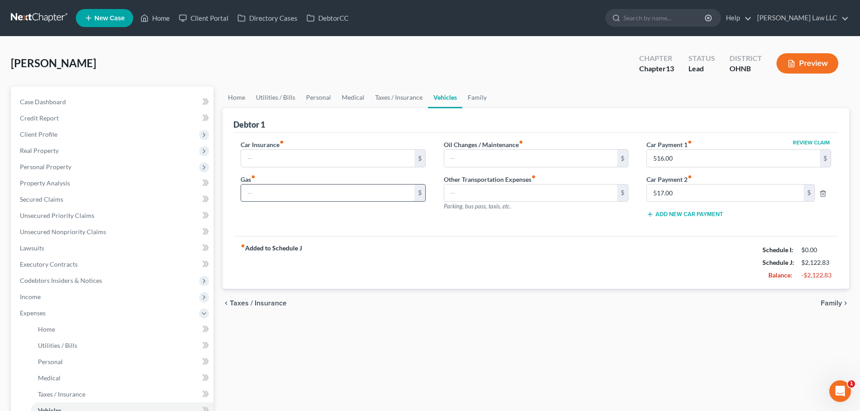
click at [265, 191] on input "text" at bounding box center [327, 193] width 173 height 17
type input "100"
click at [265, 223] on div "Car Insurance fiber_manual_record $ Gas fiber_manual_record 100 $" at bounding box center [333, 183] width 203 height 86
click at [280, 93] on link "Utilities / Bills" at bounding box center [276, 98] width 50 height 22
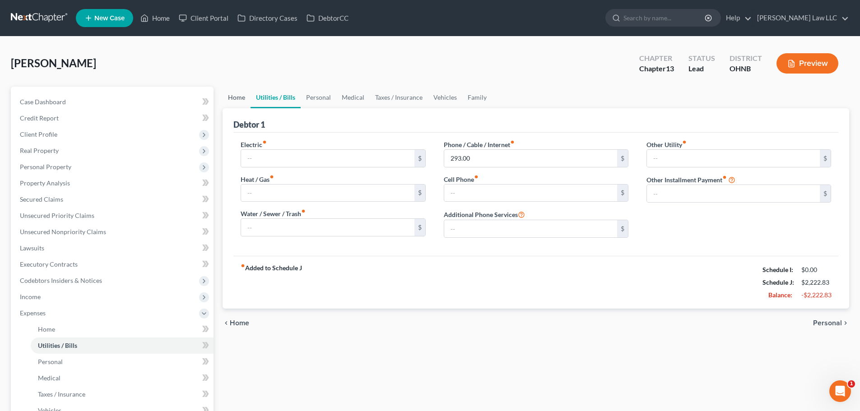
click at [246, 99] on link "Home" at bounding box center [237, 98] width 28 height 22
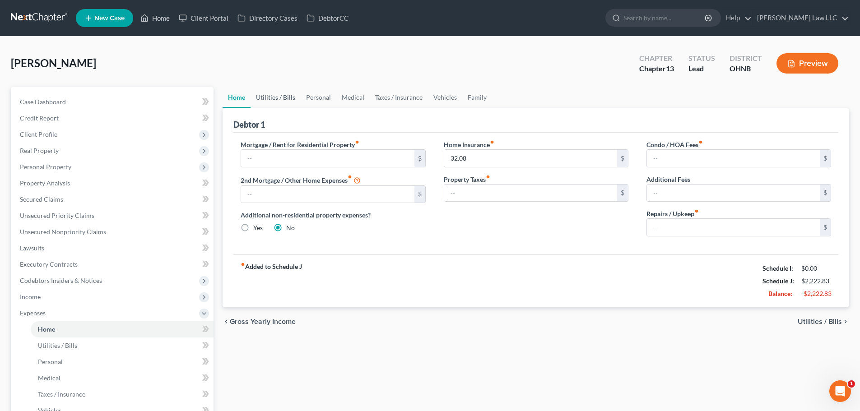
click at [288, 95] on link "Utilities / Bills" at bounding box center [276, 98] width 50 height 22
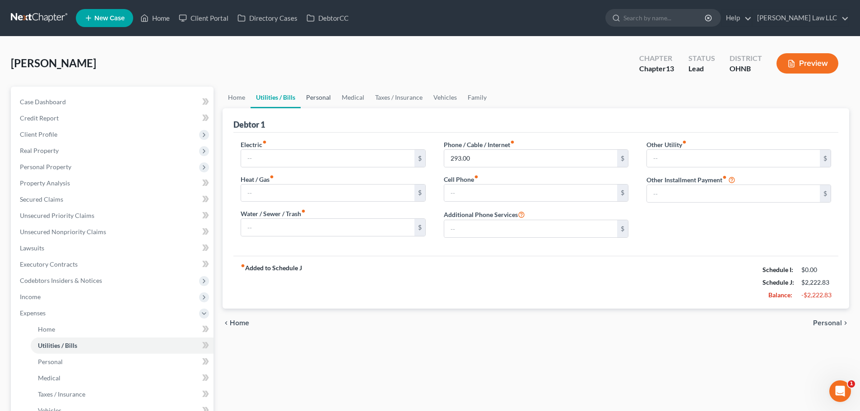
click at [318, 96] on link "Personal" at bounding box center [319, 98] width 36 height 22
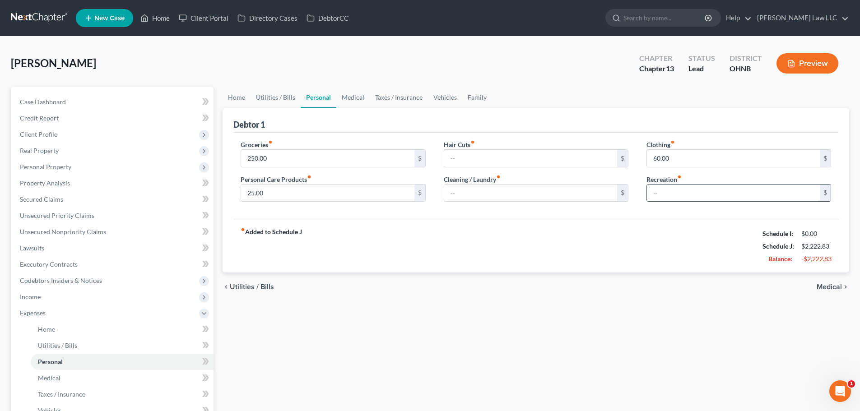
click at [694, 190] on input "text" at bounding box center [733, 193] width 173 height 17
type input "50"
click at [440, 99] on link "Vehicles" at bounding box center [445, 98] width 34 height 22
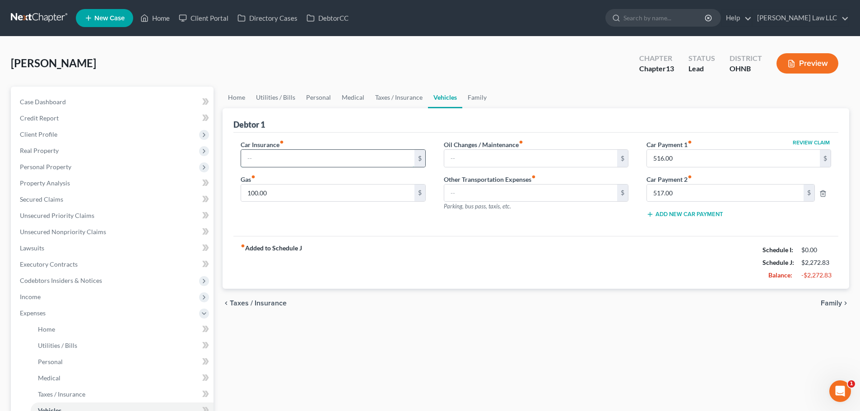
click at [289, 158] on input "text" at bounding box center [327, 158] width 173 height 17
type input "314"
click at [400, 267] on div "fiber_manual_record Added to Schedule J Schedule I: $0.00 Schedule J: $2,586.83…" at bounding box center [535, 262] width 605 height 53
click at [691, 195] on input "517.00" at bounding box center [725, 193] width 157 height 17
click at [396, 98] on link "Taxes / Insurance" at bounding box center [399, 98] width 58 height 22
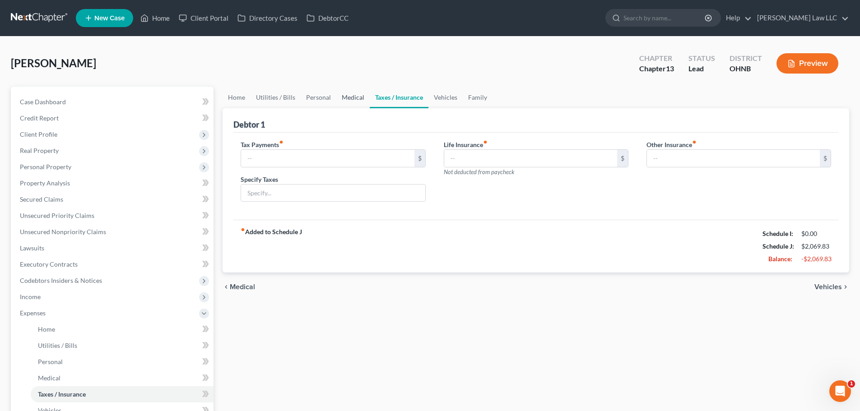
click at [344, 98] on link "Medical" at bounding box center [352, 98] width 33 height 22
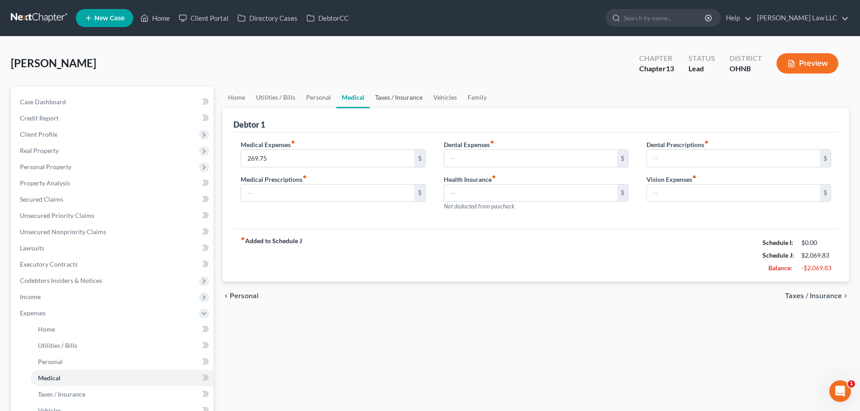
click at [412, 97] on link "Taxes / Insurance" at bounding box center [399, 98] width 58 height 22
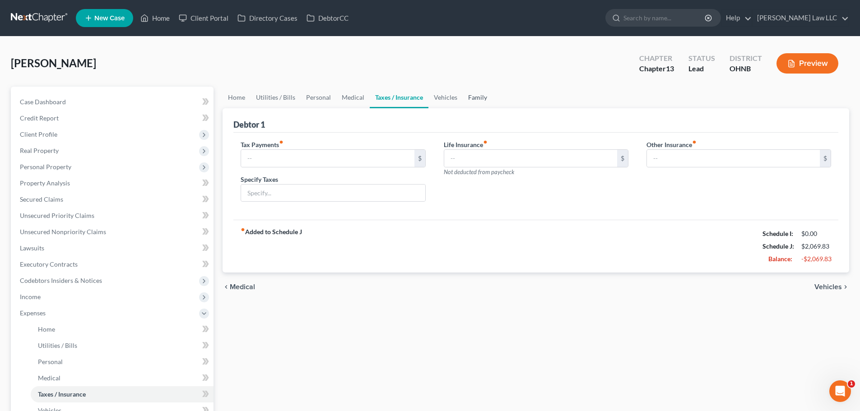
click at [476, 97] on link "Family" at bounding box center [478, 98] width 30 height 22
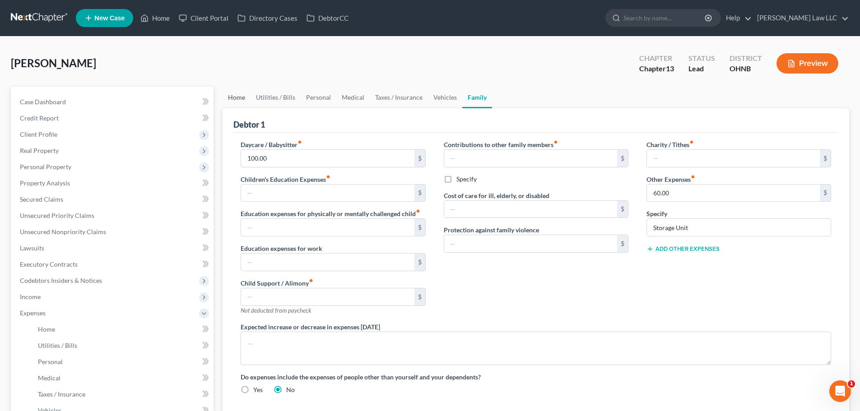
click at [242, 98] on link "Home" at bounding box center [237, 98] width 28 height 22
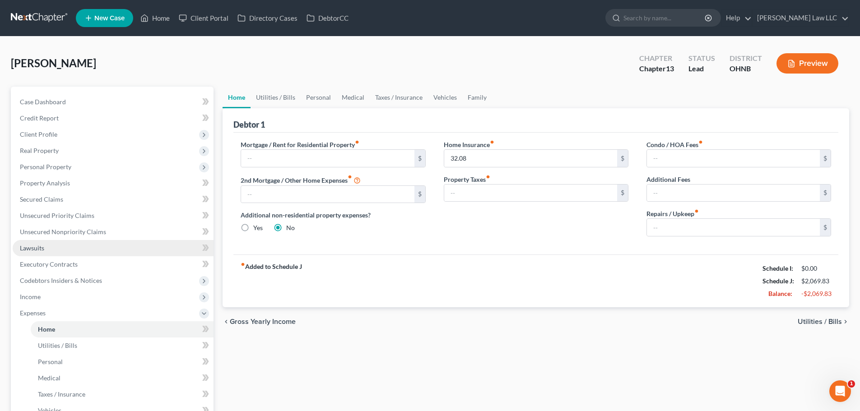
click at [50, 247] on link "Lawsuits" at bounding box center [113, 248] width 201 height 16
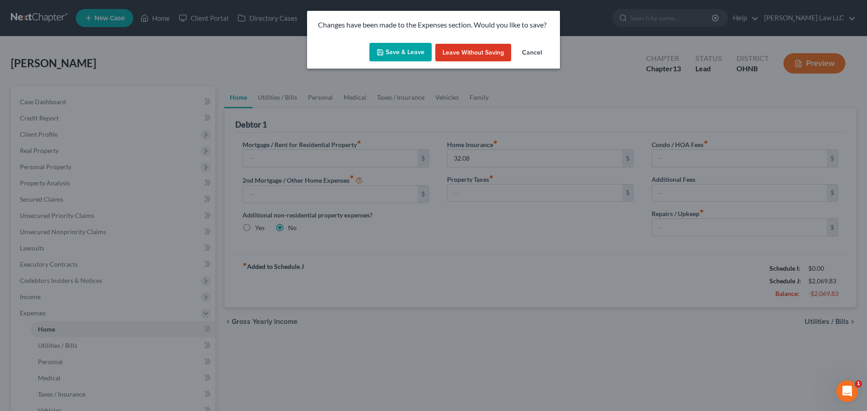
click at [49, 268] on div "Changes have been made to the Expenses section. Would you like to save? Save & …" at bounding box center [433, 205] width 867 height 411
click at [391, 48] on button "Save & Leave" at bounding box center [400, 52] width 62 height 19
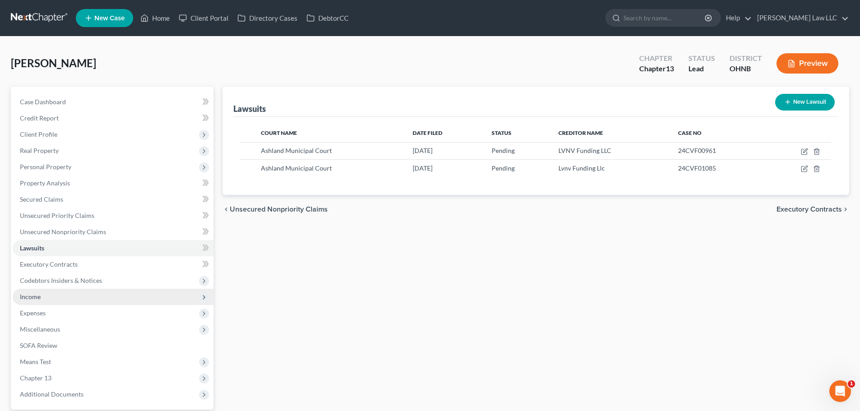
click at [90, 300] on span "Income" at bounding box center [113, 297] width 201 height 16
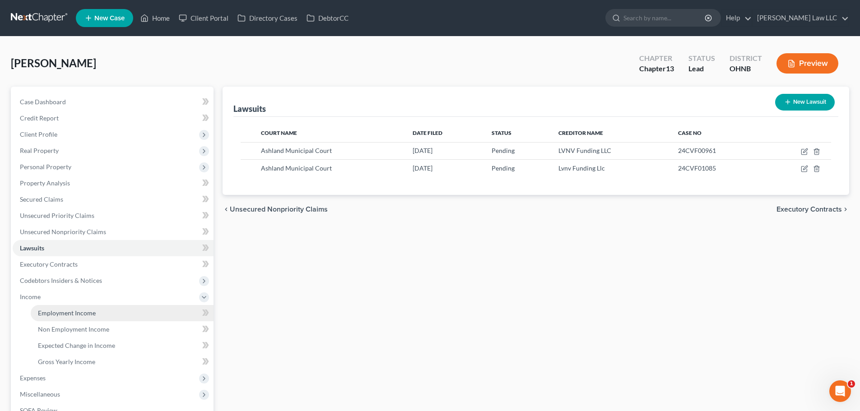
click at [62, 312] on span "Employment Income" at bounding box center [67, 313] width 58 height 8
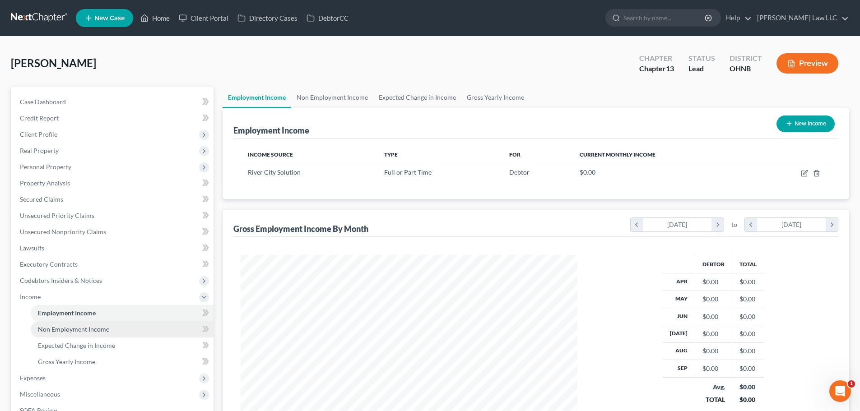
scroll to position [168, 355]
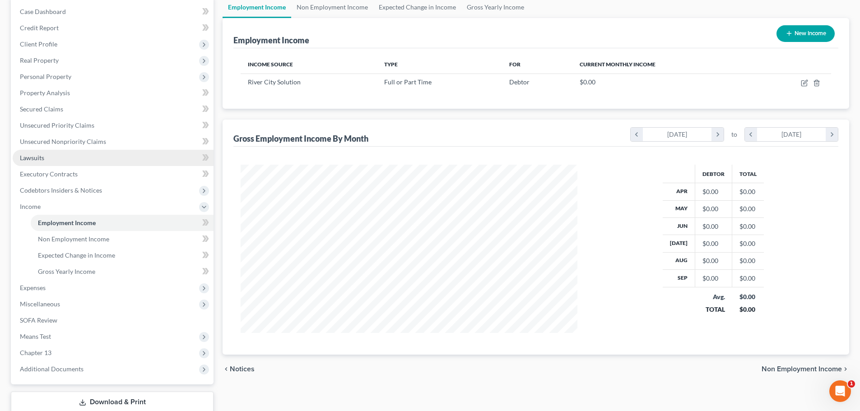
click at [40, 160] on span "Lawsuits" at bounding box center [32, 158] width 24 height 8
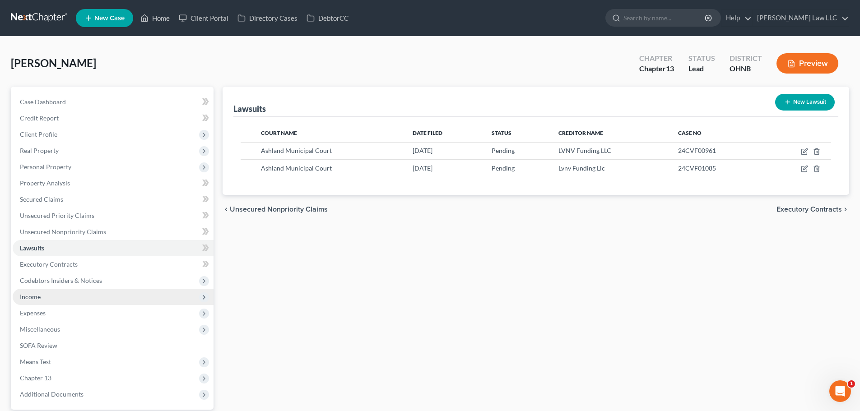
click at [35, 298] on span "Income" at bounding box center [30, 297] width 21 height 8
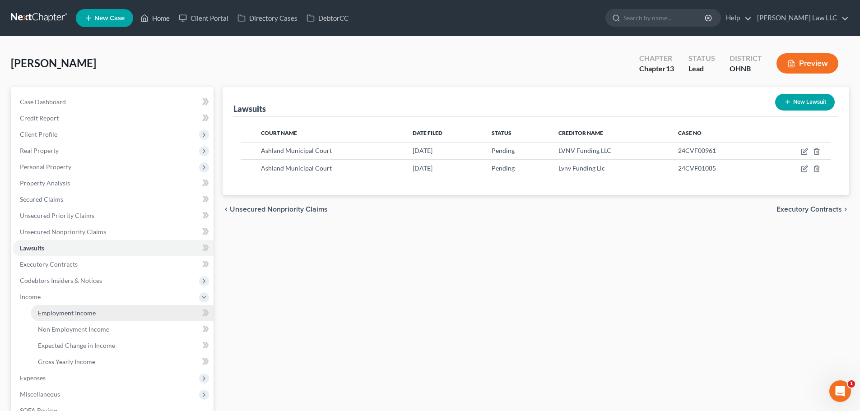
click at [55, 311] on span "Employment Income" at bounding box center [67, 313] width 58 height 8
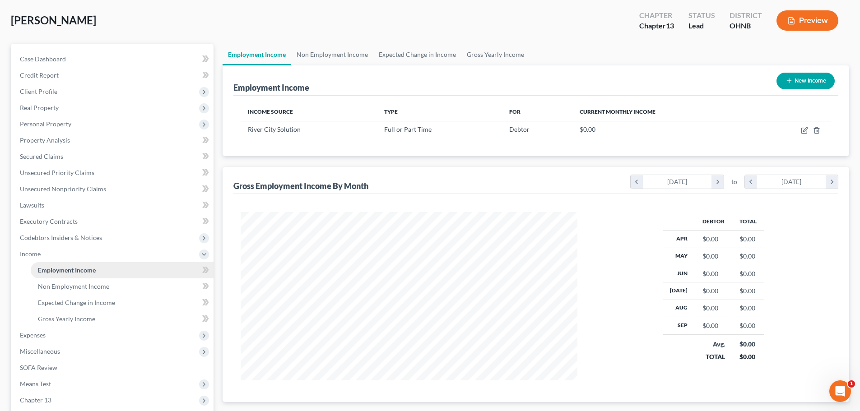
scroll to position [45, 0]
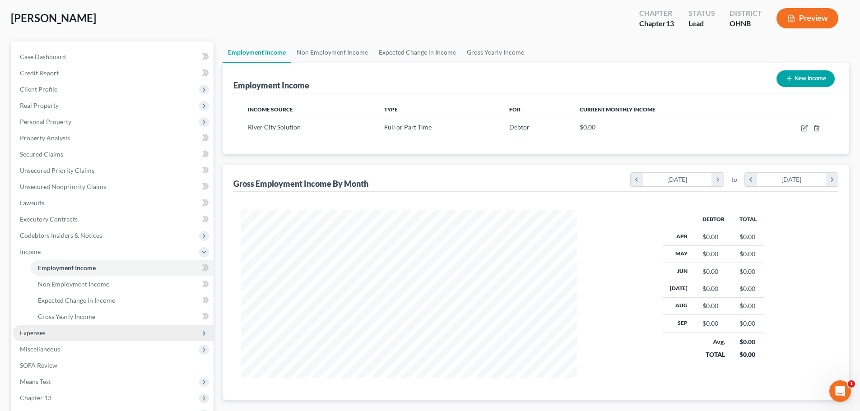
click at [43, 333] on span "Expenses" at bounding box center [33, 333] width 26 height 8
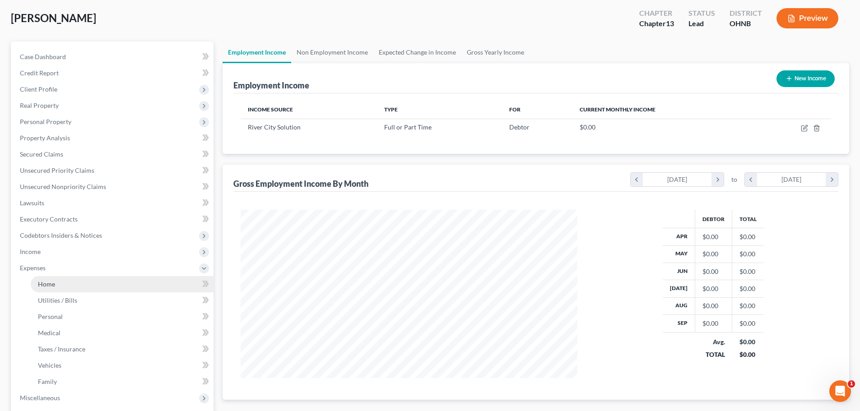
click at [71, 290] on link "Home" at bounding box center [122, 284] width 183 height 16
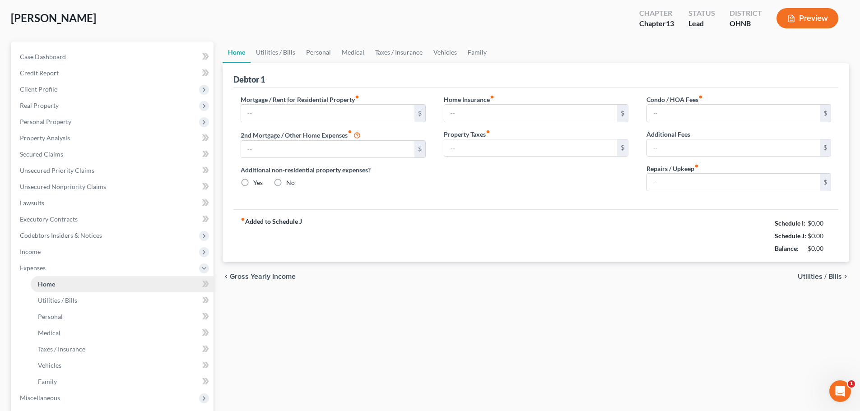
radio input "true"
type input "32.08"
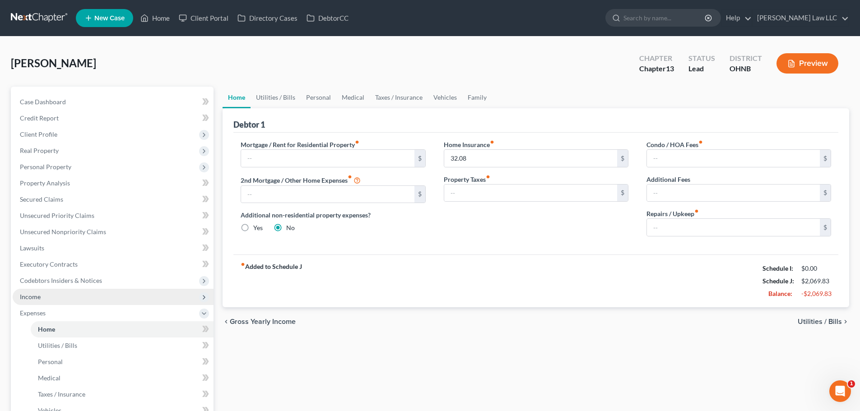
click at [33, 299] on span "Income" at bounding box center [30, 297] width 21 height 8
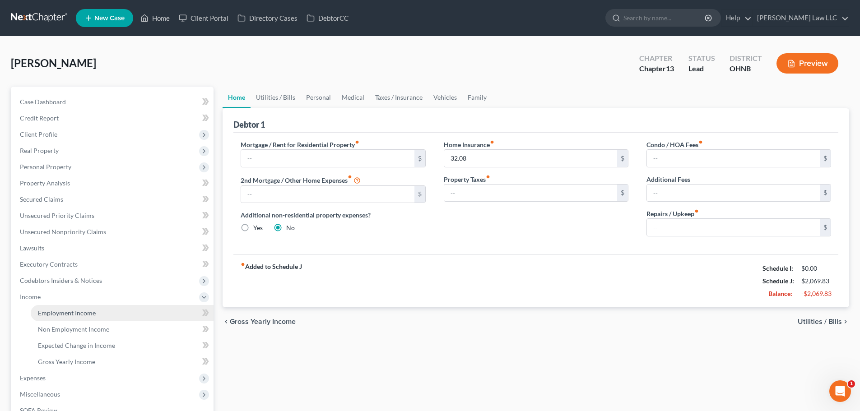
click at [56, 320] on link "Employment Income" at bounding box center [122, 313] width 183 height 16
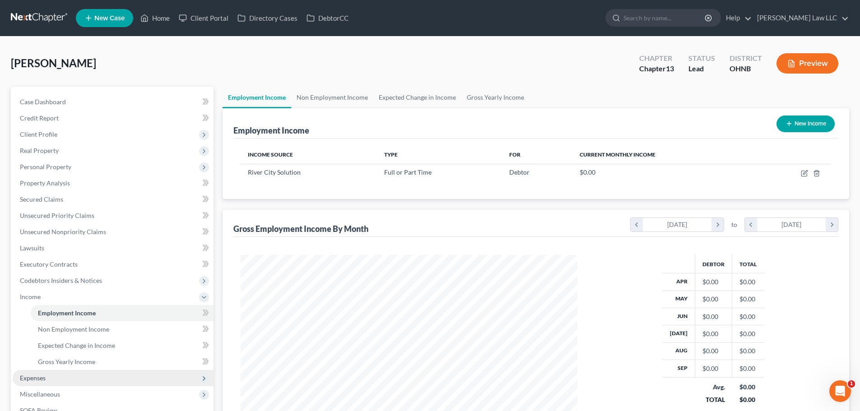
scroll to position [168, 355]
click at [55, 379] on span "Expenses" at bounding box center [113, 378] width 201 height 16
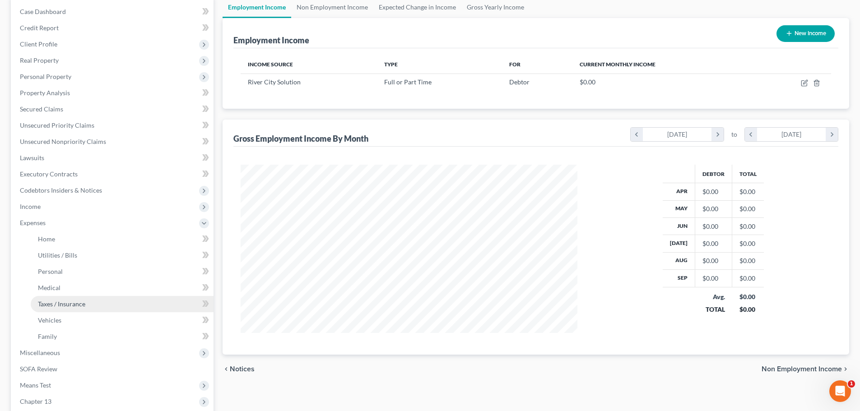
click at [67, 298] on link "Taxes / Insurance" at bounding box center [122, 304] width 183 height 16
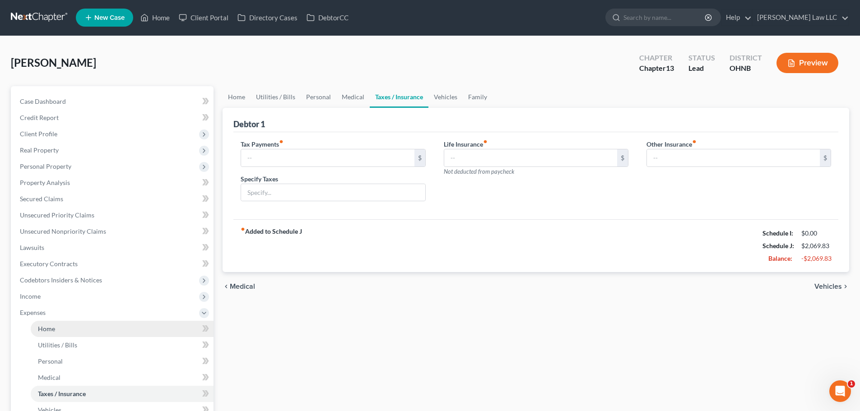
click at [69, 324] on link "Home" at bounding box center [122, 329] width 183 height 16
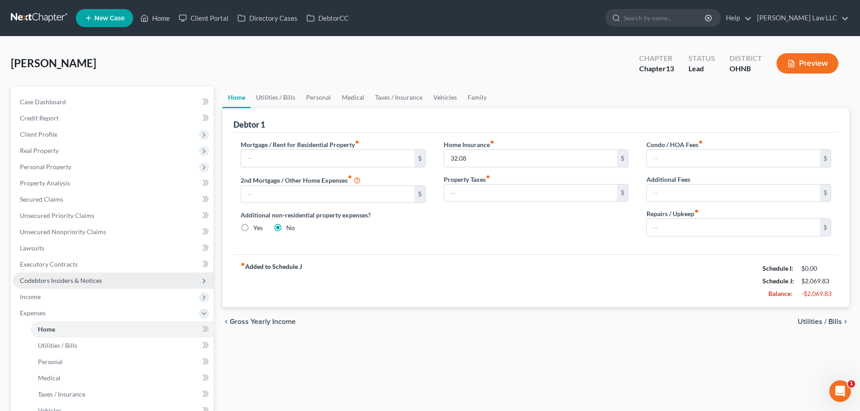
click at [87, 288] on span "Codebtors Insiders & Notices" at bounding box center [113, 281] width 201 height 16
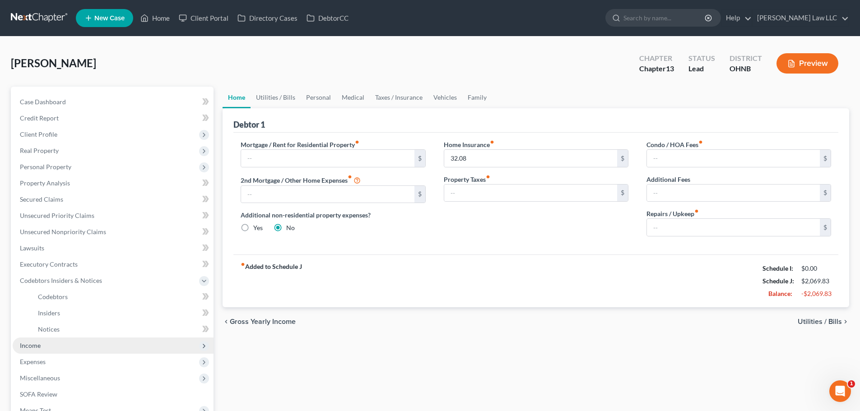
click at [60, 339] on span "Income" at bounding box center [113, 346] width 201 height 16
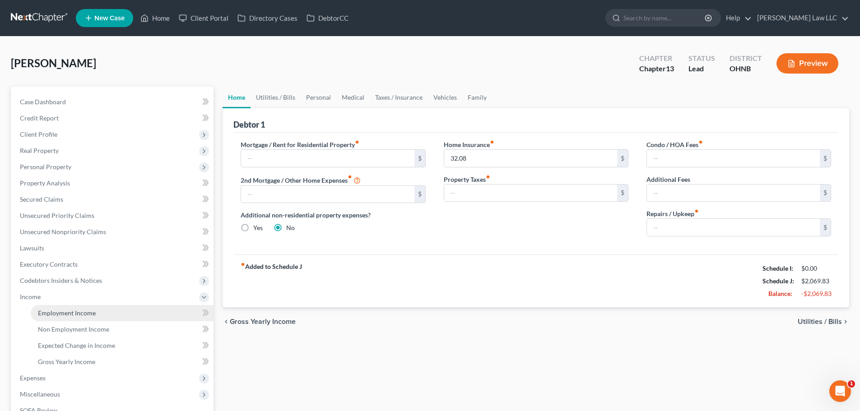
click at [53, 314] on span "Employment Income" at bounding box center [67, 313] width 58 height 8
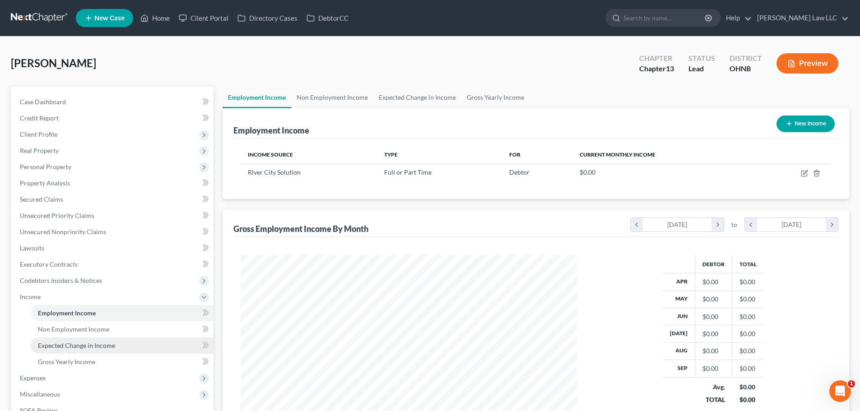
scroll to position [168, 355]
click at [74, 341] on link "Expected Change in Income" at bounding box center [122, 346] width 183 height 16
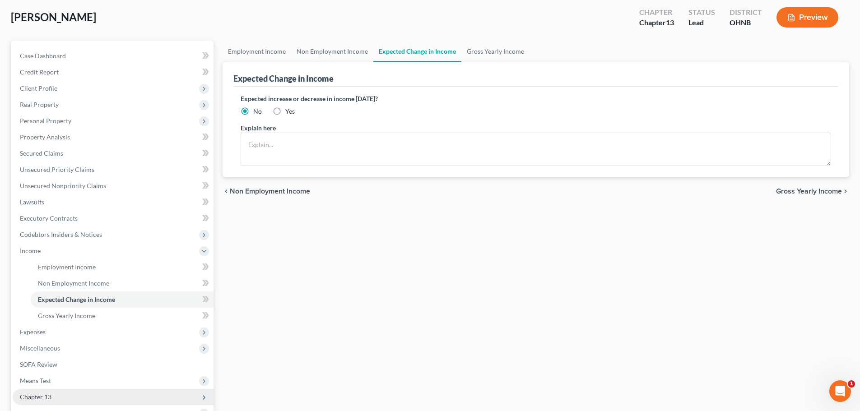
scroll to position [90, 0]
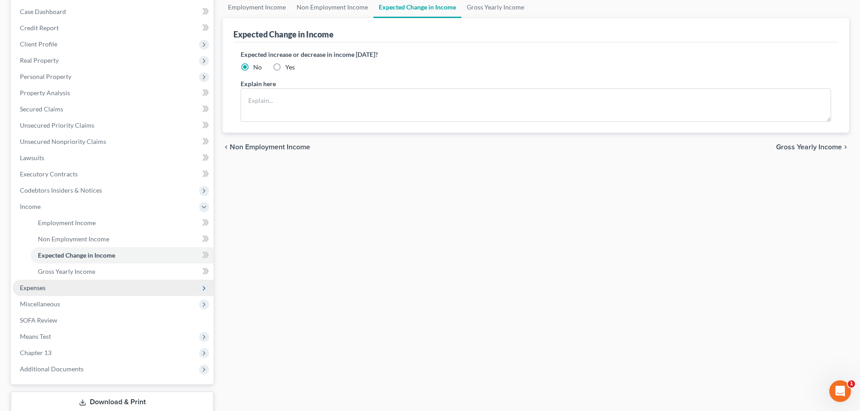
click at [50, 293] on span "Expenses" at bounding box center [113, 288] width 201 height 16
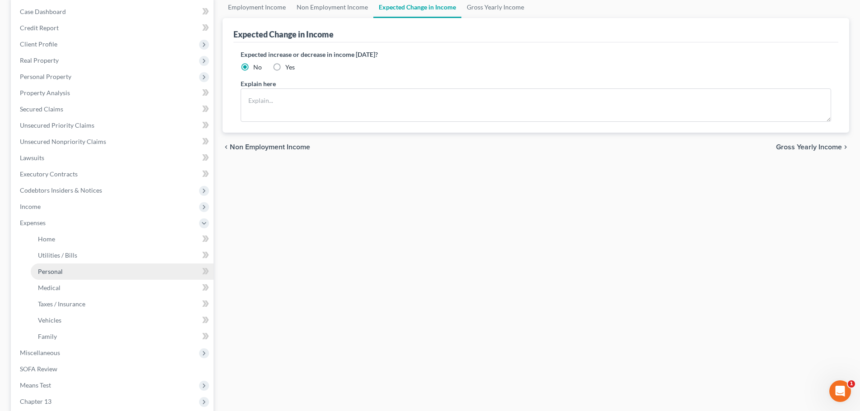
click at [56, 271] on span "Personal" at bounding box center [50, 272] width 25 height 8
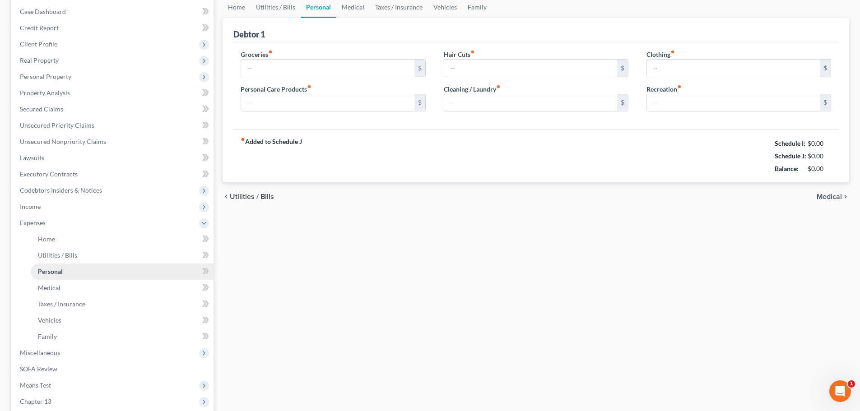
scroll to position [13, 0]
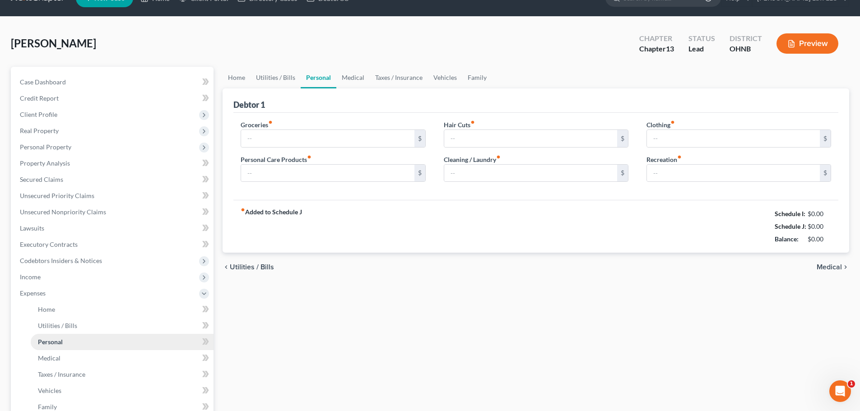
type input "250.00"
type input "25.00"
type input "60.00"
type input "50.00"
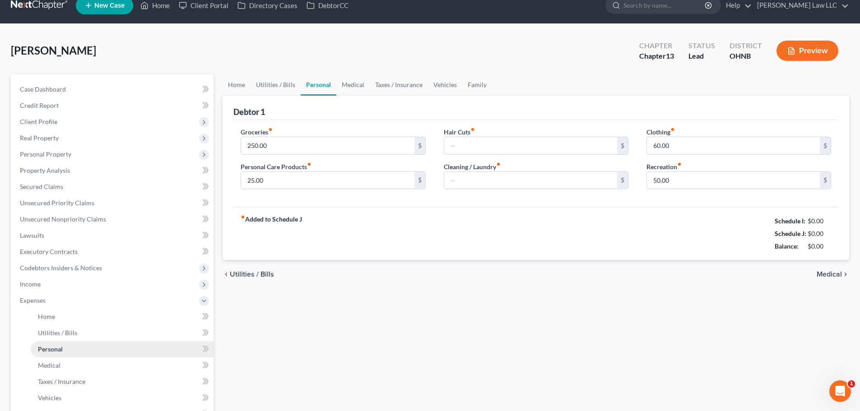
scroll to position [0, 0]
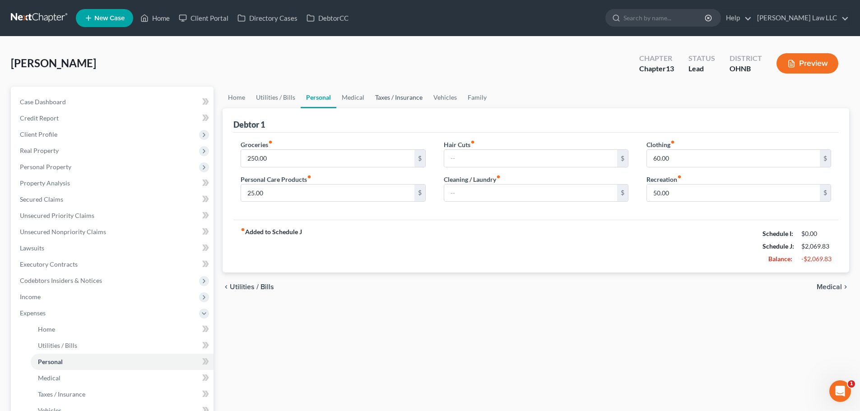
click at [391, 97] on link "Taxes / Insurance" at bounding box center [399, 98] width 58 height 22
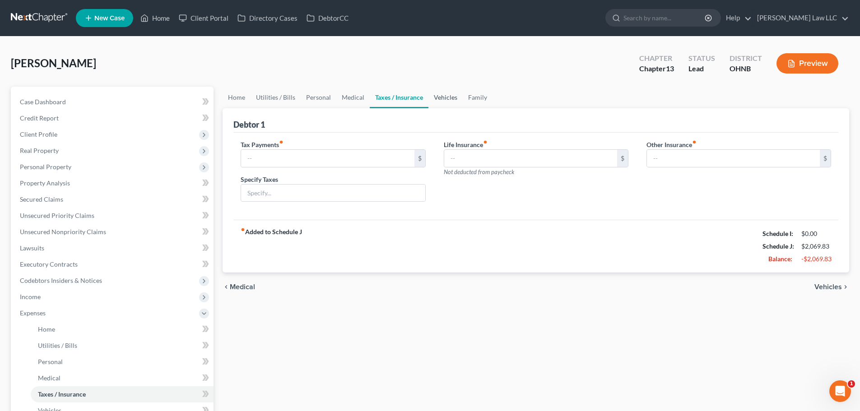
click at [439, 96] on link "Vehicles" at bounding box center [445, 98] width 34 height 22
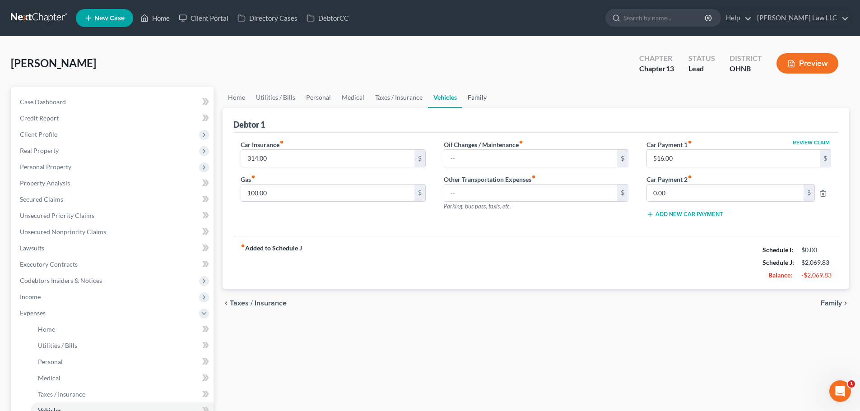
click at [473, 99] on link "Family" at bounding box center [477, 98] width 30 height 22
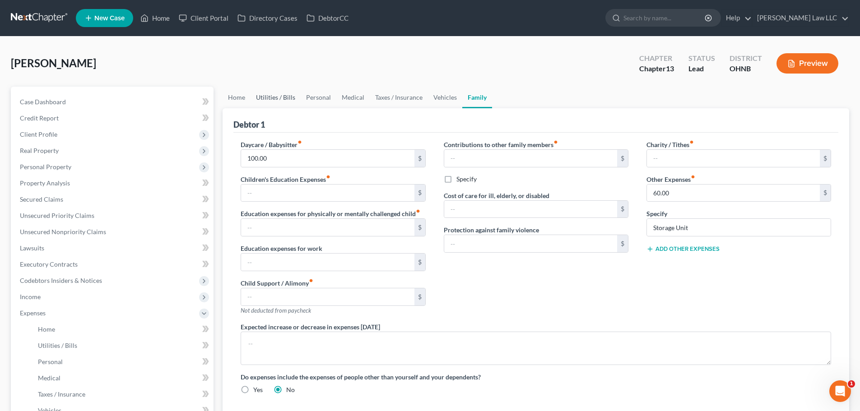
click at [282, 103] on link "Utilities / Bills" at bounding box center [276, 98] width 50 height 22
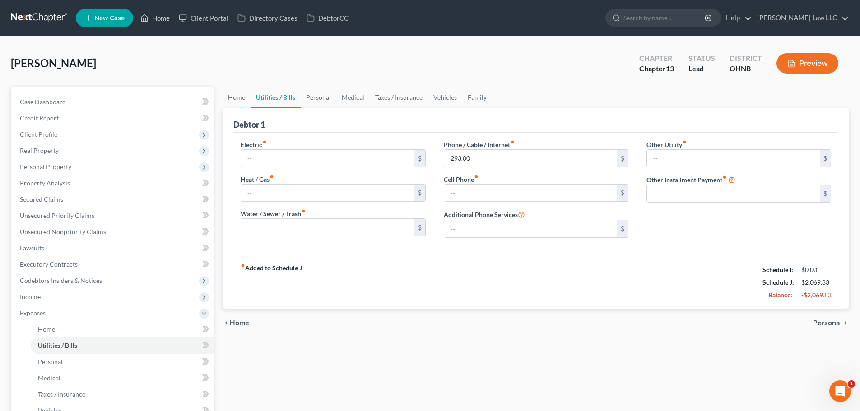
click at [213, 102] on span at bounding box center [206, 103] width 16 height 14
click at [240, 101] on link "Home" at bounding box center [237, 98] width 28 height 22
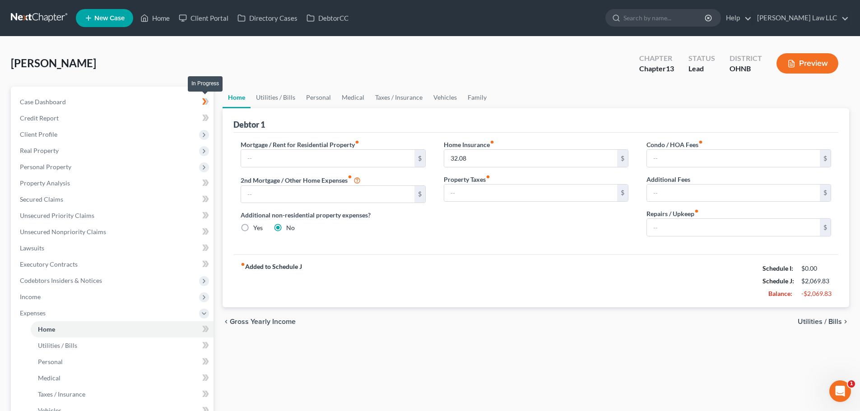
click at [203, 102] on icon at bounding box center [205, 101] width 7 height 11
click at [555, 77] on div "[PERSON_NAME] Chapter Chapter 13 Status [GEOGRAPHIC_DATA] [GEOGRAPHIC_DATA] [GE…" at bounding box center [430, 66] width 838 height 39
click at [85, 99] on link "Case Dashboard" at bounding box center [113, 102] width 201 height 16
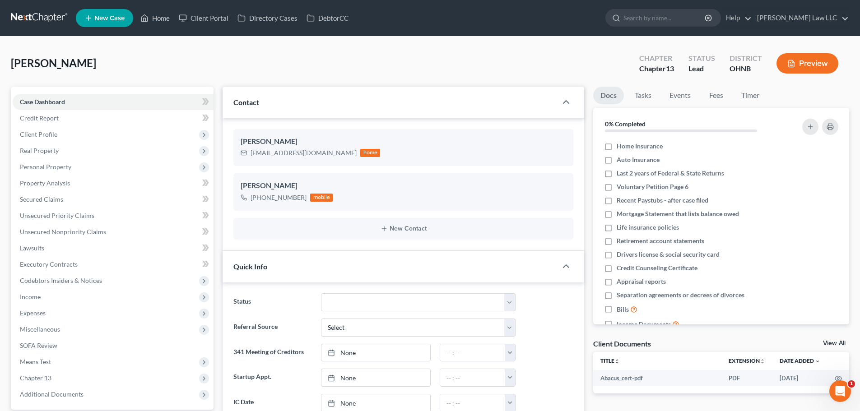
scroll to position [157, 0]
click at [37, 109] on link "Case Dashboard" at bounding box center [113, 102] width 201 height 16
click at [48, 126] on link "Credit Report" at bounding box center [113, 118] width 201 height 16
click at [51, 120] on span "Credit Report" at bounding box center [39, 118] width 39 height 8
click at [51, 143] on span "Real Property" at bounding box center [113, 151] width 201 height 16
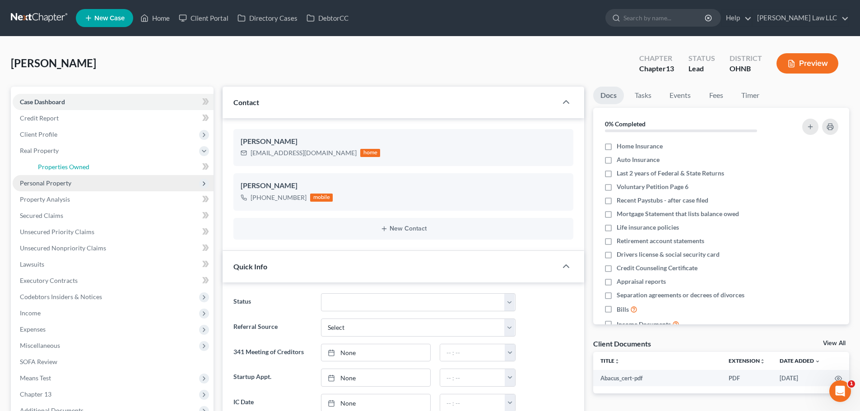
click at [51, 163] on span "Properties Owned" at bounding box center [63, 167] width 51 height 8
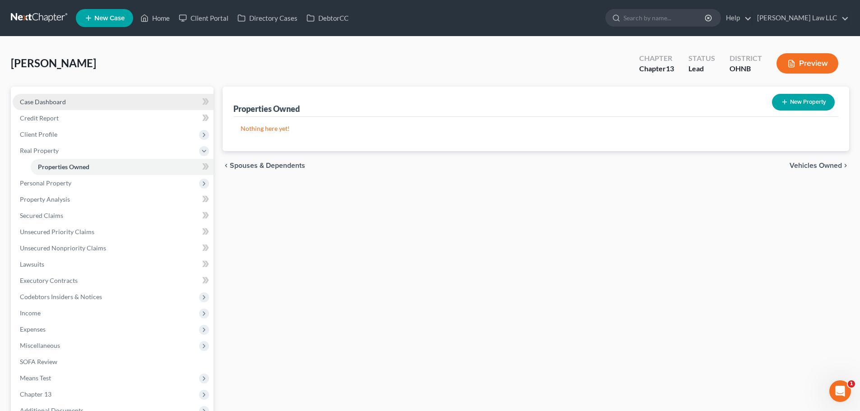
click at [51, 102] on span "Case Dashboard" at bounding box center [43, 102] width 46 height 8
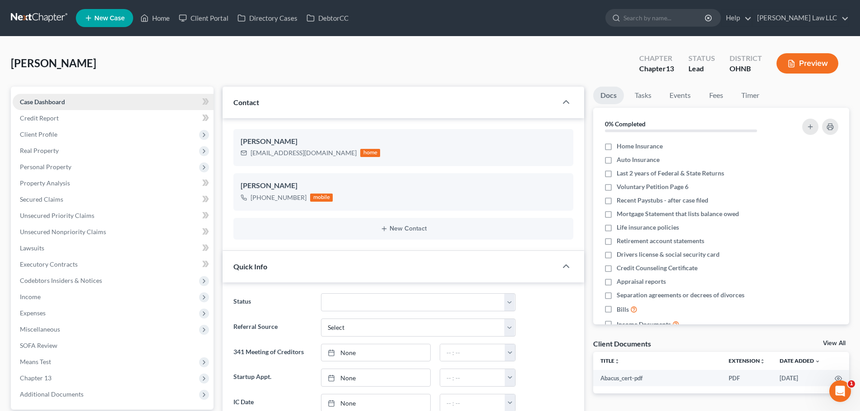
scroll to position [157, 0]
click at [47, 298] on span "Income" at bounding box center [113, 297] width 201 height 16
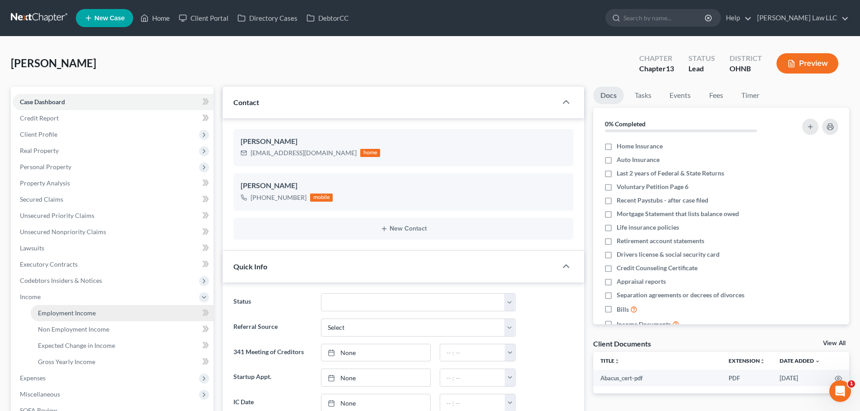
click at [62, 314] on span "Employment Income" at bounding box center [67, 313] width 58 height 8
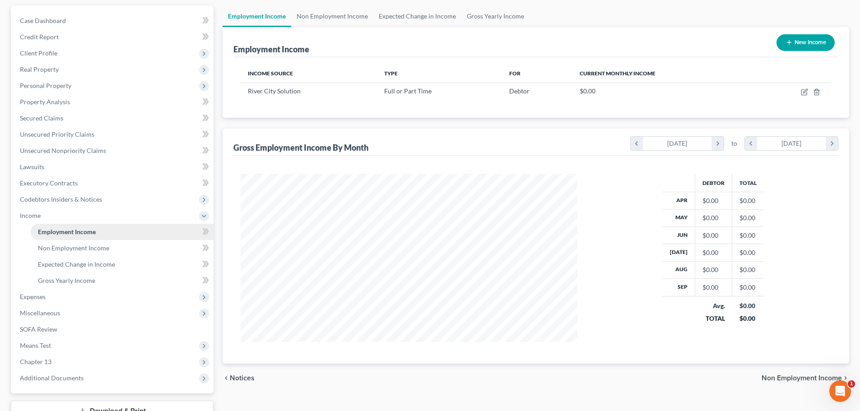
scroll to position [90, 0]
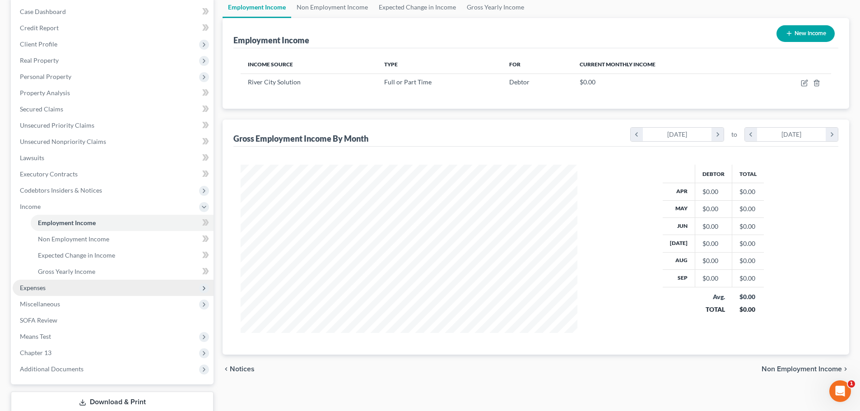
click at [60, 289] on span "Expenses" at bounding box center [113, 288] width 201 height 16
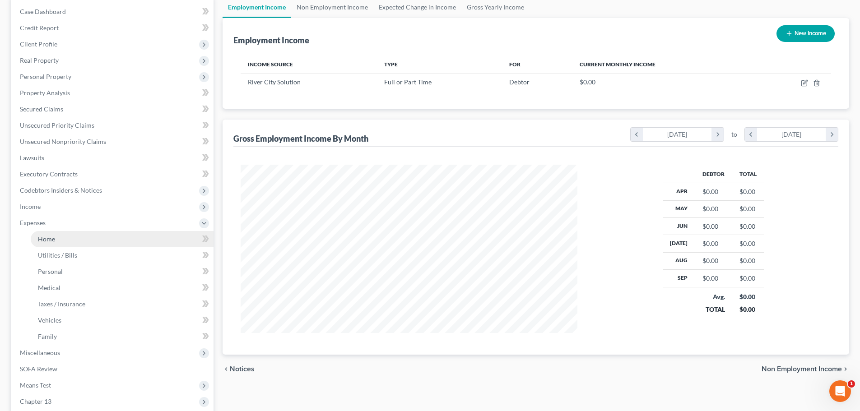
click at [76, 238] on link "Home" at bounding box center [122, 239] width 183 height 16
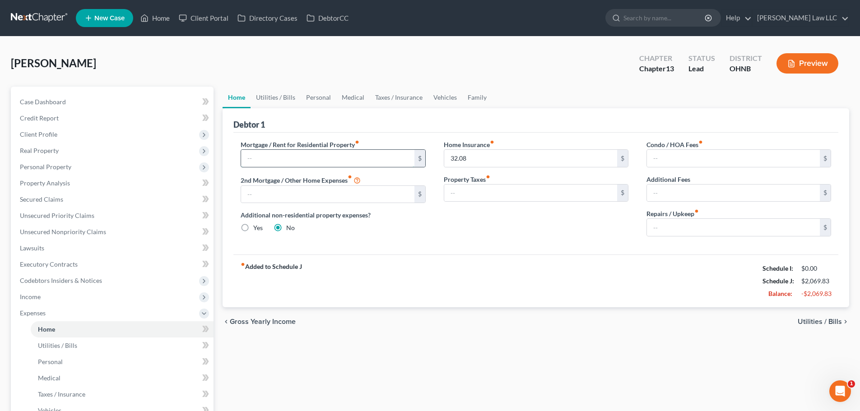
click at [277, 154] on input "text" at bounding box center [327, 158] width 173 height 17
type input "250"
click at [290, 119] on div "Debtor 1" at bounding box center [535, 120] width 605 height 24
click at [668, 192] on input "text" at bounding box center [733, 193] width 173 height 17
type input "32.08"
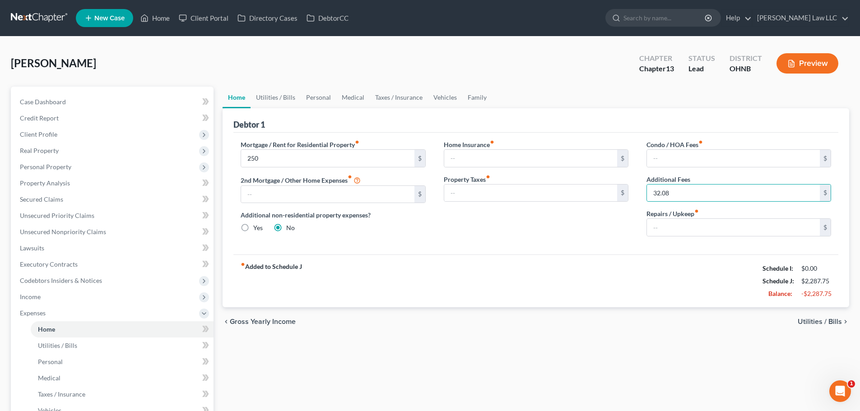
click at [325, 126] on div "Debtor 1" at bounding box center [535, 120] width 605 height 24
click at [274, 94] on link "Utilities / Bills" at bounding box center [276, 98] width 50 height 22
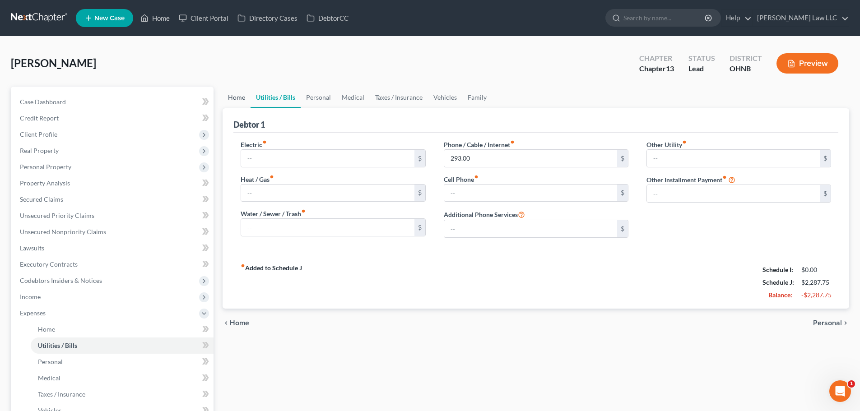
click at [238, 98] on link "Home" at bounding box center [237, 98] width 28 height 22
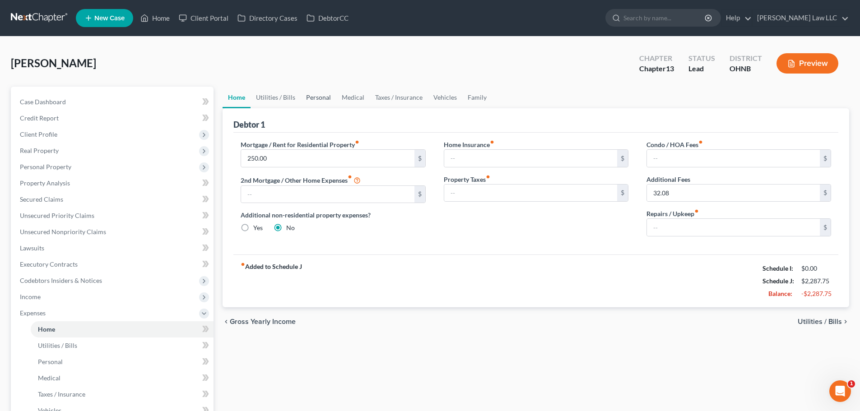
click at [307, 91] on link "Personal" at bounding box center [319, 98] width 36 height 22
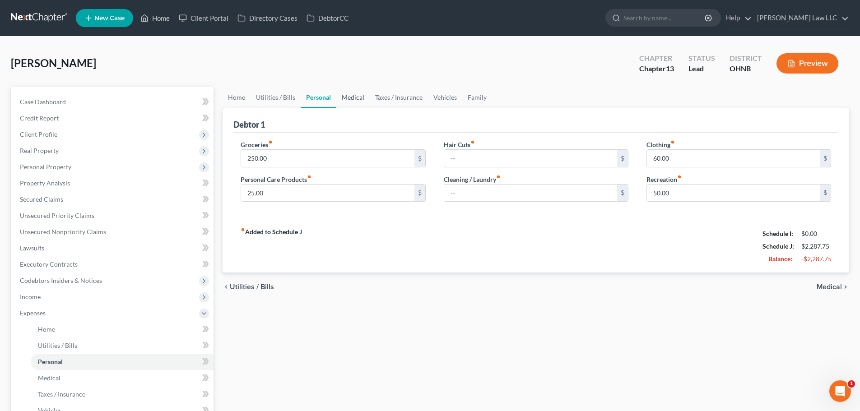
click at [346, 95] on link "Medical" at bounding box center [352, 98] width 33 height 22
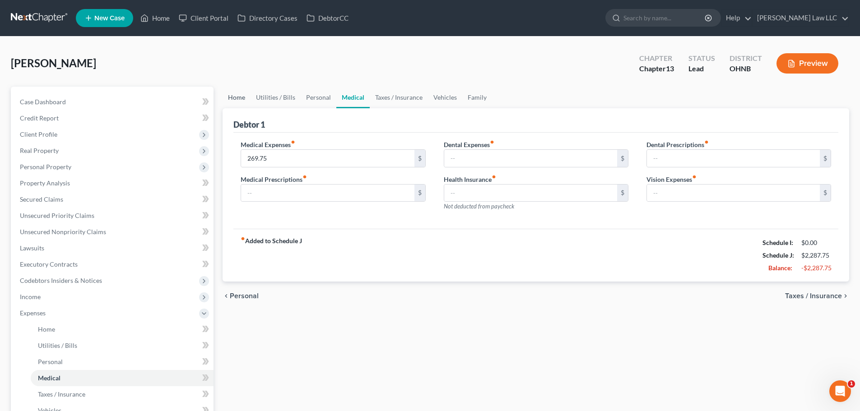
click at [236, 99] on link "Home" at bounding box center [237, 98] width 28 height 22
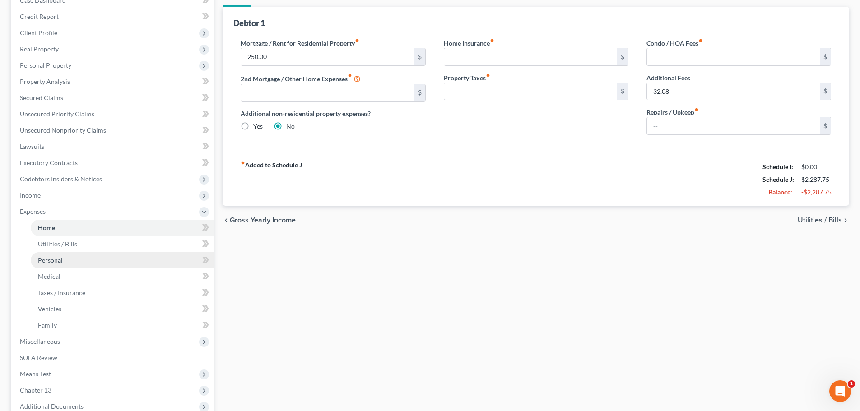
scroll to position [175, 0]
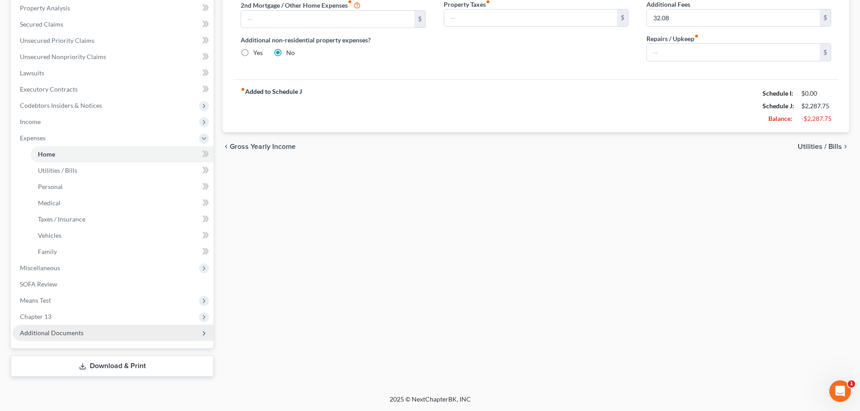
click at [57, 333] on span "Additional Documents" at bounding box center [52, 333] width 64 height 8
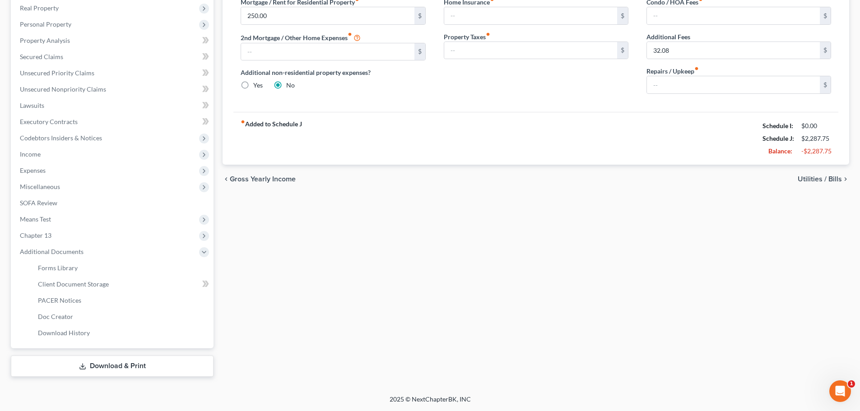
scroll to position [143, 0]
click at [86, 288] on link "Client Document Storage" at bounding box center [122, 284] width 183 height 16
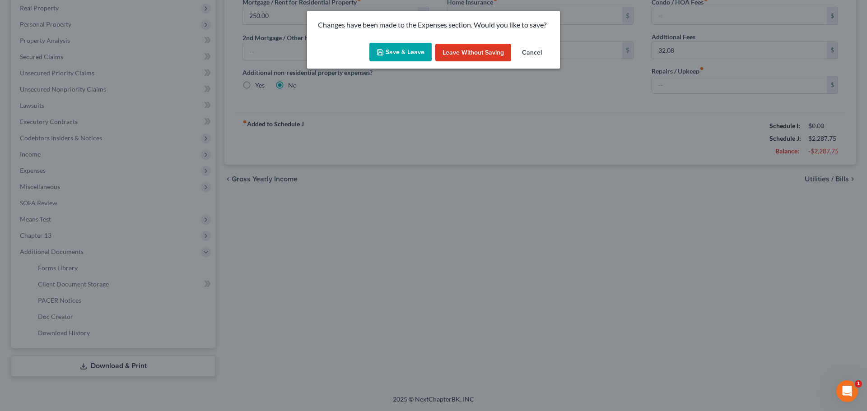
click at [391, 48] on button "Save & Leave" at bounding box center [400, 52] width 62 height 19
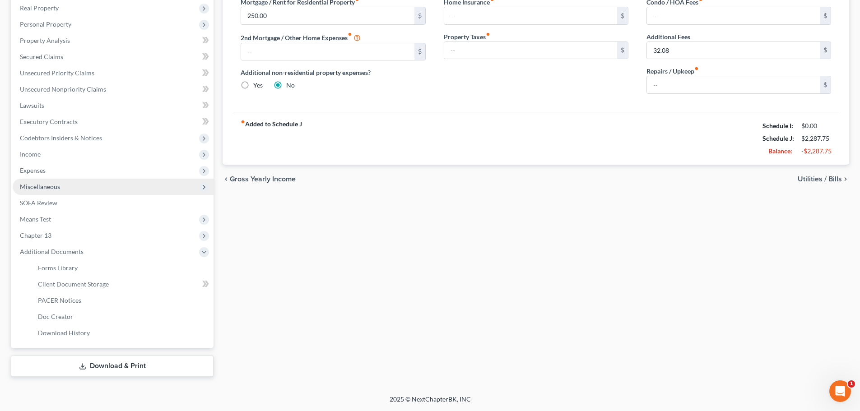
scroll to position [41, 0]
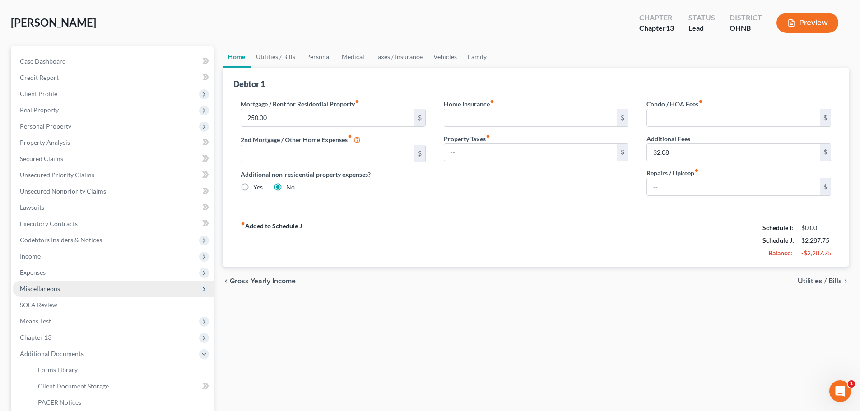
select select "5"
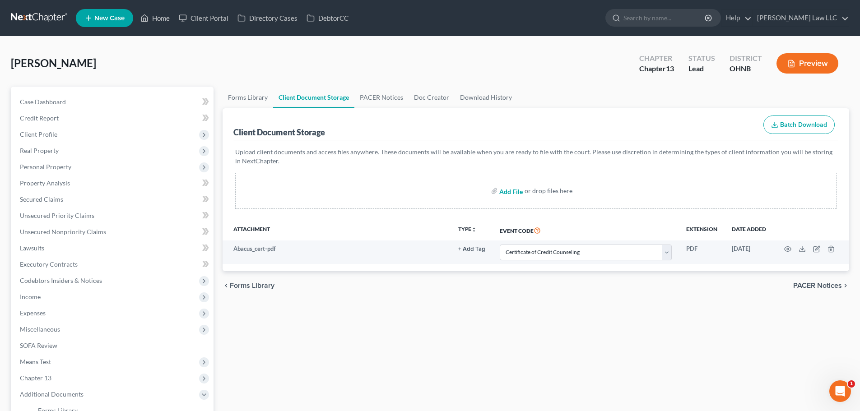
click at [511, 190] on input "file" at bounding box center [510, 191] width 22 height 16
type input "C:\fakepath\RECENT PAY 2.pdf"
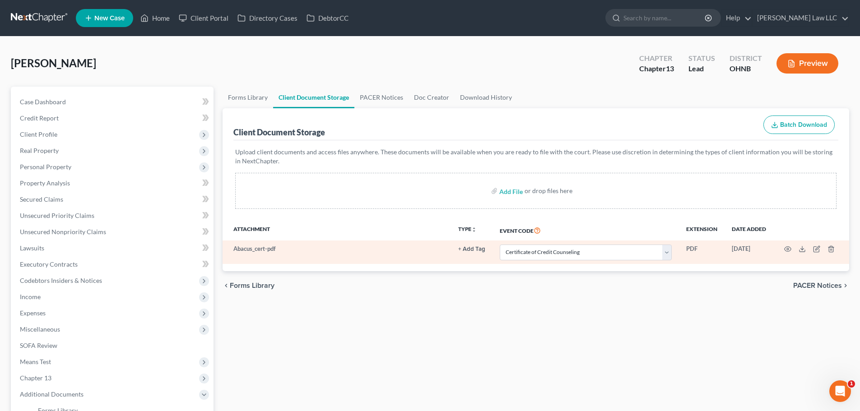
select select "5"
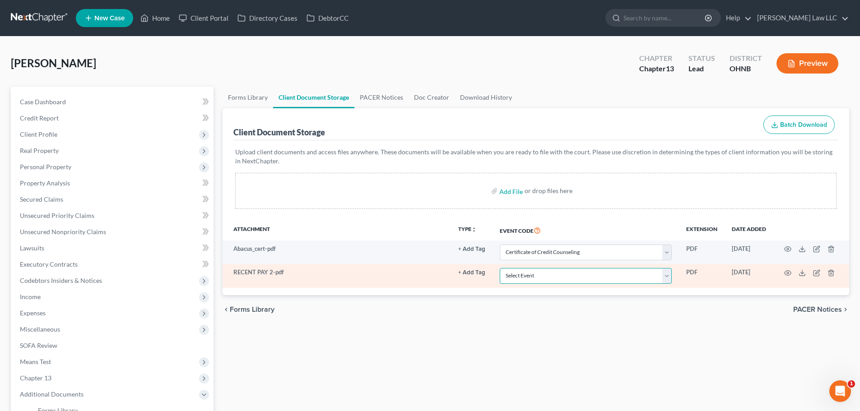
click at [504, 273] on select "Select Event 20 Largest Unsecured Creditors Amended List of Creditors (Fee) Ame…" at bounding box center [586, 276] width 172 height 16
select select "20"
click at [500, 268] on select "Select Event 20 Largest Unsecured Creditors Amended List of Creditors (Fee) Ame…" at bounding box center [586, 276] width 172 height 16
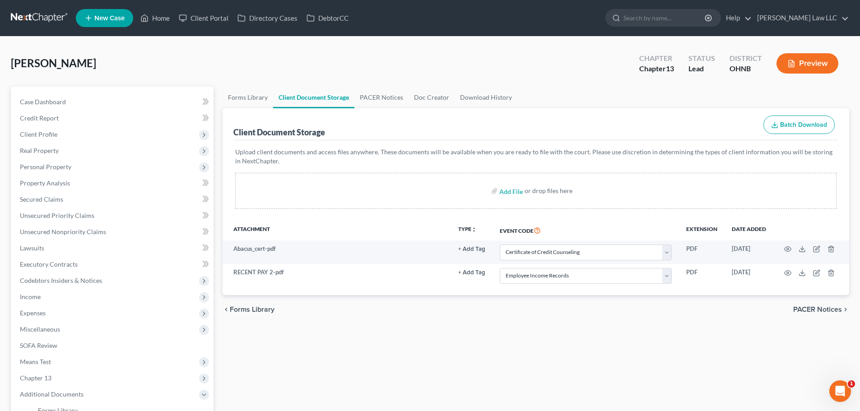
click at [560, 326] on div "Forms Library Client Document Storage PACER Notices Doc Creator Download Histor…" at bounding box center [536, 303] width 636 height 433
click at [392, 106] on link "PACER Notices" at bounding box center [381, 98] width 54 height 22
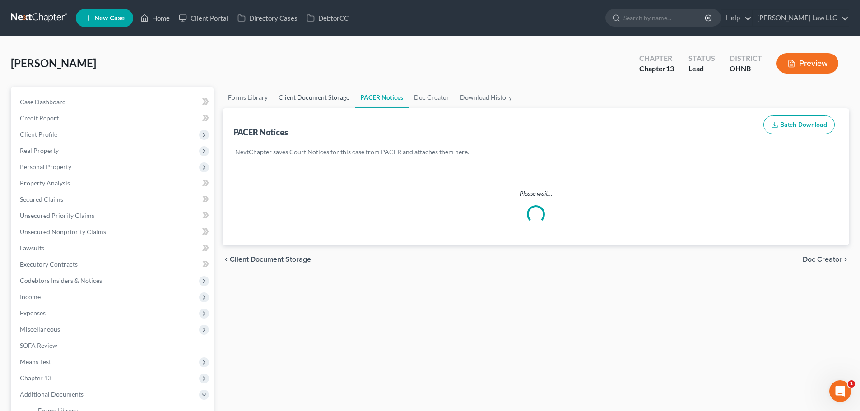
click at [316, 97] on link "Client Document Storage" at bounding box center [314, 98] width 82 height 22
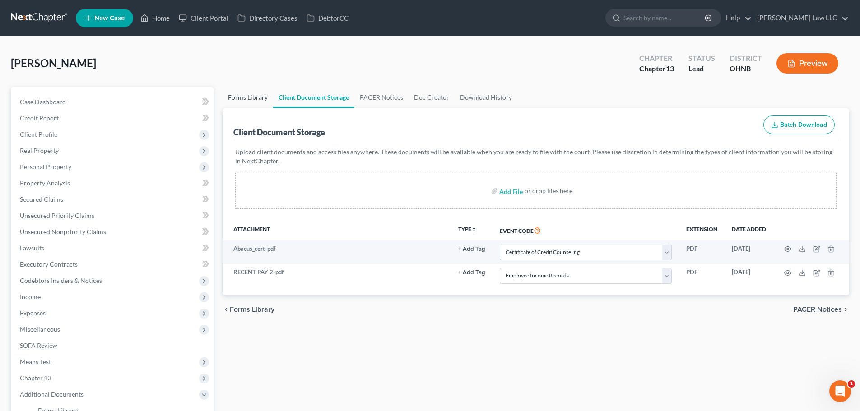
click at [244, 91] on link "Forms Library" at bounding box center [248, 98] width 51 height 22
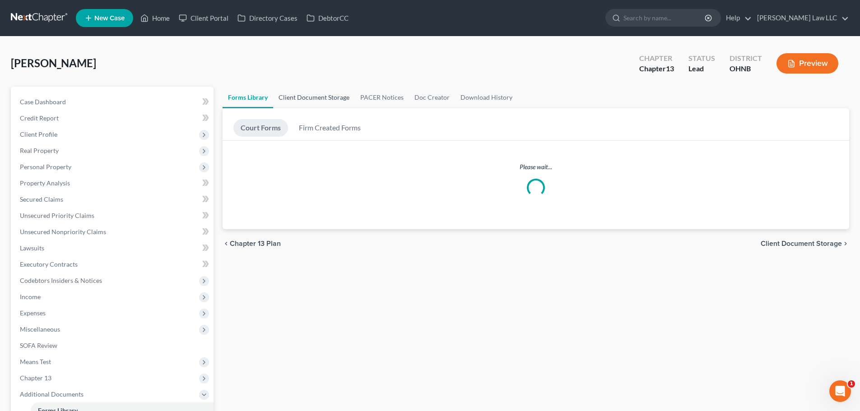
click at [325, 101] on link "Client Document Storage" at bounding box center [314, 98] width 82 height 22
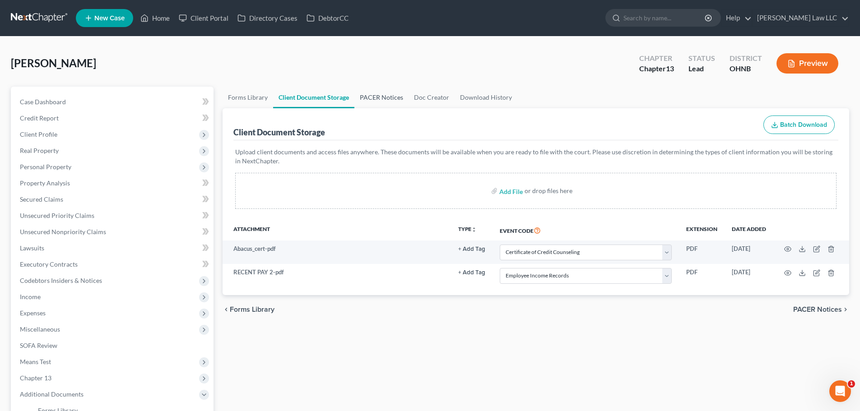
click at [381, 101] on link "PACER Notices" at bounding box center [381, 98] width 54 height 22
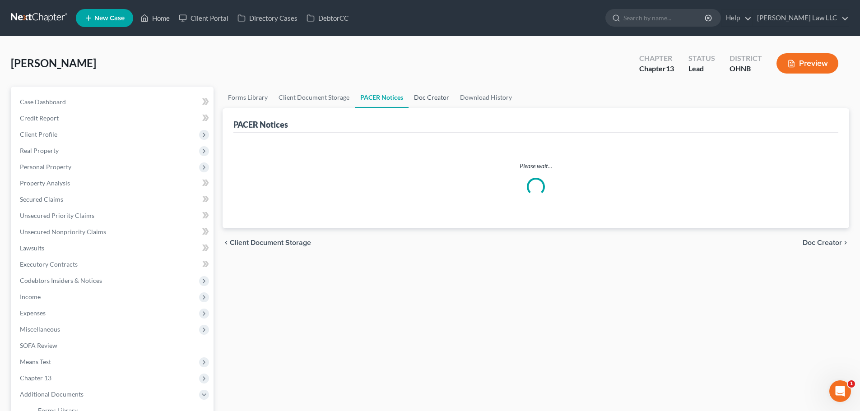
click at [432, 95] on link "Doc Creator" at bounding box center [432, 98] width 46 height 22
click at [512, 94] on ul "Forms Library Client Document Storage PACER Notices Doc Creator Download History" at bounding box center [536, 98] width 627 height 22
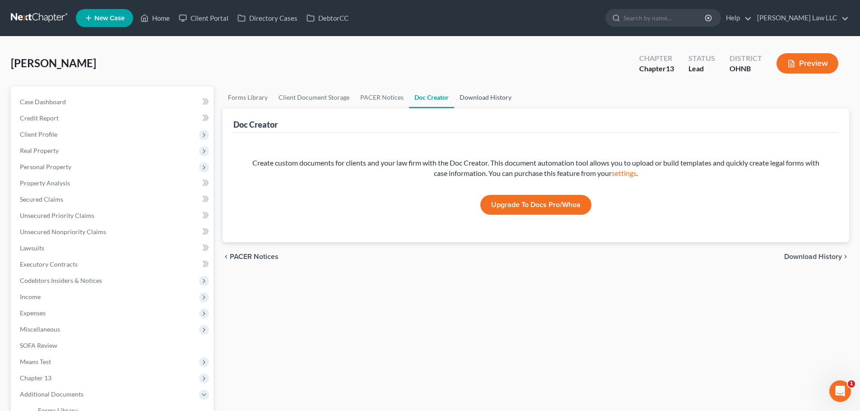
drag, startPoint x: 529, startPoint y: 98, endPoint x: 469, endPoint y: 93, distance: 60.2
click at [529, 97] on ul "Forms Library Client Document Storage PACER Notices Doc Creator Download History" at bounding box center [536, 98] width 627 height 22
click at [462, 93] on link "Download History" at bounding box center [485, 98] width 63 height 22
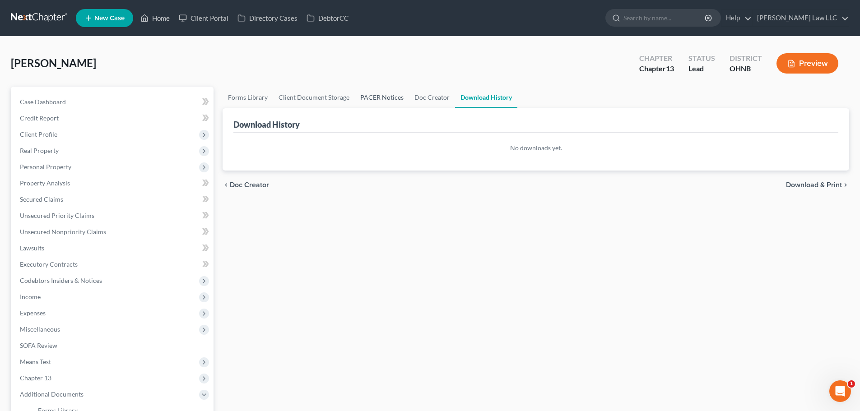
click at [358, 93] on link "PACER Notices" at bounding box center [382, 98] width 54 height 22
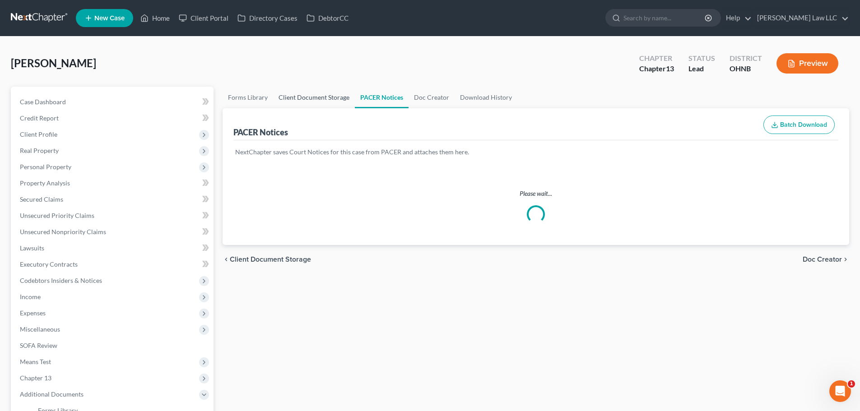
click at [318, 94] on link "Client Document Storage" at bounding box center [314, 98] width 82 height 22
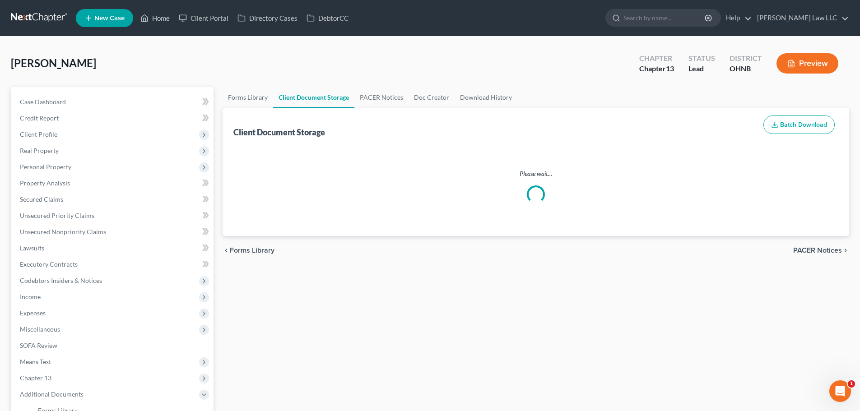
select select "5"
select select "20"
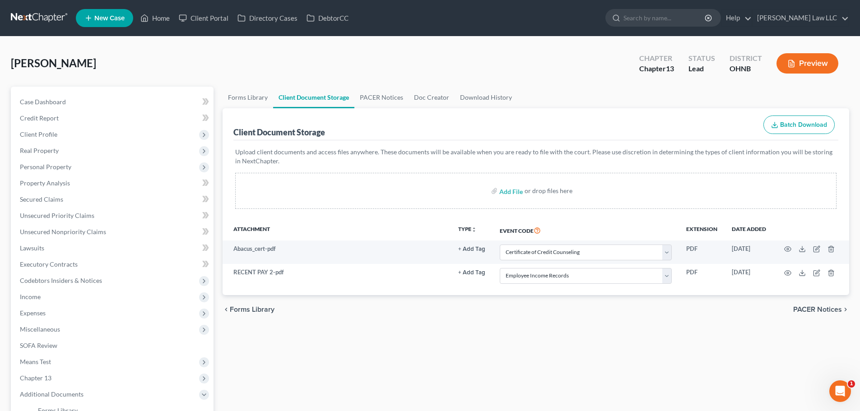
click at [440, 362] on div "Forms Library Client Document Storage PACER Notices Doc Creator Download Histor…" at bounding box center [536, 303] width 636 height 433
click at [54, 110] on link "Credit Report" at bounding box center [113, 118] width 201 height 16
click at [54, 108] on link "Case Dashboard" at bounding box center [113, 102] width 201 height 16
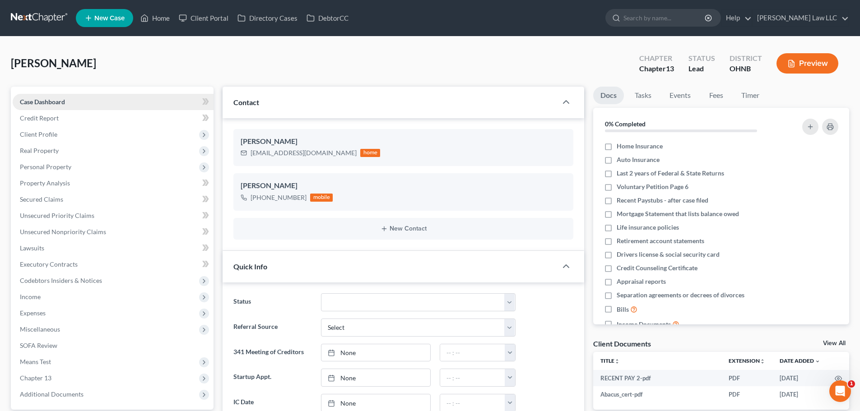
scroll to position [157, 0]
click at [49, 118] on span "Credit Report" at bounding box center [39, 118] width 39 height 8
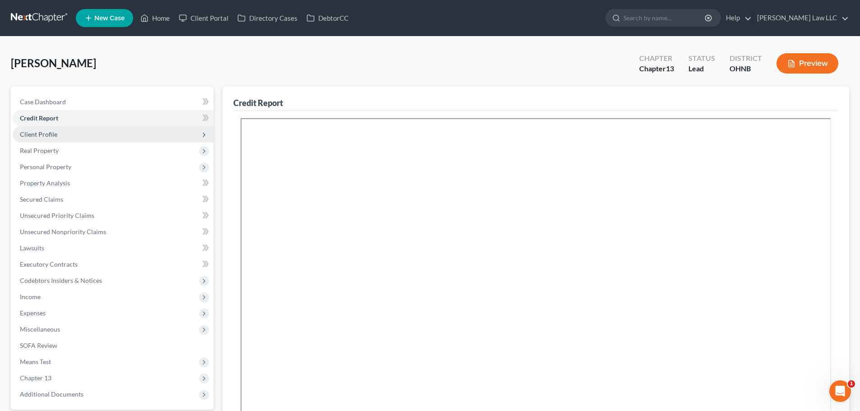
click at [54, 135] on span "Client Profile" at bounding box center [38, 134] width 37 height 8
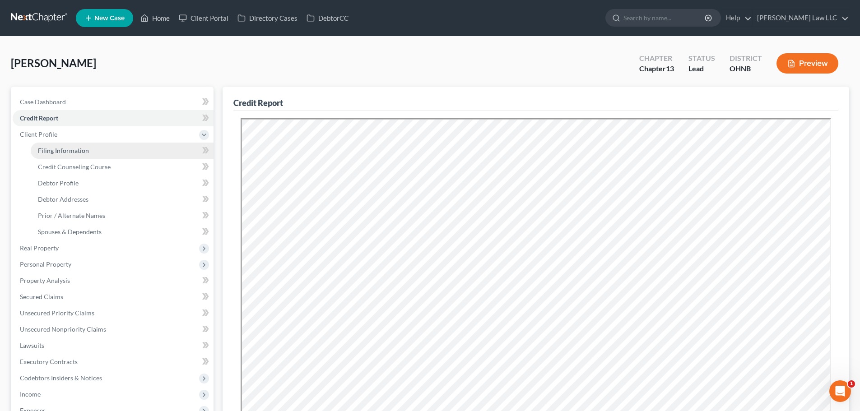
click at [56, 153] on span "Filing Information" at bounding box center [63, 151] width 51 height 8
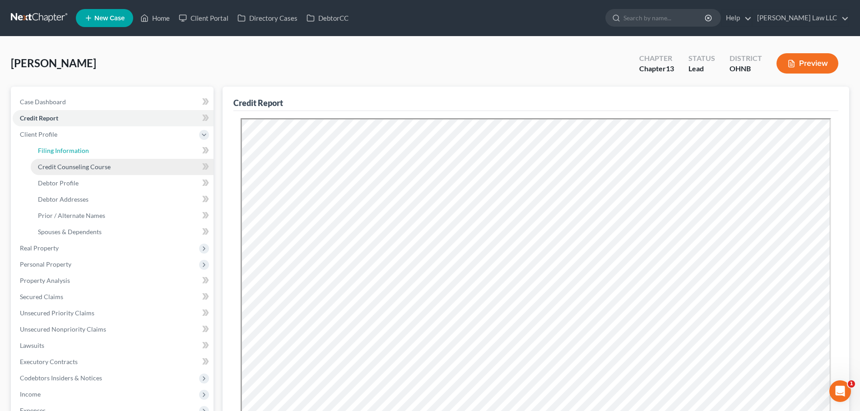
select select "1"
select select "0"
select select "3"
select select "61"
select select "0"
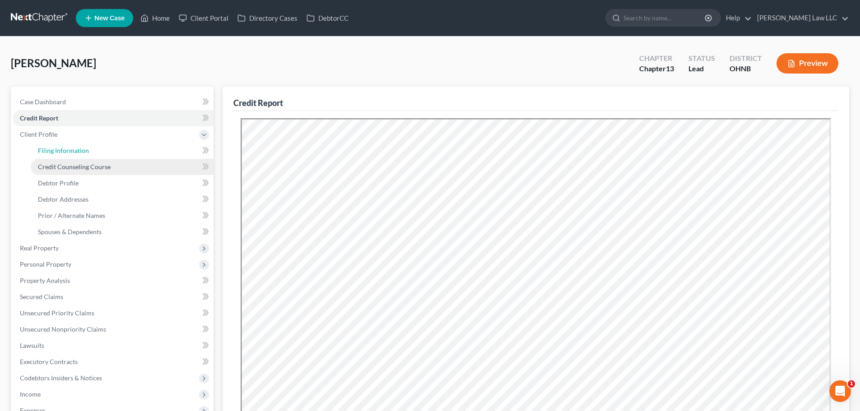
select select "36"
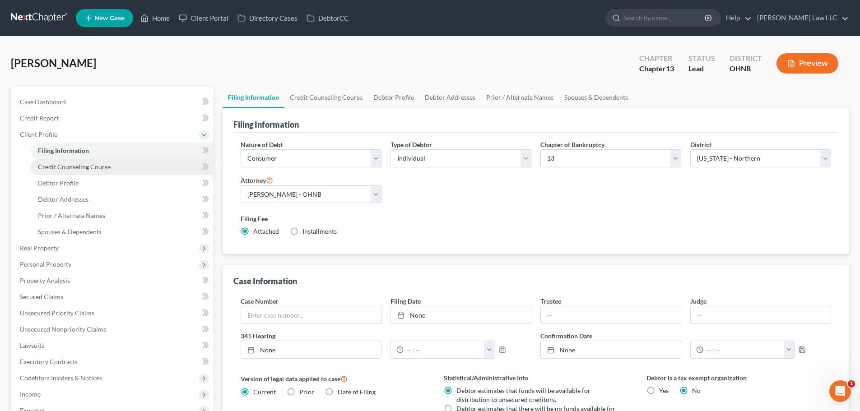
click at [61, 167] on span "Credit Counseling Course" at bounding box center [74, 167] width 73 height 8
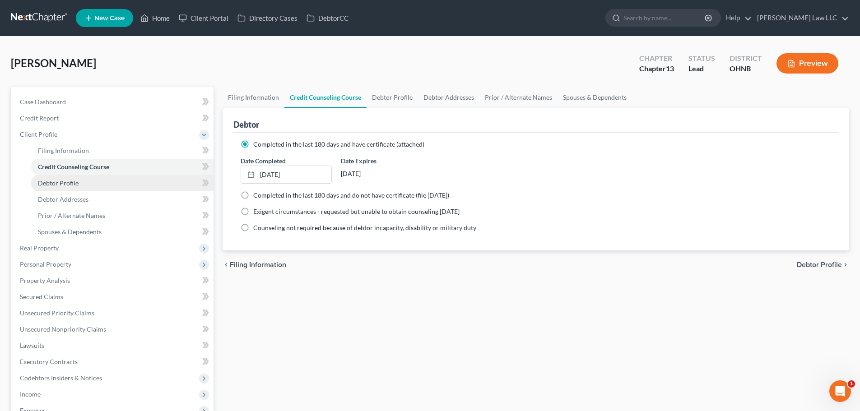
click at [68, 188] on link "Debtor Profile" at bounding box center [122, 183] width 183 height 16
select select "3"
select select "1"
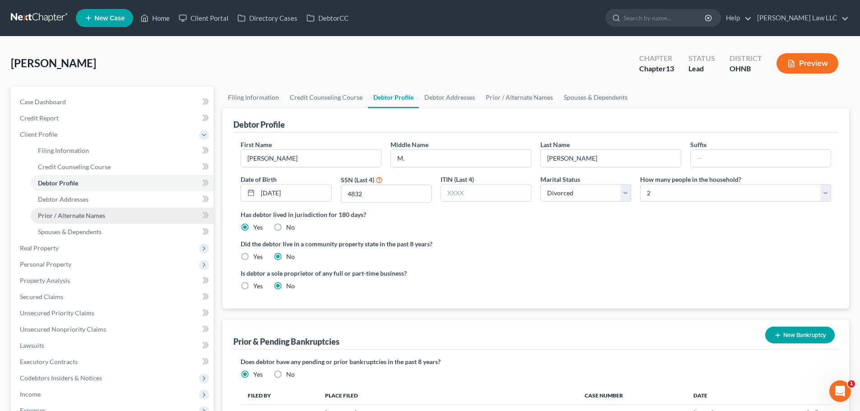
click at [78, 210] on link "Prior / Alternate Names" at bounding box center [122, 216] width 183 height 16
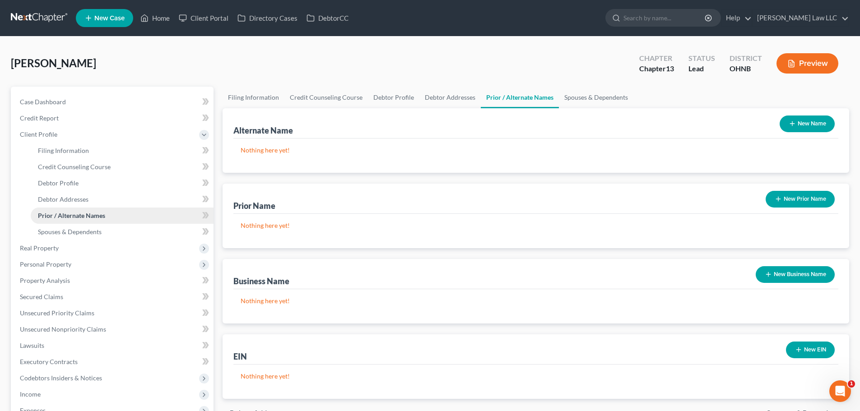
click at [78, 221] on link "Prior / Alternate Names" at bounding box center [122, 216] width 183 height 16
click at [78, 231] on span "Spouses & Dependents" at bounding box center [70, 232] width 64 height 8
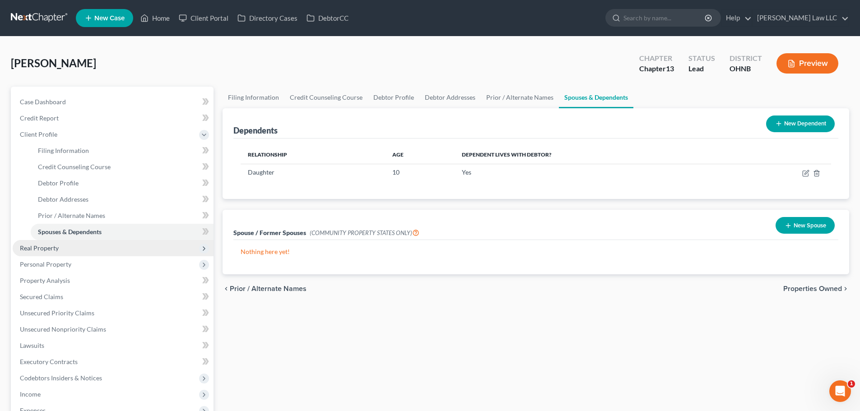
click at [69, 250] on span "Real Property" at bounding box center [113, 248] width 201 height 16
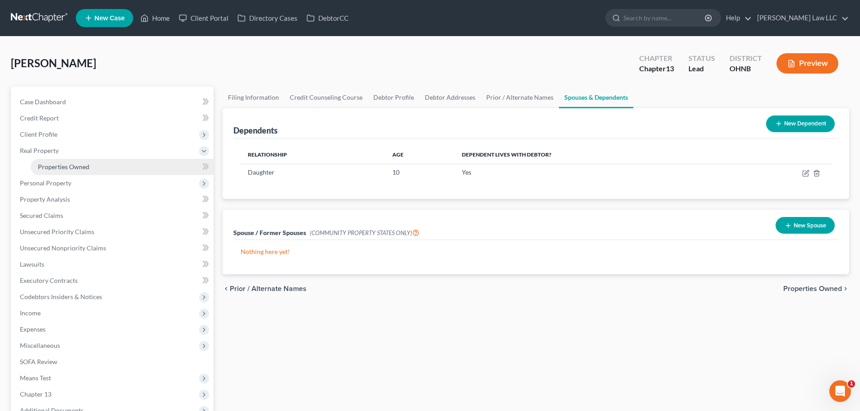
click at [87, 165] on span "Properties Owned" at bounding box center [63, 167] width 51 height 8
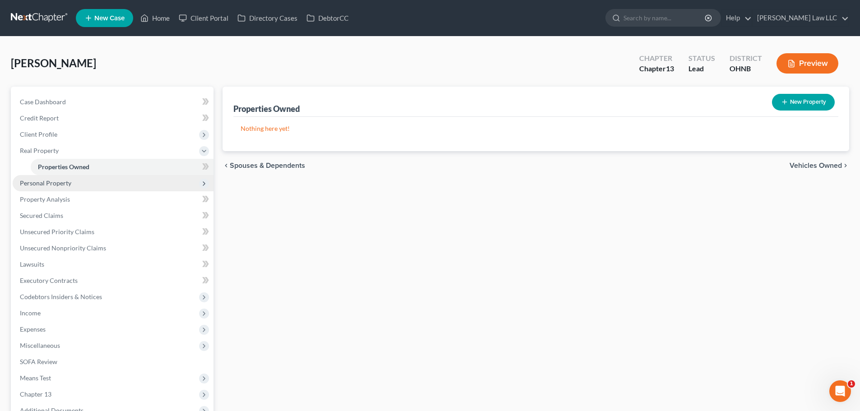
click at [88, 186] on span "Personal Property" at bounding box center [113, 183] width 201 height 16
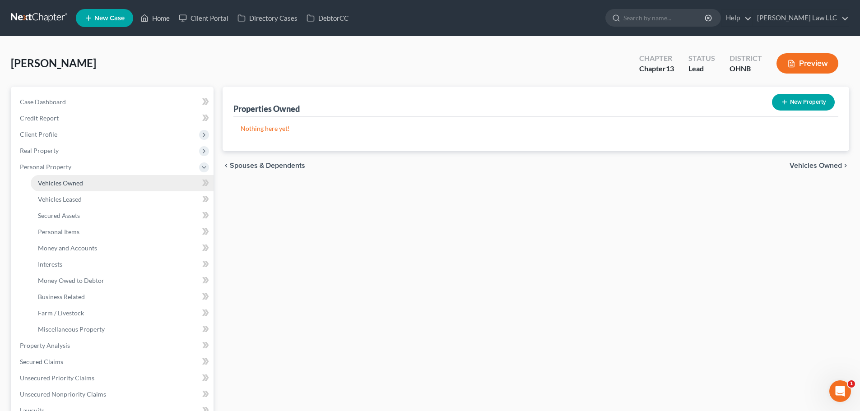
click at [87, 186] on link "Vehicles Owned" at bounding box center [122, 183] width 183 height 16
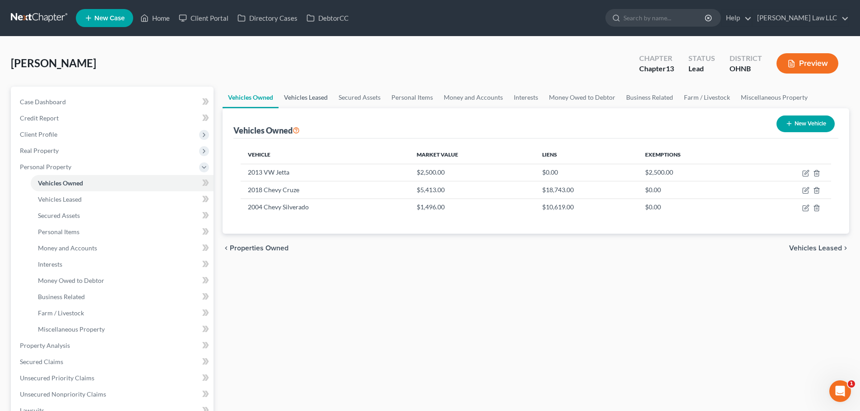
click at [301, 98] on link "Vehicles Leased" at bounding box center [306, 98] width 55 height 22
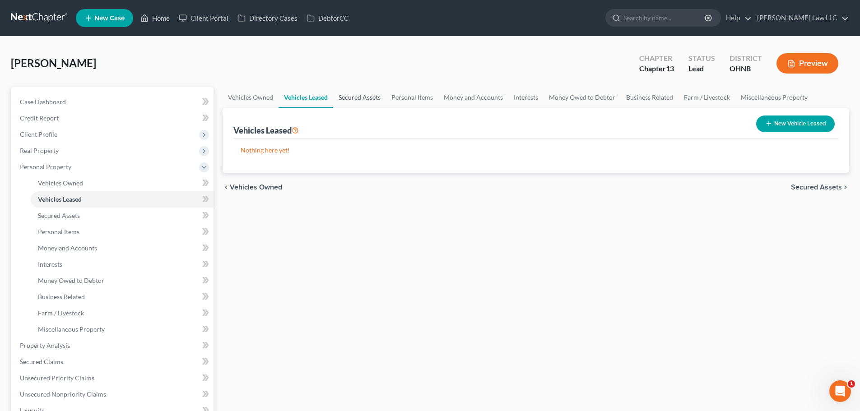
click at [354, 100] on link "Secured Assets" at bounding box center [359, 98] width 53 height 22
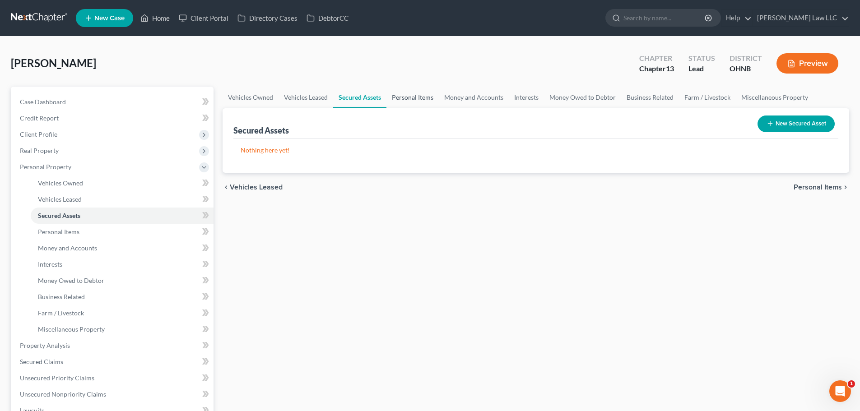
click at [402, 98] on link "Personal Items" at bounding box center [412, 98] width 52 height 22
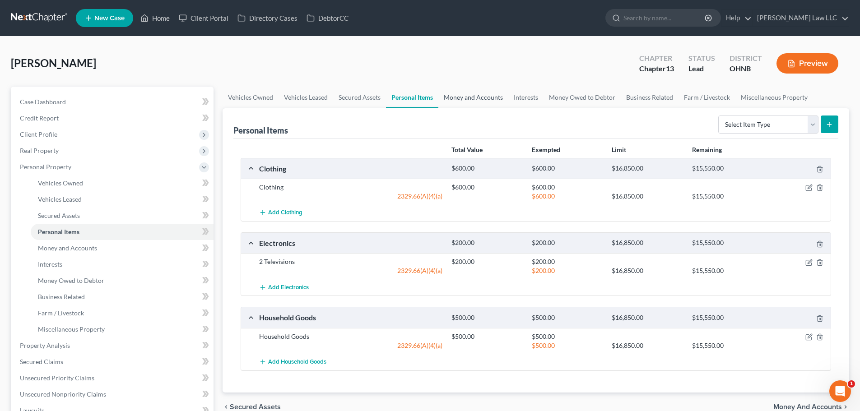
click at [471, 99] on link "Money and Accounts" at bounding box center [473, 98] width 70 height 22
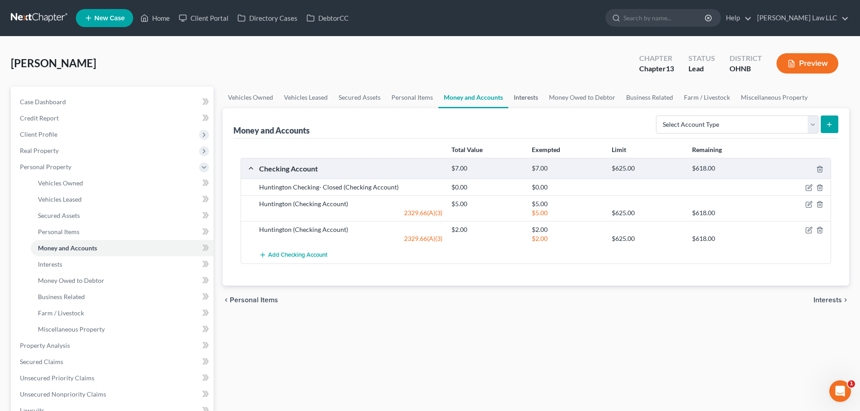
click at [537, 96] on link "Interests" at bounding box center [525, 98] width 35 height 22
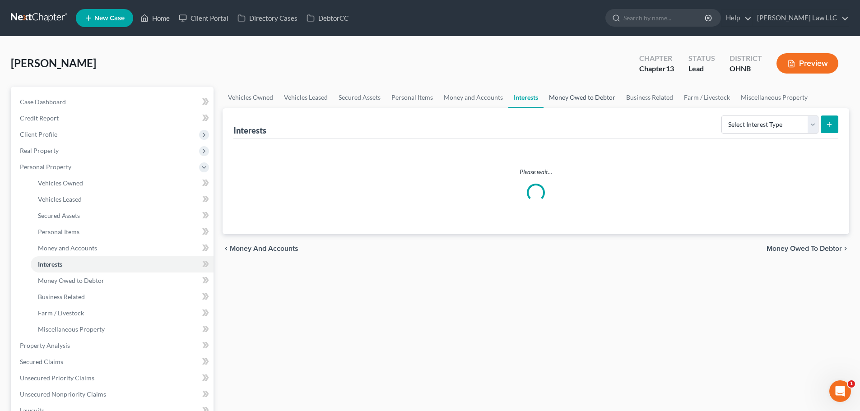
click at [596, 95] on link "Money Owed to Debtor" at bounding box center [582, 98] width 77 height 22
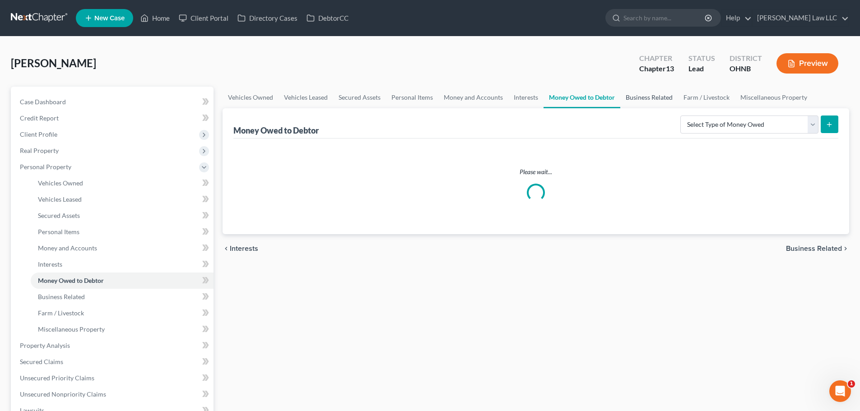
click at [632, 97] on link "Business Related" at bounding box center [649, 98] width 58 height 22
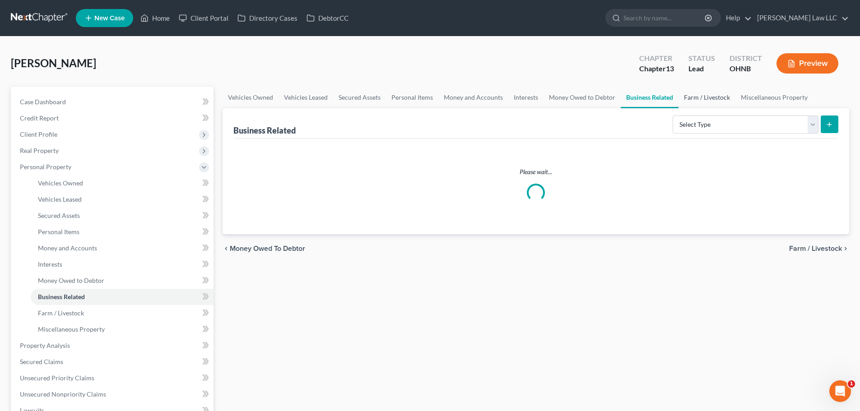
click at [715, 98] on link "Farm / Livestock" at bounding box center [707, 98] width 57 height 22
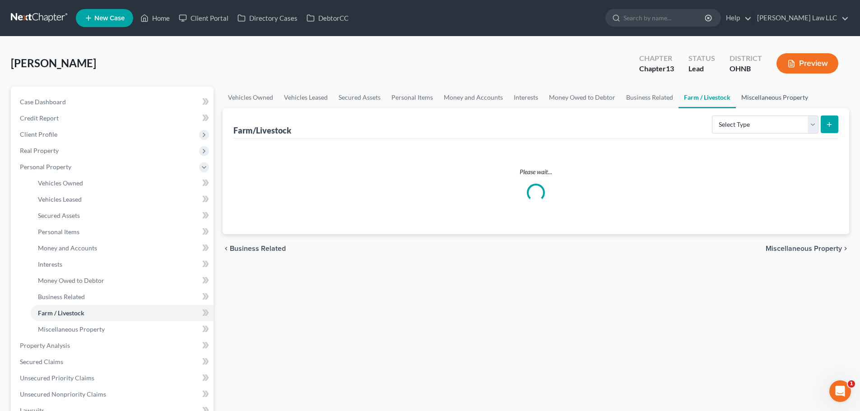
click at [754, 98] on link "Miscellaneous Property" at bounding box center [775, 98] width 78 height 22
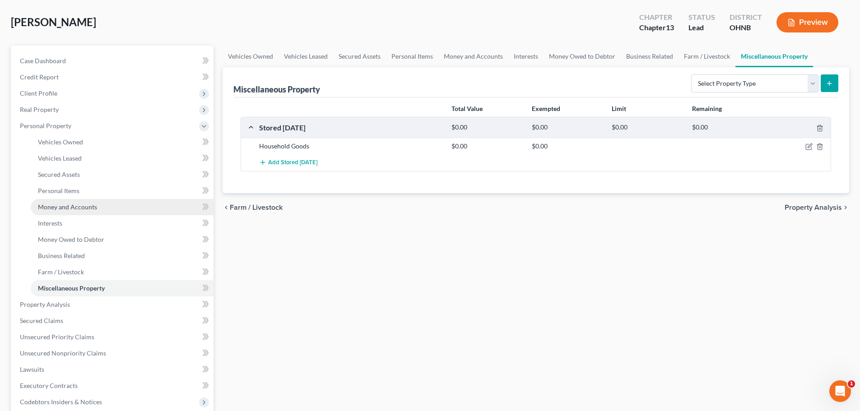
scroll to position [90, 0]
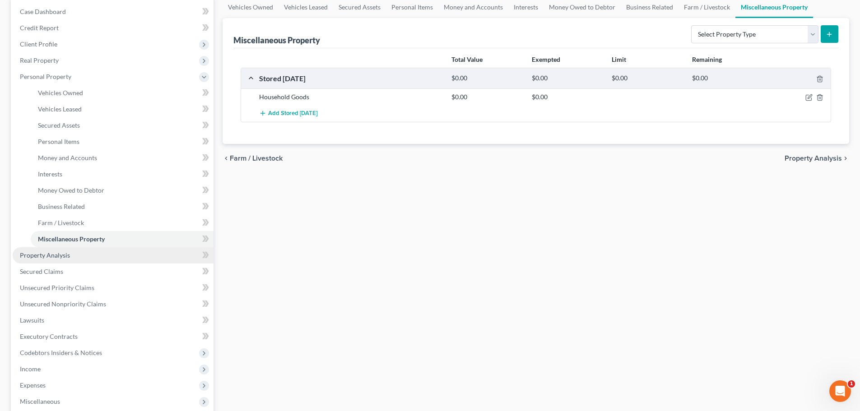
click at [50, 259] on span "Property Analysis" at bounding box center [45, 255] width 50 height 8
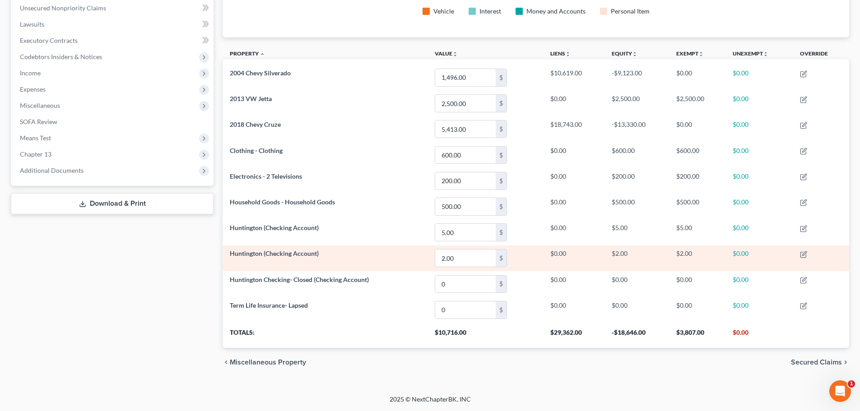
scroll to position [88, 0]
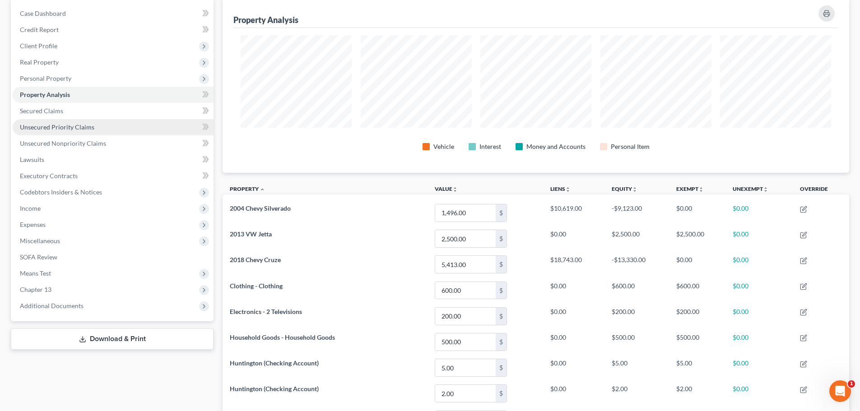
click at [68, 124] on span "Unsecured Priority Claims" at bounding box center [57, 127] width 74 height 8
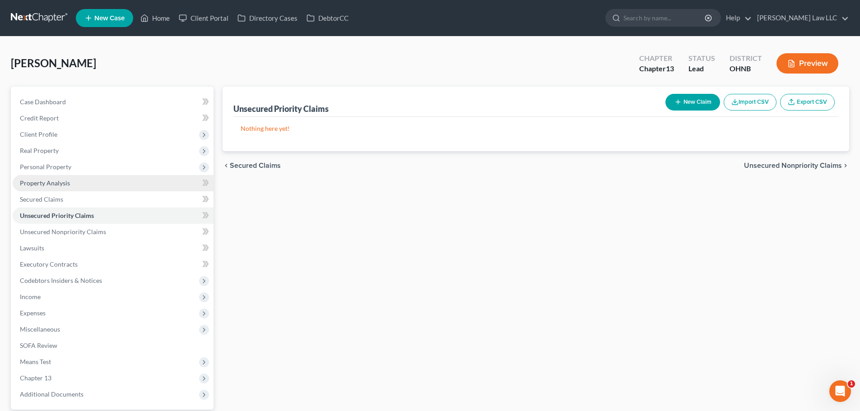
click at [66, 187] on link "Property Analysis" at bounding box center [113, 183] width 201 height 16
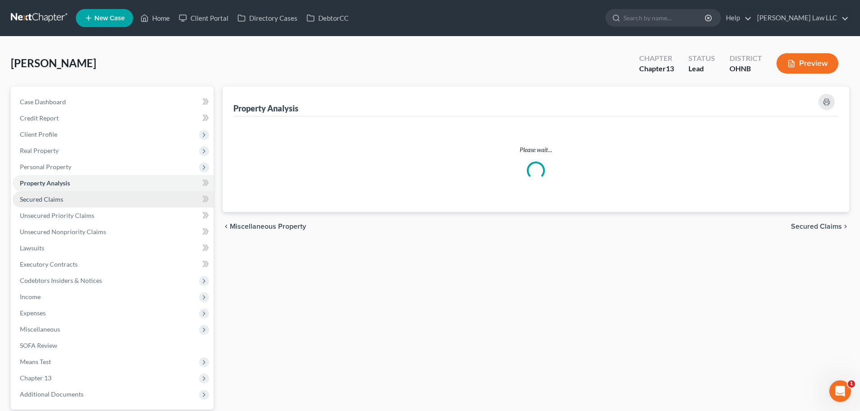
click at [64, 202] on link "Secured Claims" at bounding box center [113, 199] width 201 height 16
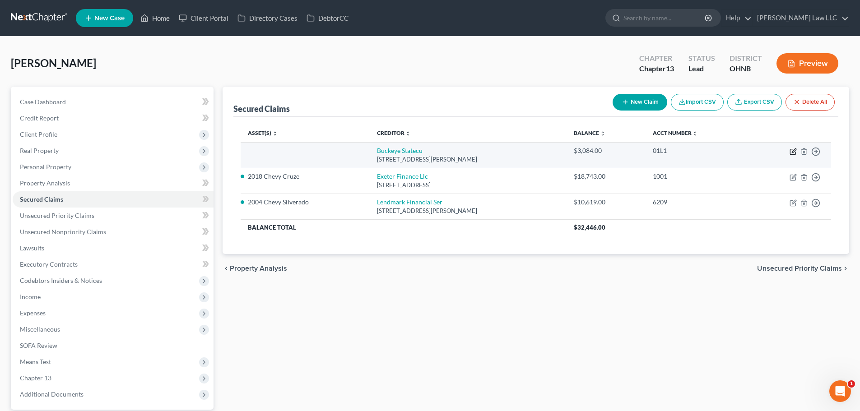
click at [791, 152] on icon "button" at bounding box center [793, 151] width 7 height 7
select select "36"
select select "0"
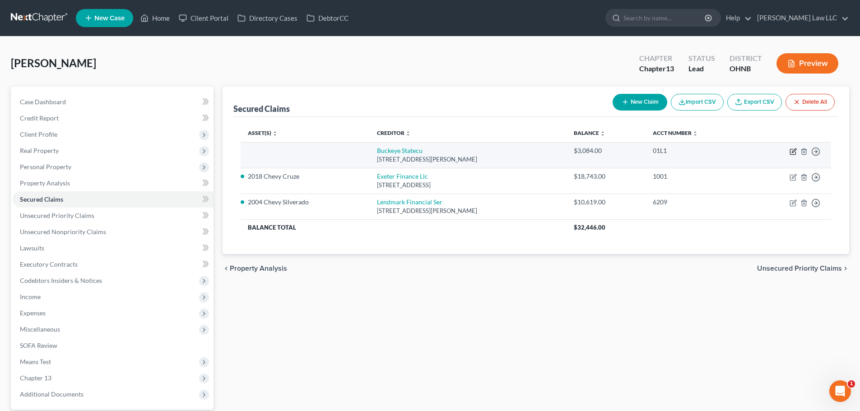
select select "0"
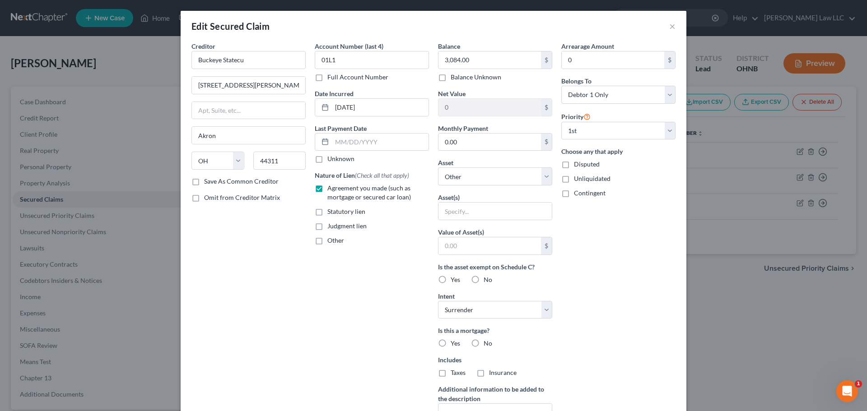
click at [356, 320] on div "Account Number (last 4) 01L1 Full Account Number Date Incurred [DATE] Last Paym…" at bounding box center [371, 243] width 123 height 403
click at [671, 24] on button "×" at bounding box center [672, 26] width 6 height 11
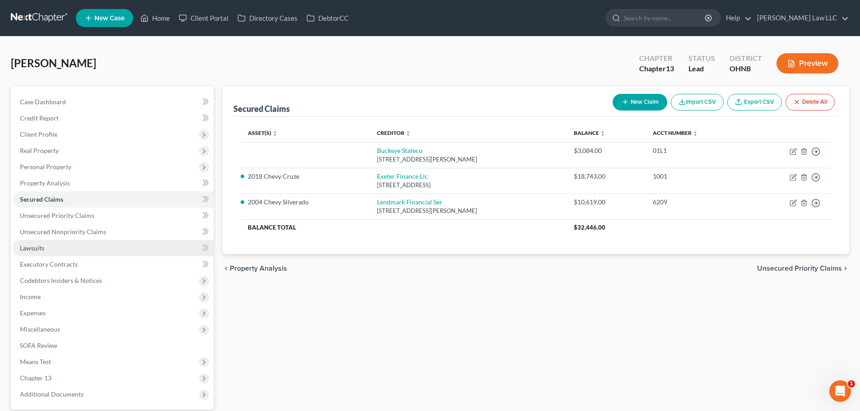
click at [61, 243] on link "Lawsuits" at bounding box center [113, 248] width 201 height 16
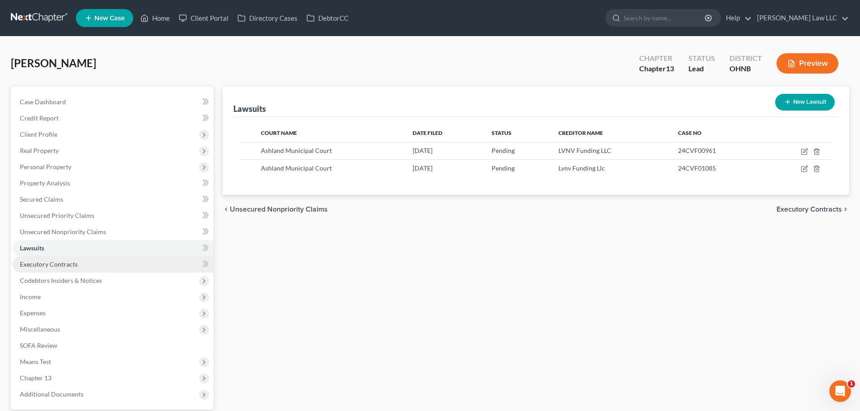
click at [56, 267] on span "Executory Contracts" at bounding box center [49, 264] width 58 height 8
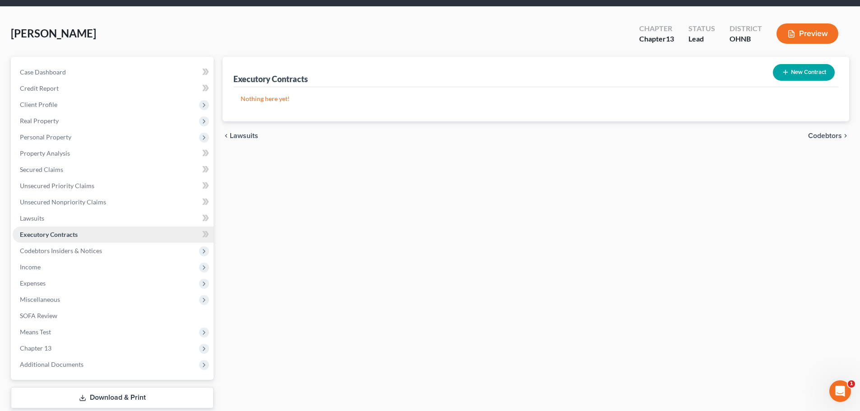
scroll to position [45, 0]
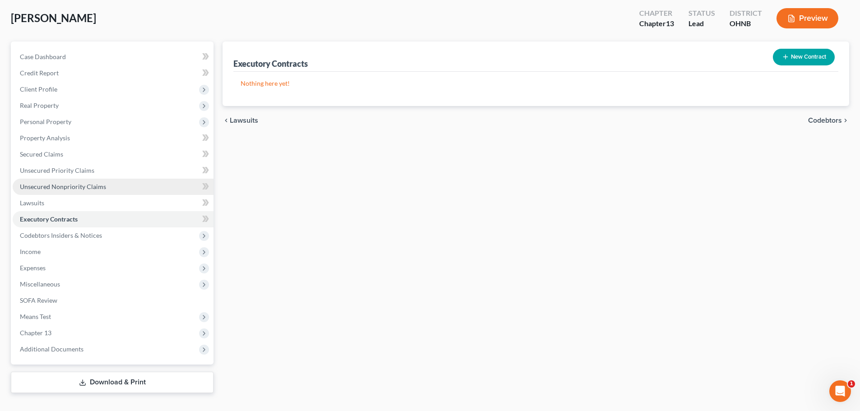
click at [63, 186] on span "Unsecured Nonpriority Claims" at bounding box center [63, 187] width 86 height 8
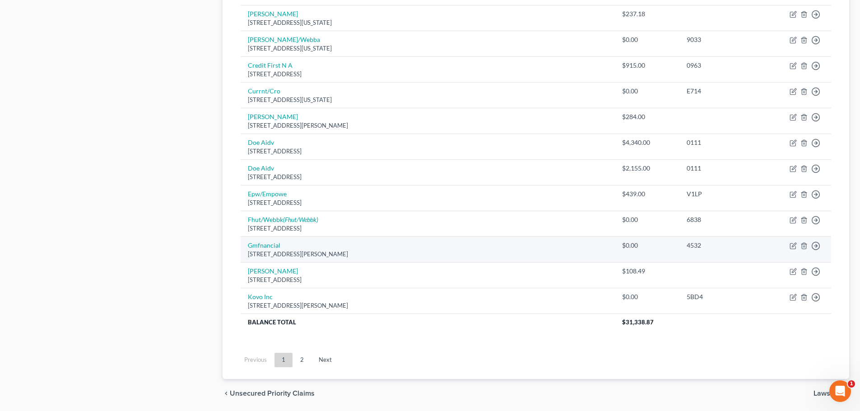
scroll to position [631, 0]
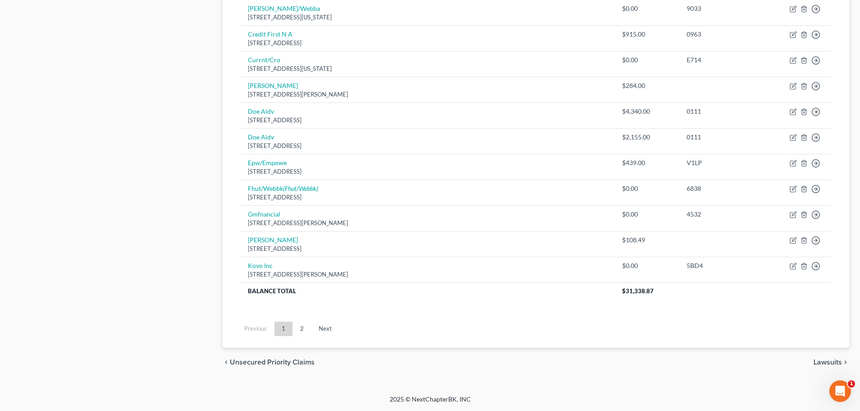
click at [301, 326] on link "2" at bounding box center [302, 329] width 18 height 14
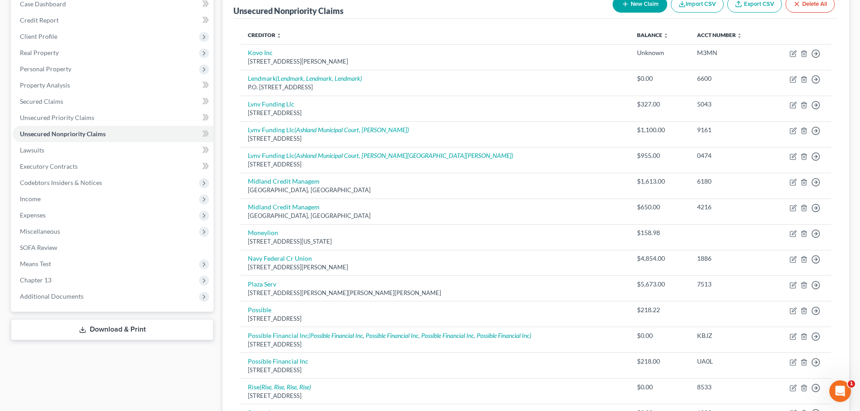
scroll to position [97, 0]
click at [56, 163] on link "Executory Contracts" at bounding box center [113, 168] width 201 height 16
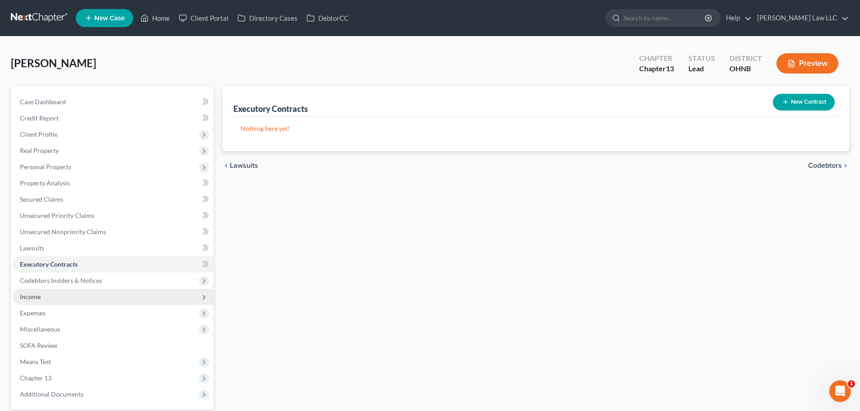
click at [40, 300] on span "Income" at bounding box center [30, 297] width 21 height 8
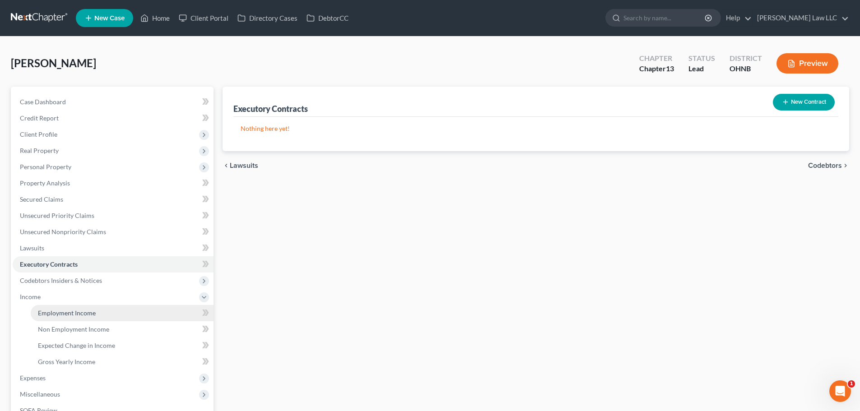
click at [79, 313] on span "Employment Income" at bounding box center [67, 313] width 58 height 8
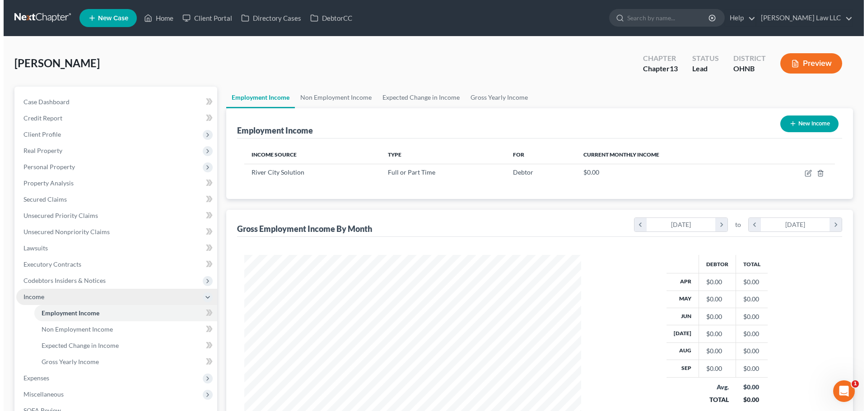
scroll to position [168, 355]
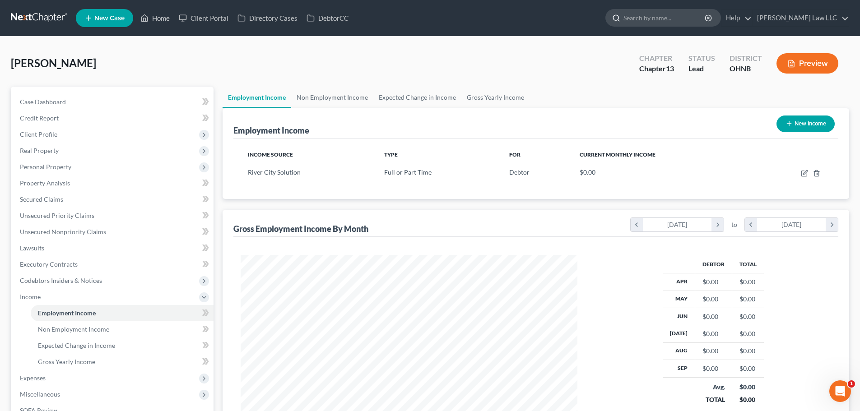
click at [676, 15] on input "search" at bounding box center [664, 17] width 83 height 17
type input "[GEOGRAPHIC_DATA]"
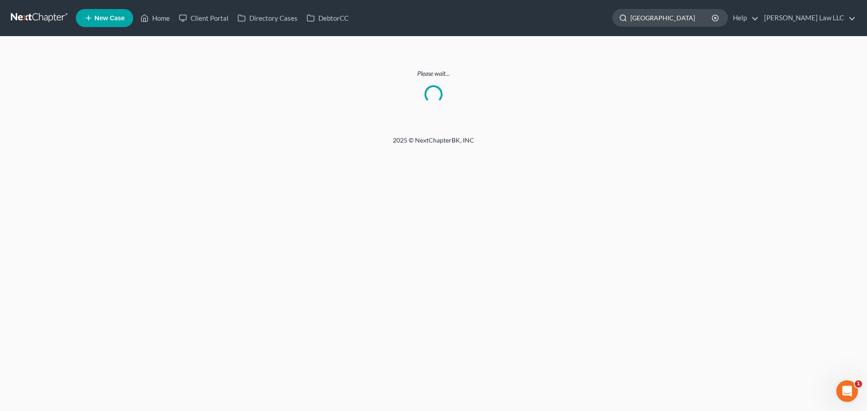
click at [692, 19] on input "[GEOGRAPHIC_DATA]" at bounding box center [671, 17] width 83 height 17
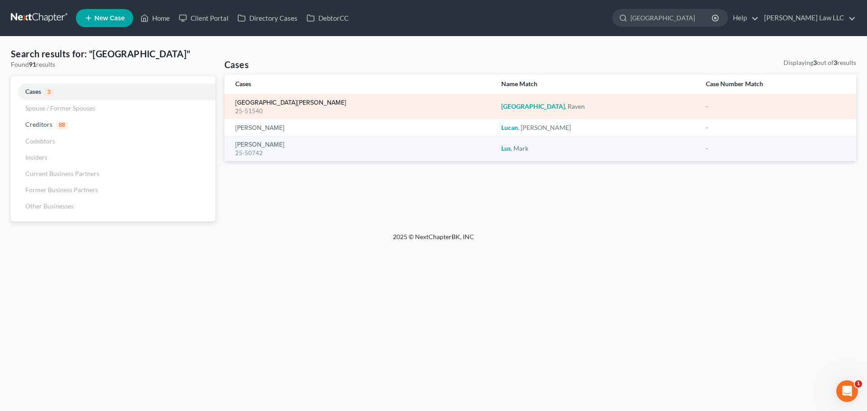
click at [253, 102] on link "[GEOGRAPHIC_DATA][PERSON_NAME]" at bounding box center [290, 103] width 111 height 6
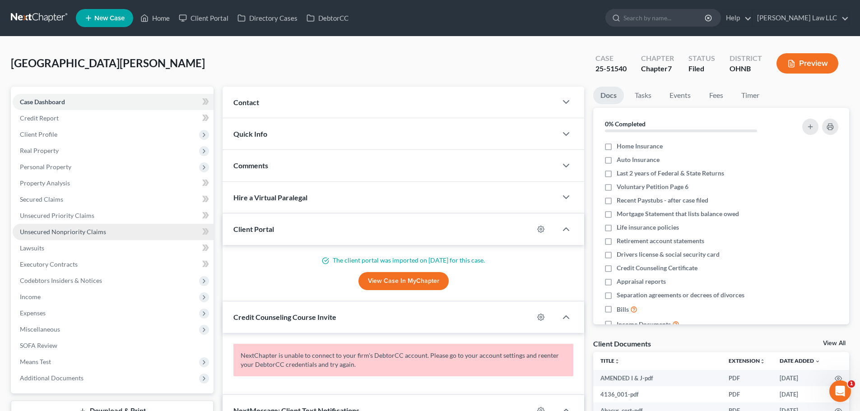
click at [60, 226] on link "Unsecured Nonpriority Claims" at bounding box center [113, 232] width 201 height 16
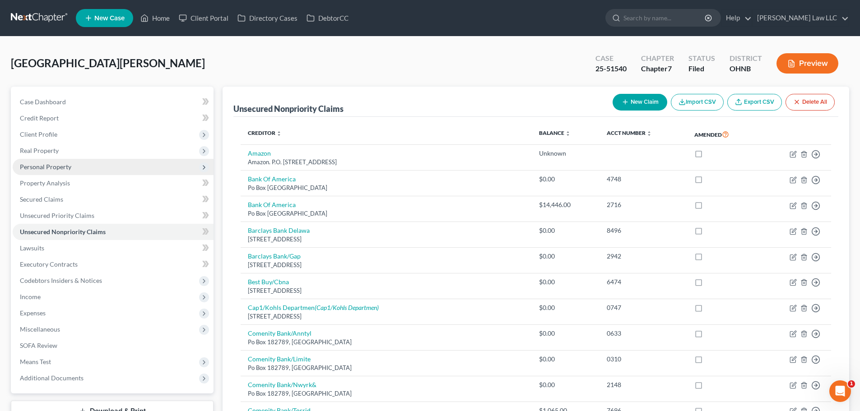
click at [77, 168] on span "Personal Property" at bounding box center [113, 167] width 201 height 16
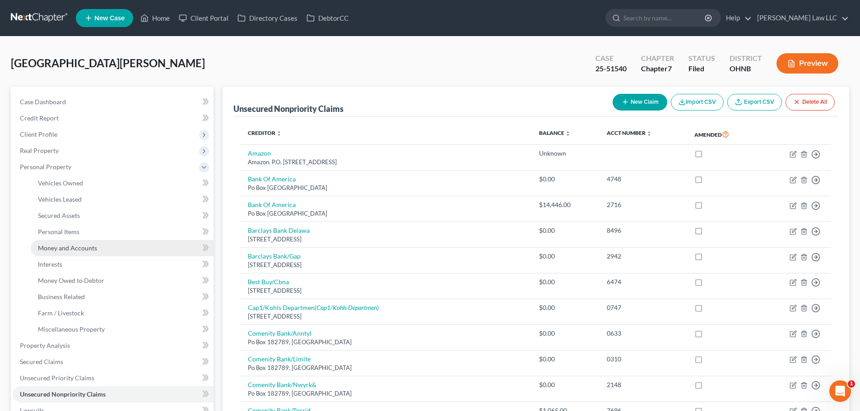
click at [82, 255] on link "Money and Accounts" at bounding box center [122, 248] width 183 height 16
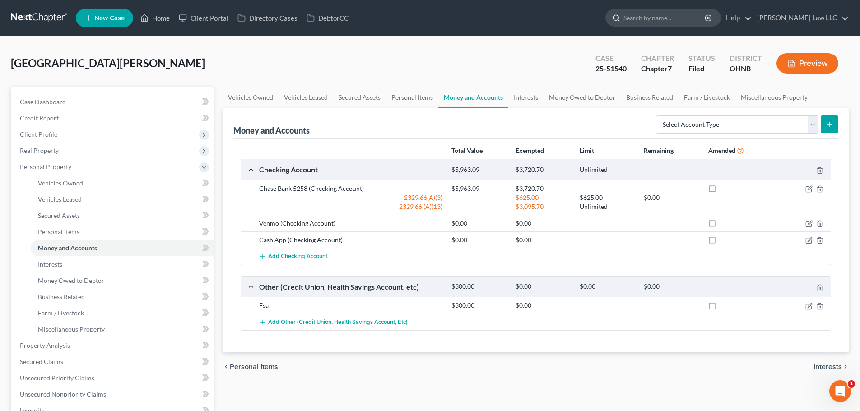
drag, startPoint x: 657, startPoint y: 27, endPoint x: 675, endPoint y: 17, distance: 21.2
click at [657, 27] on ul "New Case Home Client Portal Directory Cases DebtorCC - No Result - See all resu…" at bounding box center [462, 17] width 773 height 23
click at [675, 17] on input "search" at bounding box center [664, 17] width 83 height 17
type input "[PERSON_NAME]"
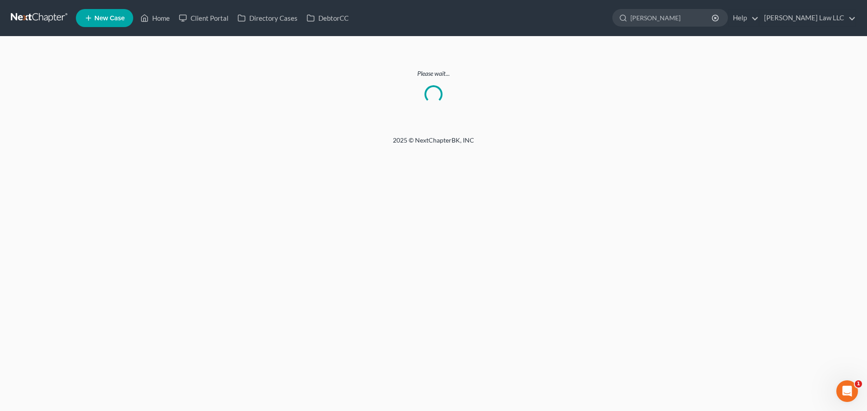
click at [41, 15] on link at bounding box center [40, 18] width 58 height 16
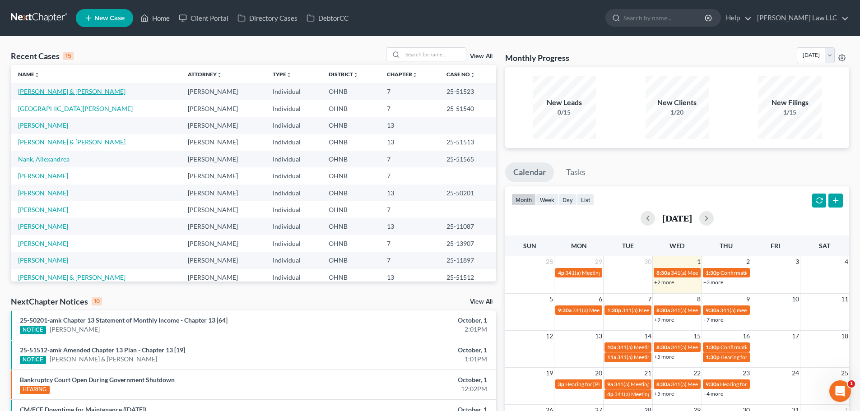
click at [35, 92] on link "Steedley, John & Carla" at bounding box center [71, 92] width 107 height 8
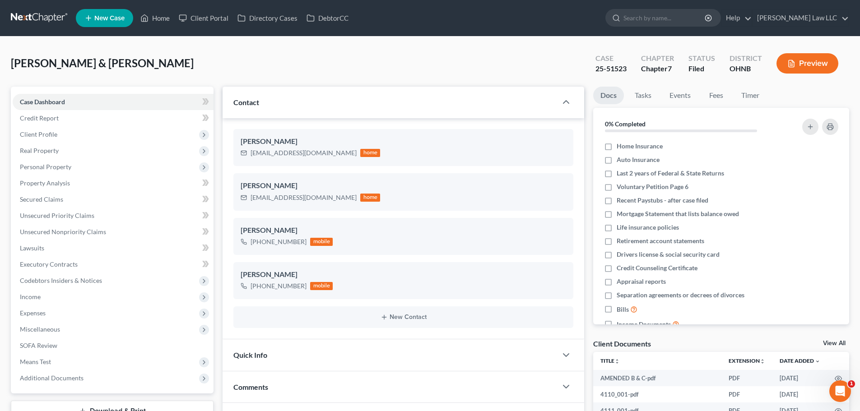
scroll to position [394, 0]
click at [604, 69] on div "25-51523" at bounding box center [610, 69] width 31 height 10
copy div "25-51523"
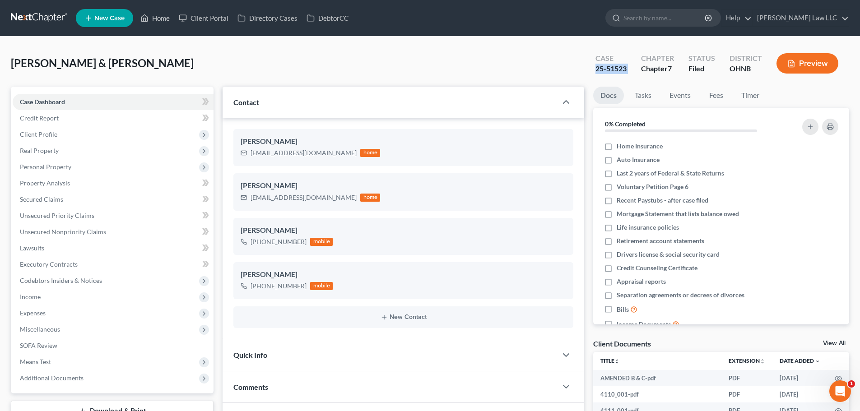
click at [607, 73] on div "25-51523" at bounding box center [610, 69] width 31 height 10
click at [609, 70] on div "25-51523" at bounding box center [610, 69] width 31 height 10
copy div "25-51523"
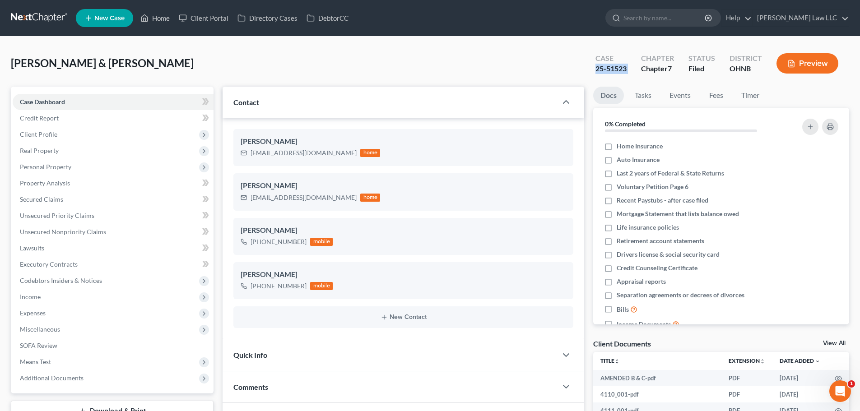
copy div "25-51523"
drag, startPoint x: 65, startPoint y: 185, endPoint x: 66, endPoint y: 191, distance: 6.5
click at [65, 185] on span "Property Analysis" at bounding box center [45, 183] width 50 height 8
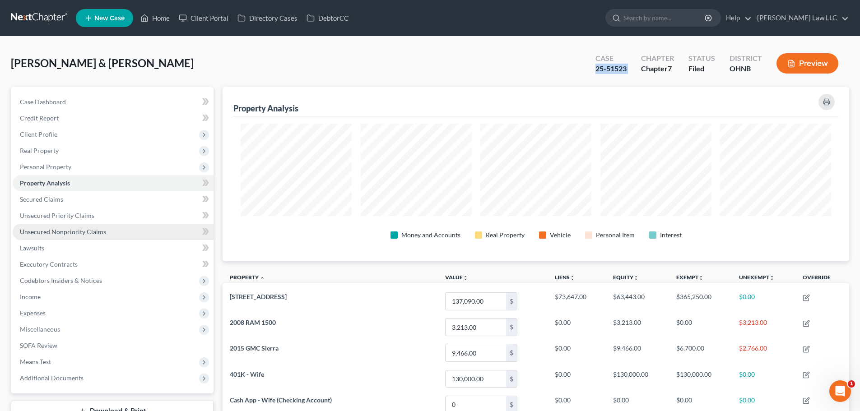
scroll to position [175, 627]
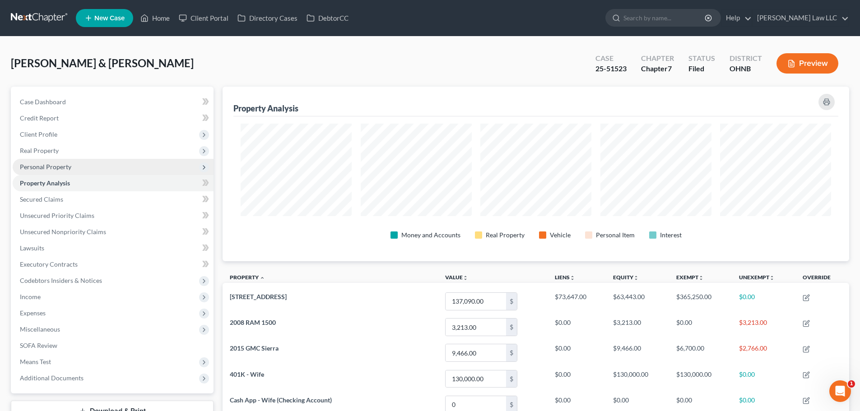
click at [51, 165] on span "Personal Property" at bounding box center [45, 167] width 51 height 8
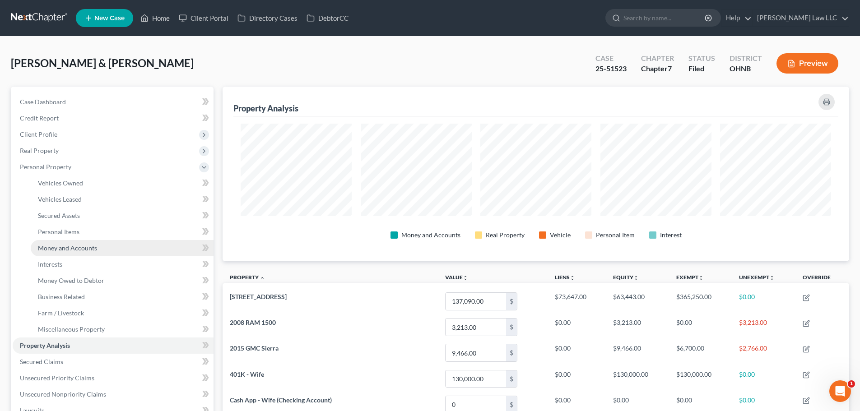
click at [68, 249] on span "Money and Accounts" at bounding box center [67, 248] width 59 height 8
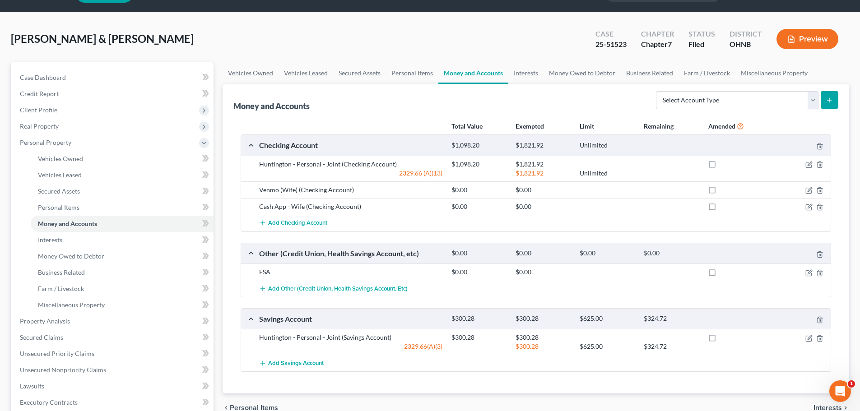
scroll to position [45, 0]
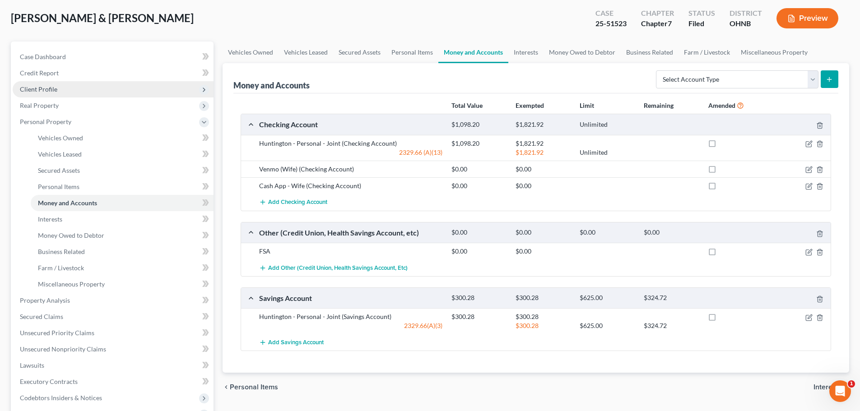
click at [55, 90] on span "Client Profile" at bounding box center [38, 89] width 37 height 8
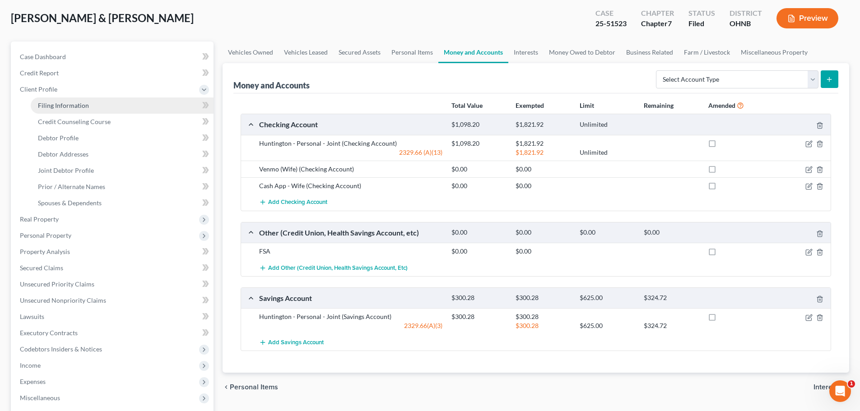
click at [85, 111] on link "Filing Information" at bounding box center [122, 106] width 183 height 16
select select "1"
select select "0"
select select "36"
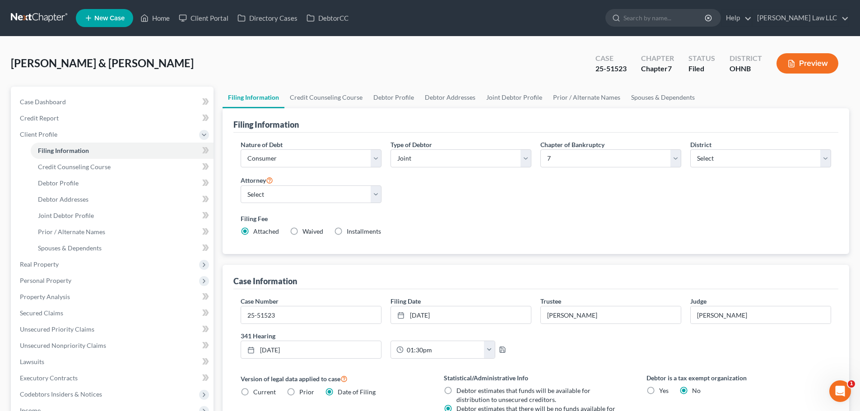
click at [510, 284] on div "Case Information" at bounding box center [535, 277] width 605 height 24
click at [494, 276] on div "Case Information" at bounding box center [535, 277] width 605 height 24
click at [622, 367] on div "Case Number 25-51523 Filing Date 10/1/2025 close Date 10/1/2025 Time 12:00 AM c…" at bounding box center [535, 410] width 605 height 242
click at [300, 92] on link "Credit Counseling Course" at bounding box center [326, 98] width 84 height 22
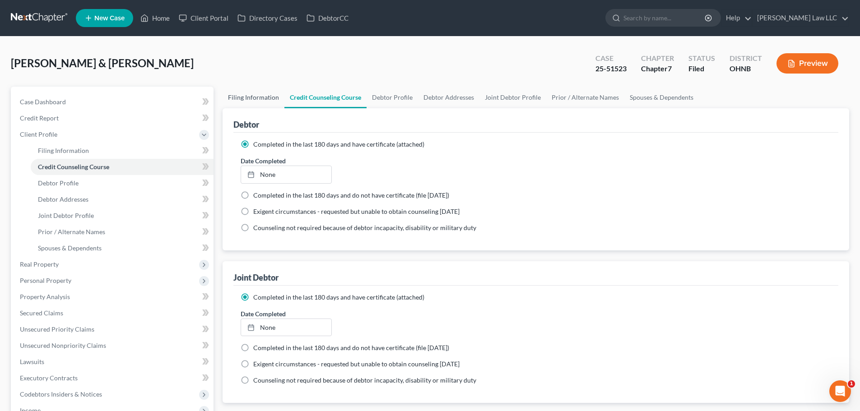
click at [254, 97] on link "Filing Information" at bounding box center [254, 98] width 62 height 22
select select "1"
select select "0"
select select "61"
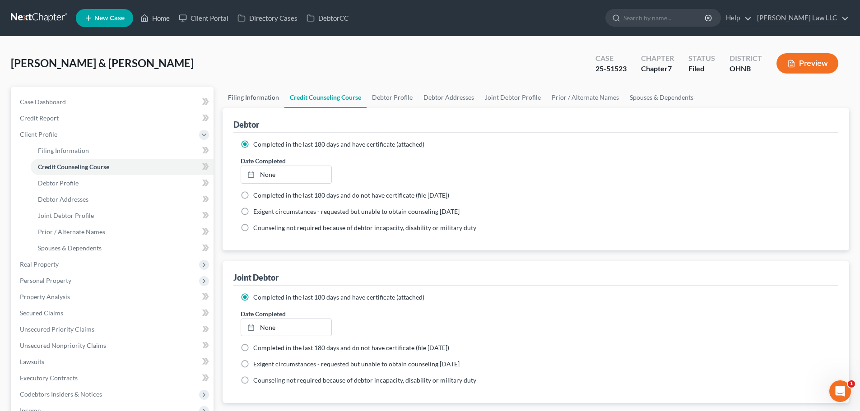
select select "0"
select select "36"
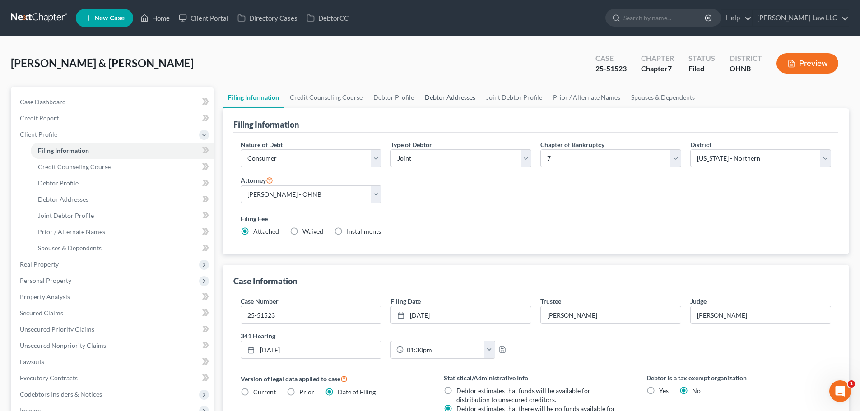
click at [434, 95] on link "Debtor Addresses" at bounding box center [449, 98] width 61 height 22
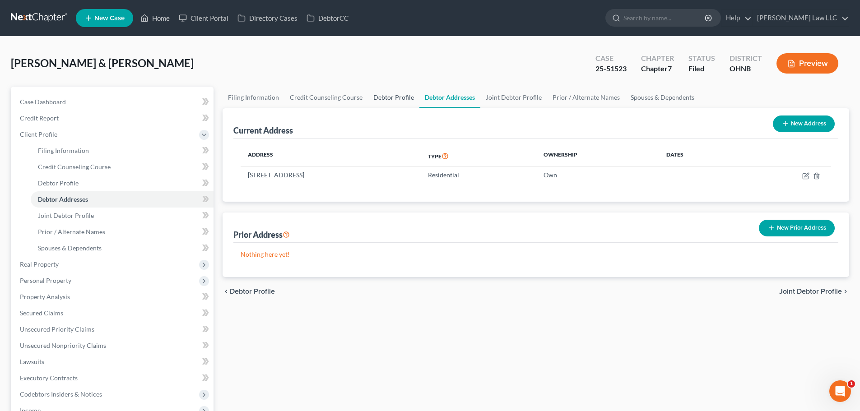
click at [390, 96] on link "Debtor Profile" at bounding box center [393, 98] width 51 height 22
select select "1"
select select "2"
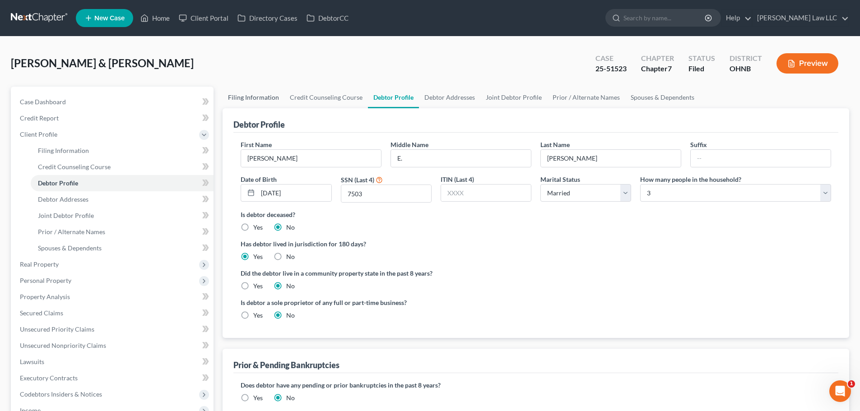
click at [271, 99] on link "Filing Information" at bounding box center [254, 98] width 62 height 22
select select "1"
select select "0"
select select "61"
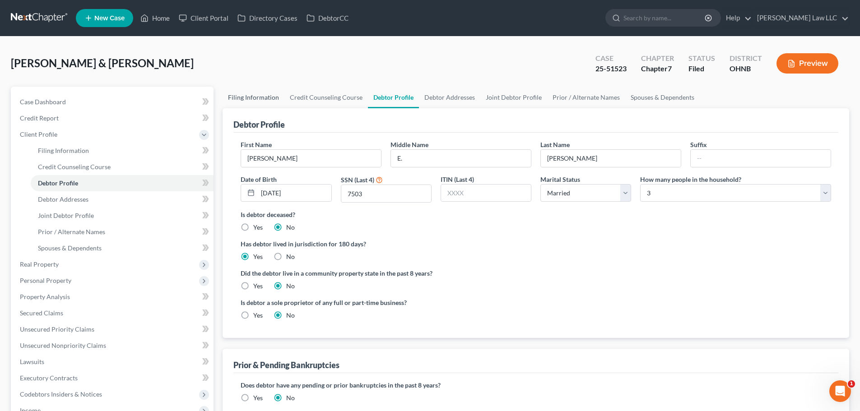
select select "0"
select select "36"
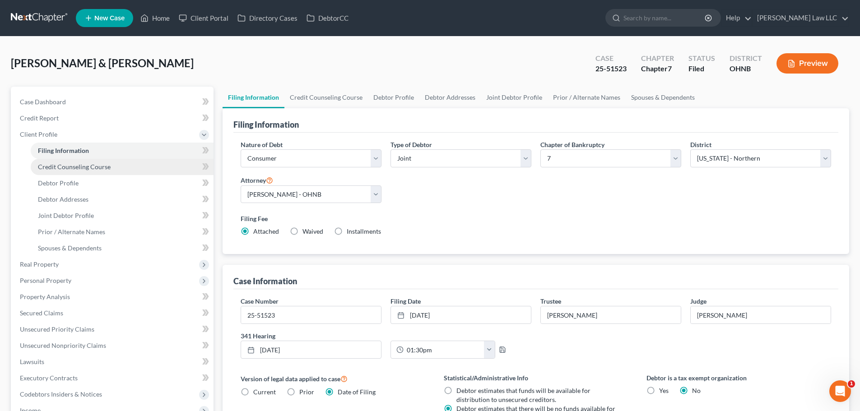
click at [61, 174] on link "Credit Counseling Course" at bounding box center [122, 167] width 183 height 16
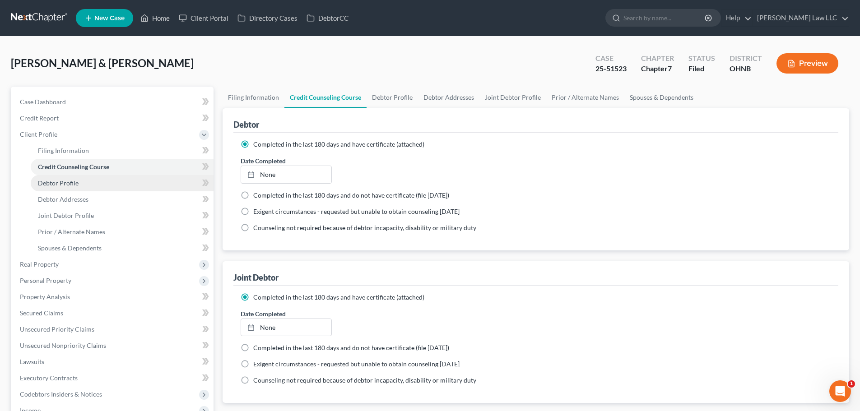
click at [62, 183] on span "Debtor Profile" at bounding box center [58, 183] width 41 height 8
select select "1"
select select "2"
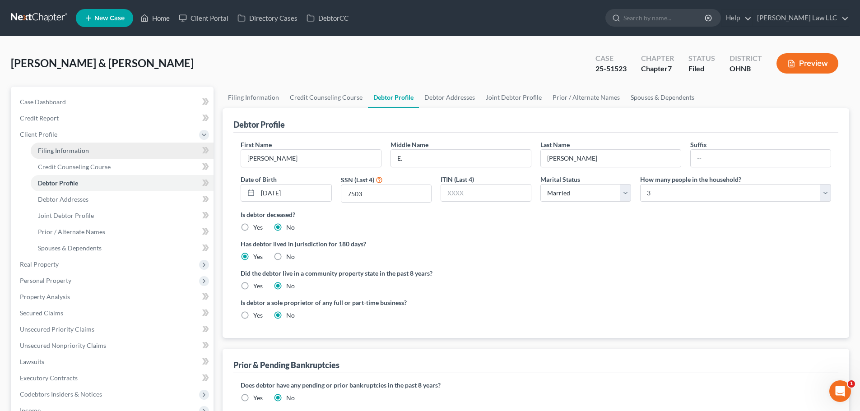
click at [65, 145] on link "Filing Information" at bounding box center [122, 151] width 183 height 16
select select "1"
select select "0"
select select "61"
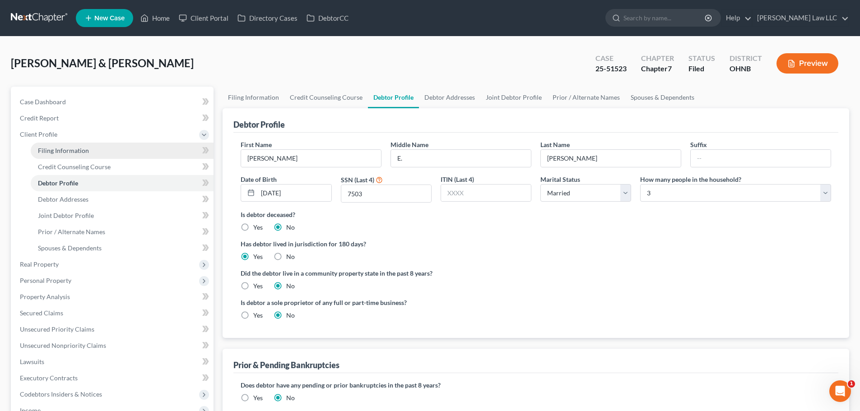
select select "0"
select select "36"
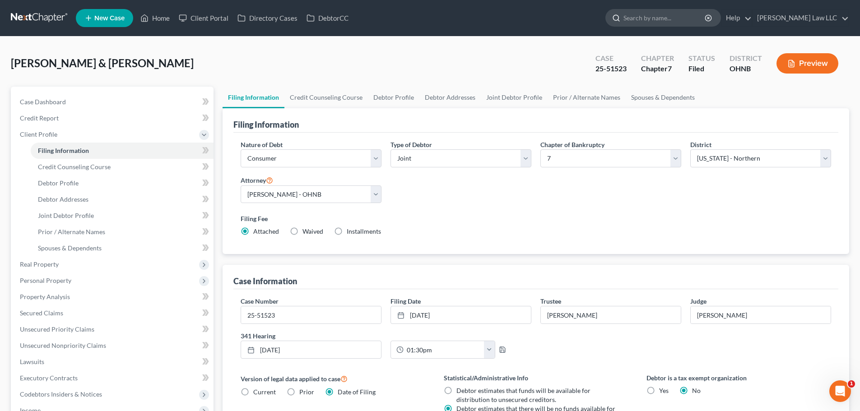
click at [698, 17] on input "search" at bounding box center [664, 17] width 83 height 17
type input "ferguson"
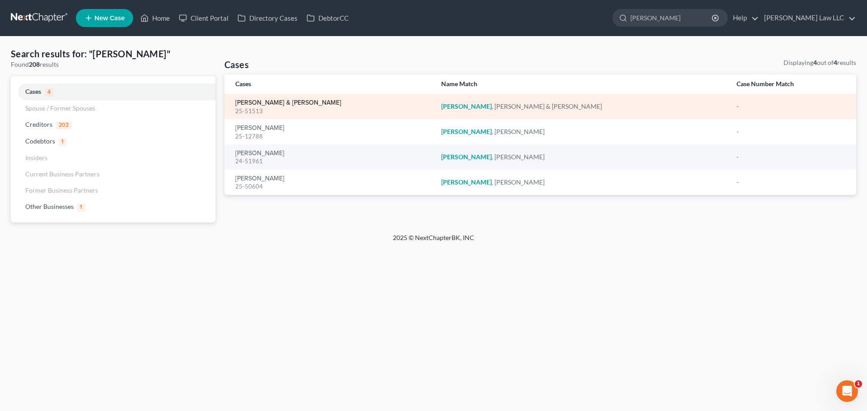
click at [315, 106] on link "[PERSON_NAME] & [PERSON_NAME]" at bounding box center [288, 103] width 106 height 6
click at [310, 102] on link "[PERSON_NAME] & [PERSON_NAME]" at bounding box center [288, 103] width 106 height 6
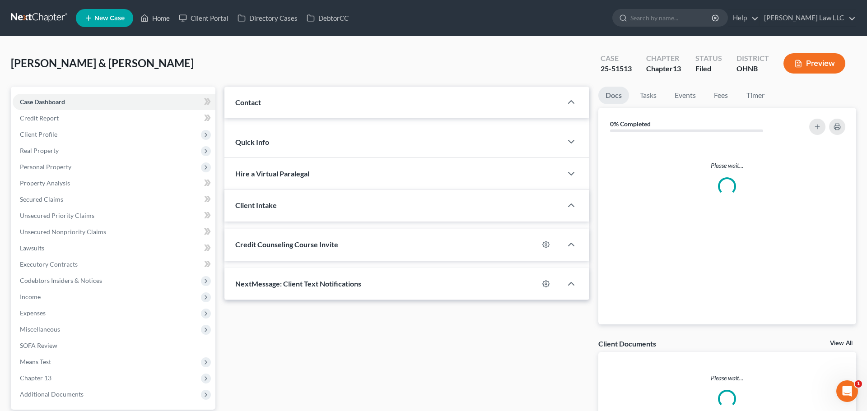
click at [492, 107] on div "Contact" at bounding box center [393, 102] width 338 height 31
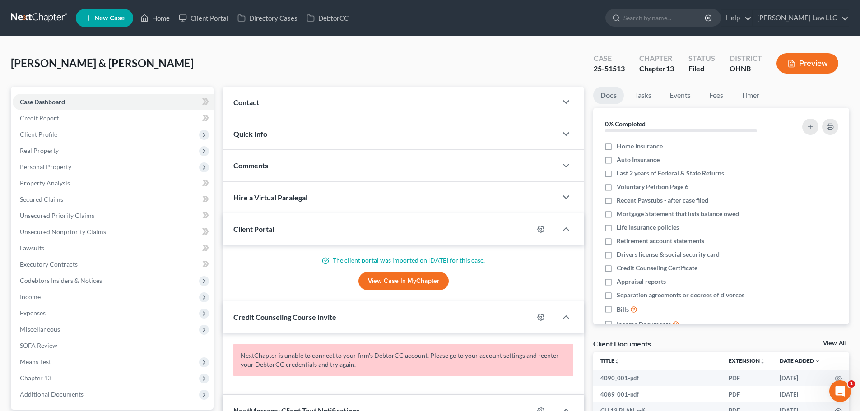
scroll to position [435, 0]
click at [251, 103] on span "Contact" at bounding box center [246, 102] width 26 height 9
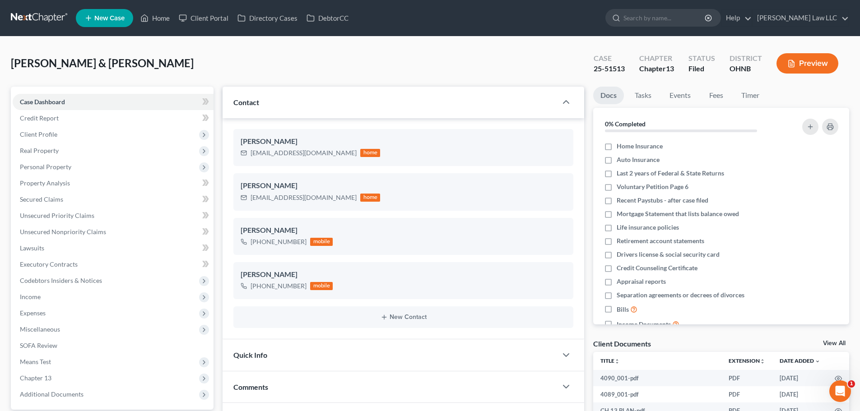
click at [612, 72] on div "25-51513" at bounding box center [609, 69] width 31 height 10
copy div "25-51513"
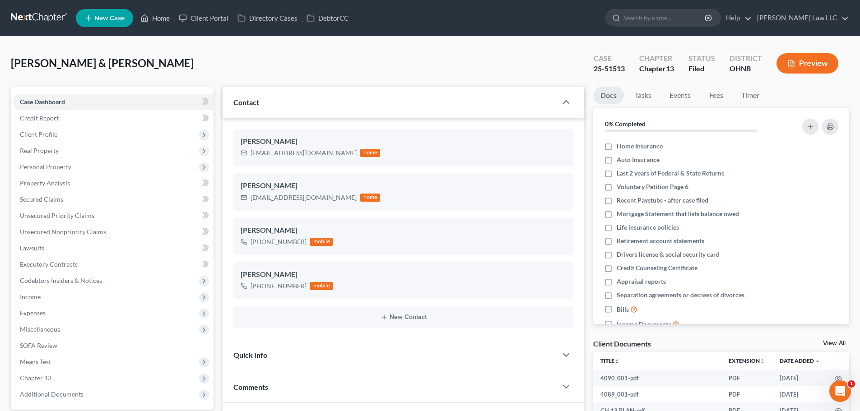
click at [349, 58] on div "Ferguson, Anthony & Miller, Tracey Upgraded Case 25-51513 Chapter Chapter 13 St…" at bounding box center [430, 66] width 838 height 39
click at [286, 59] on div "Ferguson, Anthony & Miller, Tracey Upgraded Case 25-51513 Chapter Chapter 13 St…" at bounding box center [430, 66] width 838 height 39
click at [270, 72] on div "Ferguson, Anthony & Miller, Tracey Upgraded Case 25-51513 Chapter Chapter 13 St…" at bounding box center [430, 66] width 838 height 39
click at [205, 61] on div "Ferguson, Anthony & Miller, Tracey Upgraded Case 25-51513 Chapter Chapter 13 St…" at bounding box center [430, 66] width 838 height 39
click at [606, 66] on div "25-51513" at bounding box center [609, 69] width 31 height 10
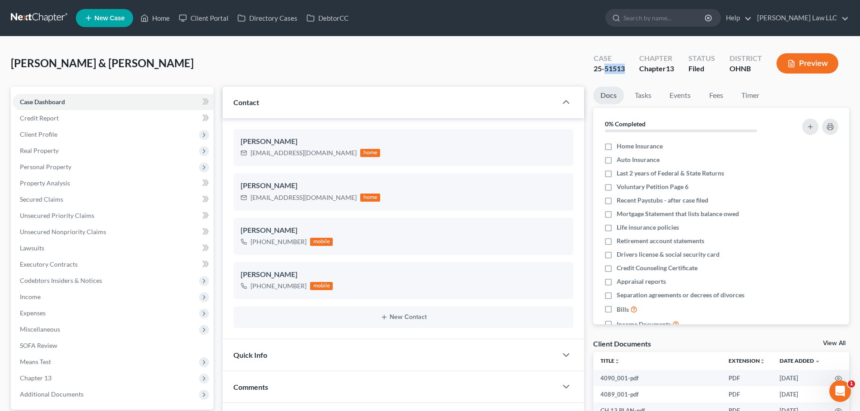
click at [606, 66] on div "25-51513" at bounding box center [609, 69] width 31 height 10
copy div "25-51513"
